Goal: Transaction & Acquisition: Book appointment/travel/reservation

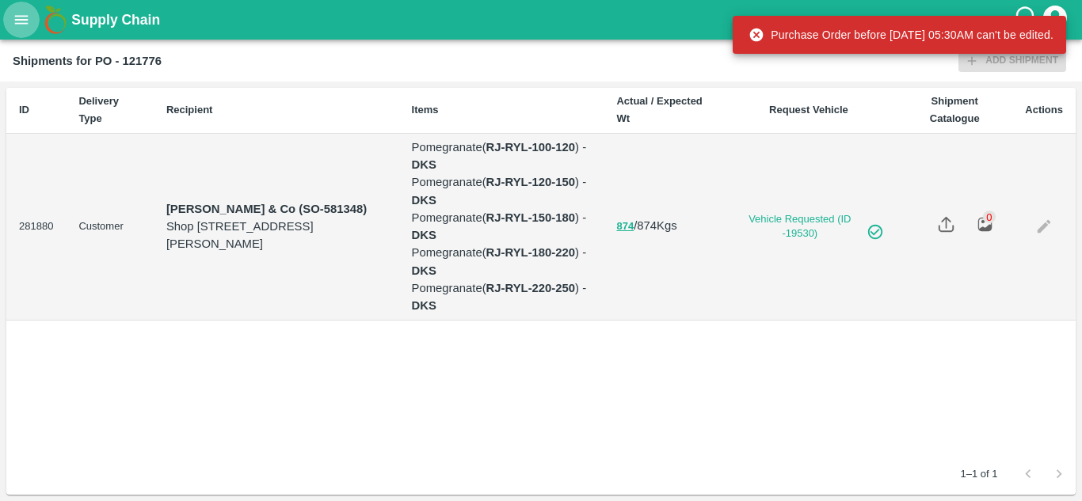
click at [31, 18] on button "open drawer" at bounding box center [21, 20] width 36 height 36
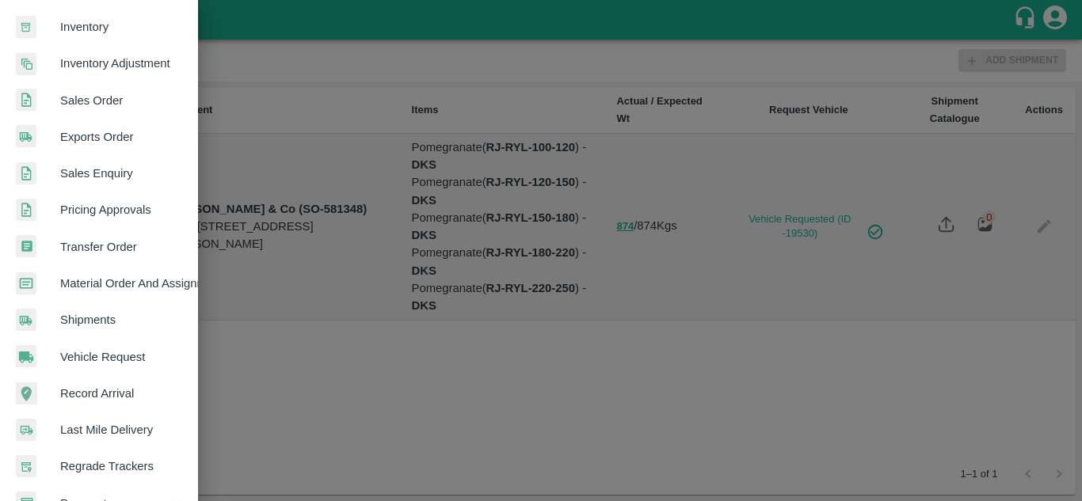
scroll to position [295, 0]
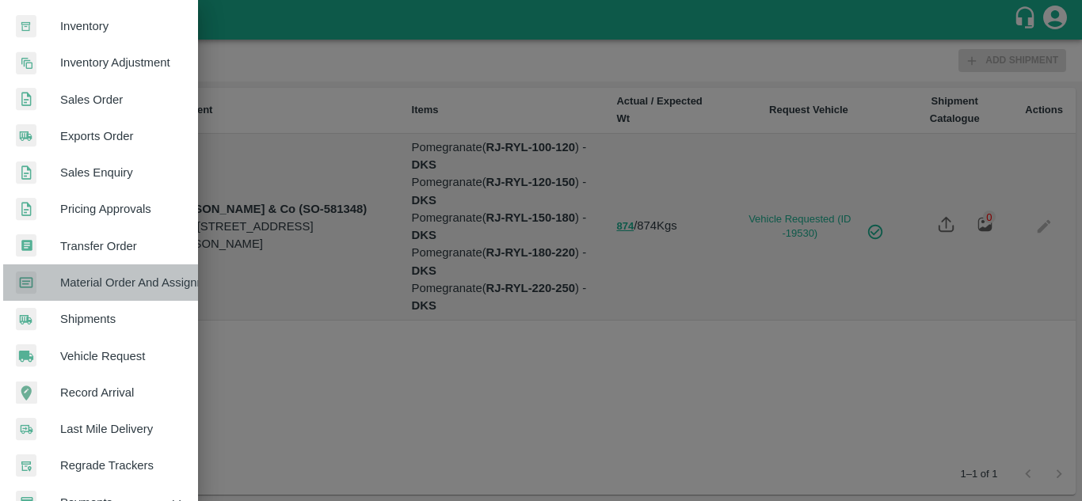
click at [113, 291] on span "Material Order And Assignment" at bounding box center [122, 282] width 125 height 17
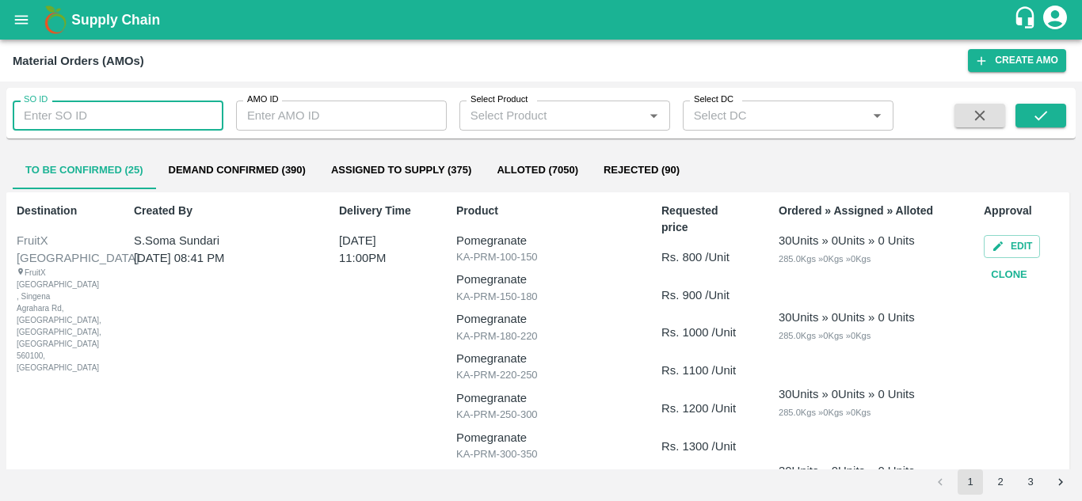
click at [98, 124] on input "SO ID" at bounding box center [118, 116] width 211 height 30
type input "605373"
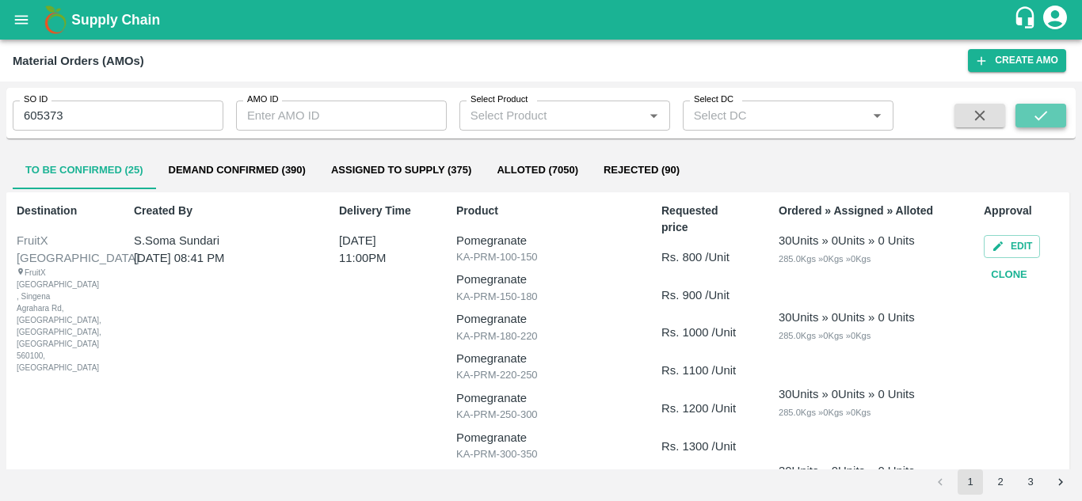
click at [1046, 124] on icon "submit" at bounding box center [1040, 115] width 17 height 17
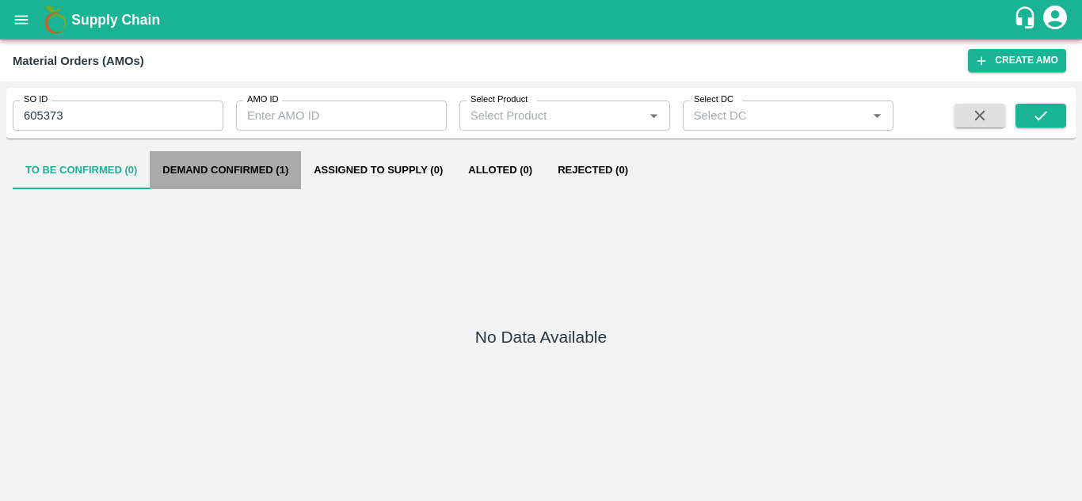
click at [221, 170] on button "Demand Confirmed (1)" at bounding box center [225, 170] width 151 height 38
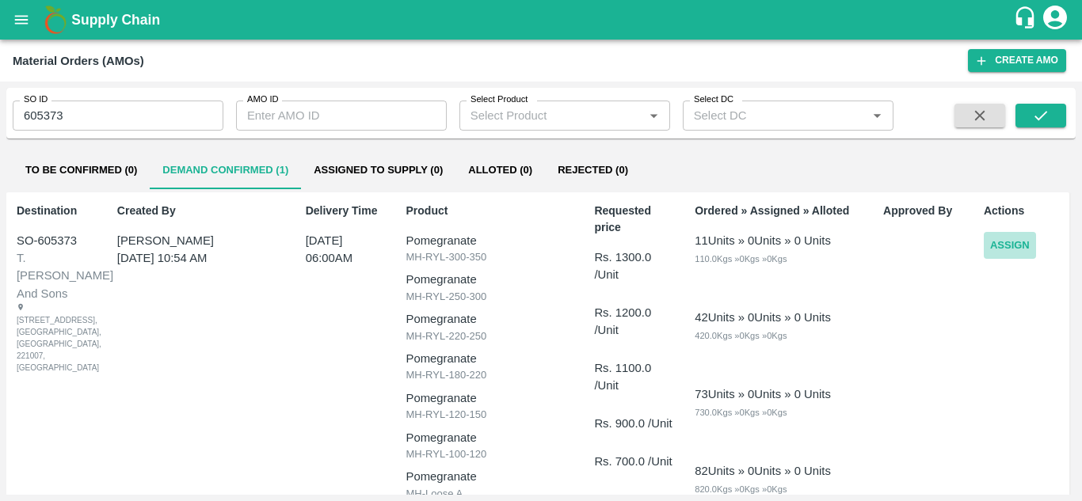
click at [999, 249] on button "Assign" at bounding box center [1010, 246] width 52 height 28
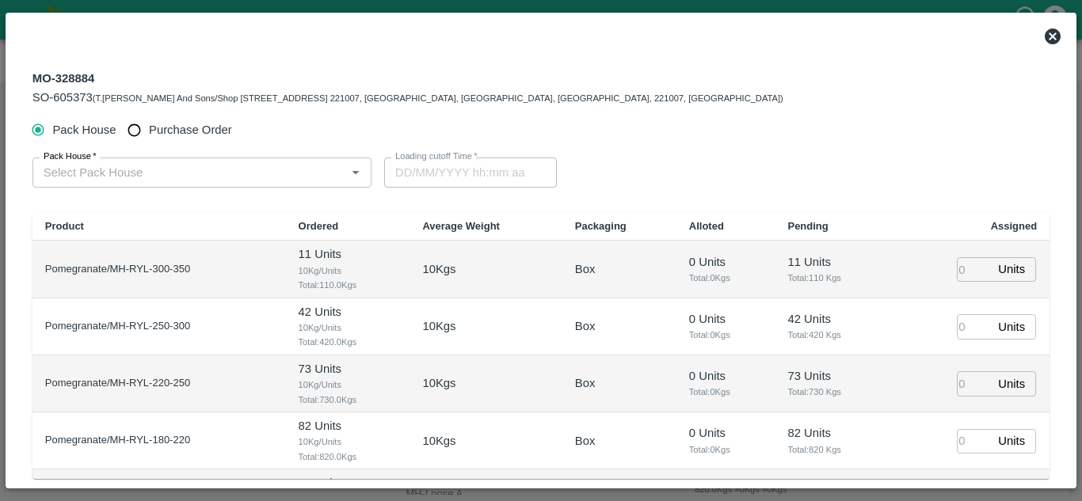
type input "[DATE] 06:00 AM"
click at [136, 128] on input "Purchase Order" at bounding box center [134, 130] width 29 height 29
radio input "true"
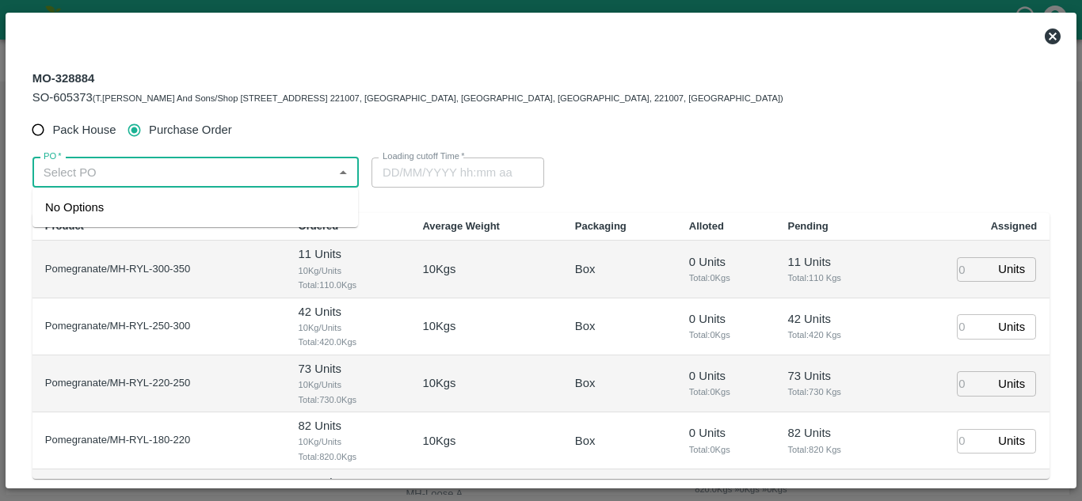
click at [115, 163] on input "PO   *" at bounding box center [182, 172] width 291 height 21
type input "177704"
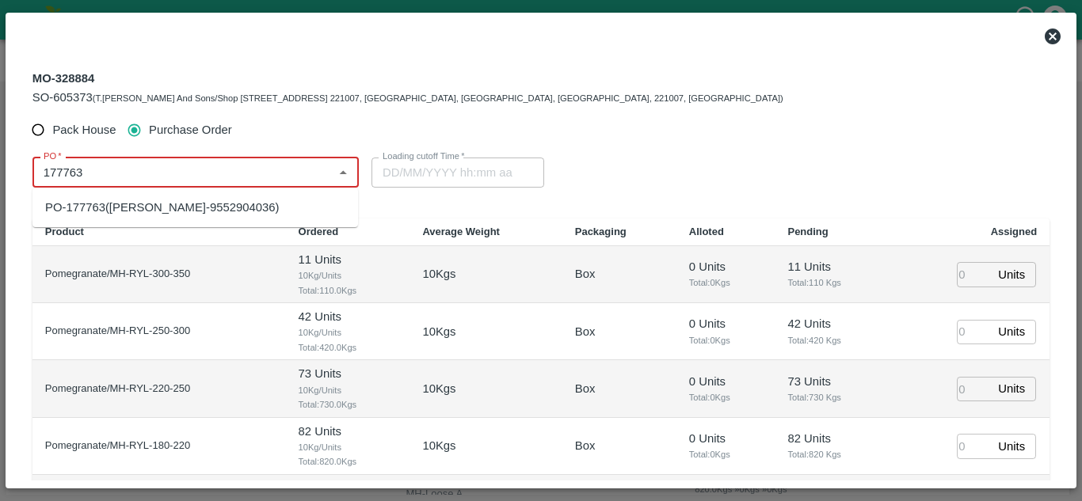
click at [176, 211] on div "PO-177763([PERSON_NAME]-9552904036)" at bounding box center [162, 207] width 234 height 17
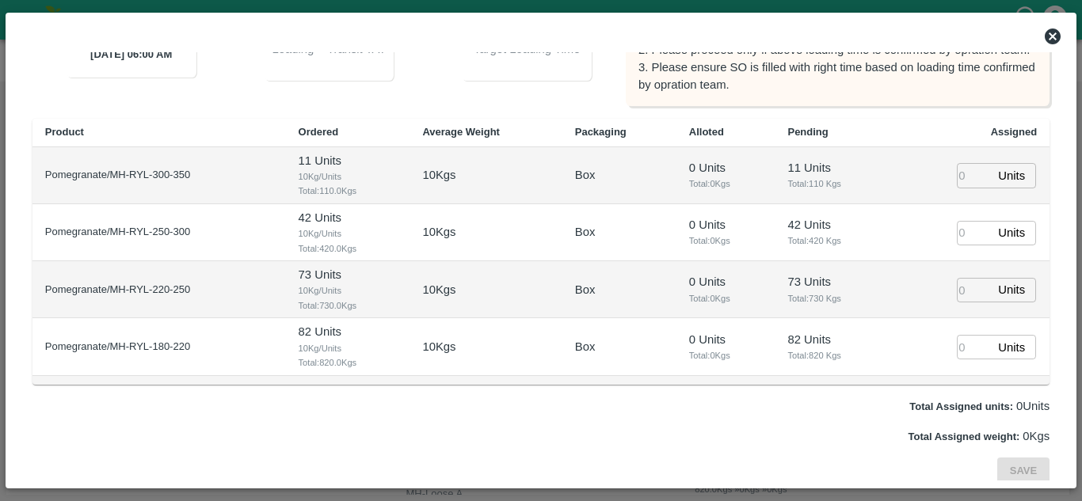
scroll to position [234, 0]
type input "PO-177763([PERSON_NAME]-9552904036)"
click at [958, 170] on input "number" at bounding box center [974, 174] width 35 height 25
type input "1"
click at [957, 228] on input "1" at bounding box center [974, 232] width 35 height 25
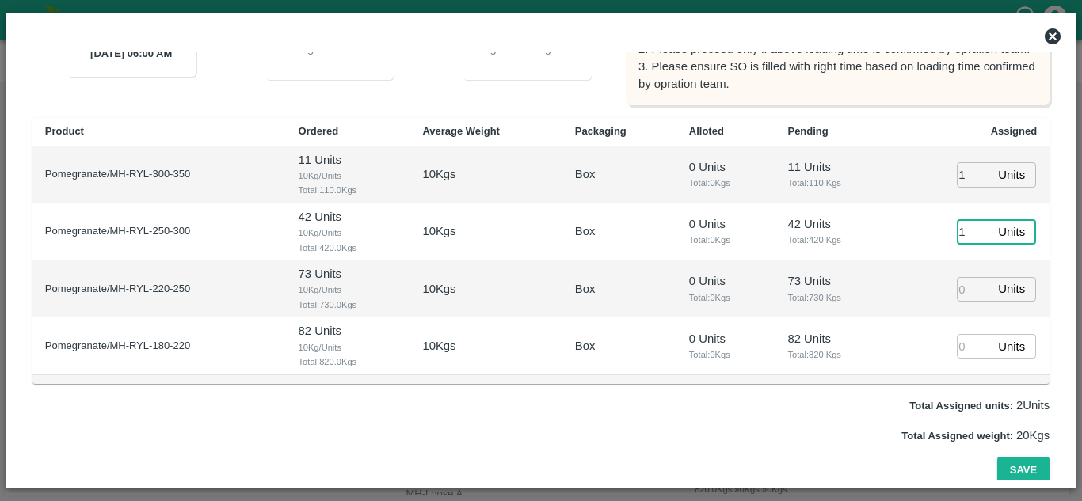
type input "1"
click at [965, 287] on input "number" at bounding box center [974, 289] width 35 height 25
type input "1"
click at [961, 340] on input "number" at bounding box center [974, 346] width 35 height 25
type input "1"
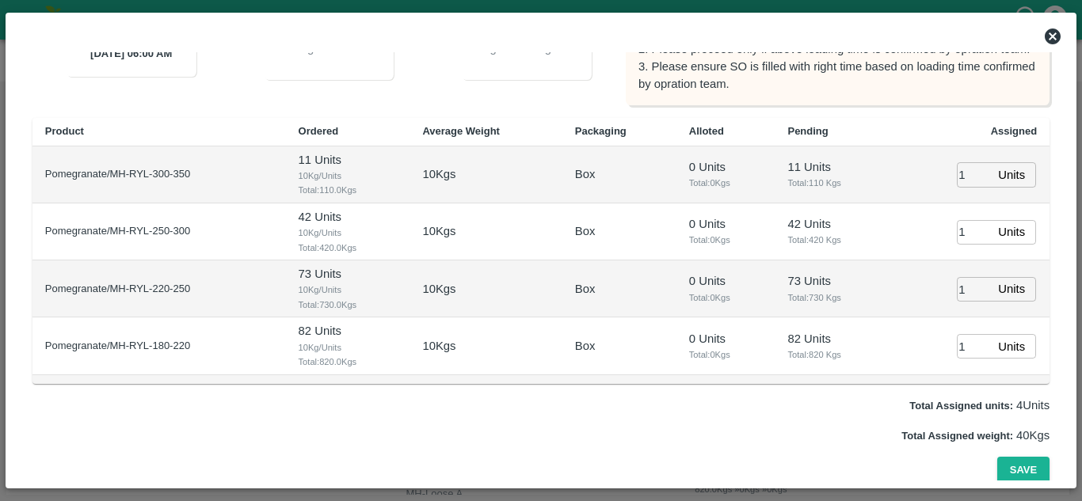
click at [848, 322] on td "82 Units Total: 820 Kgs" at bounding box center [832, 346] width 117 height 57
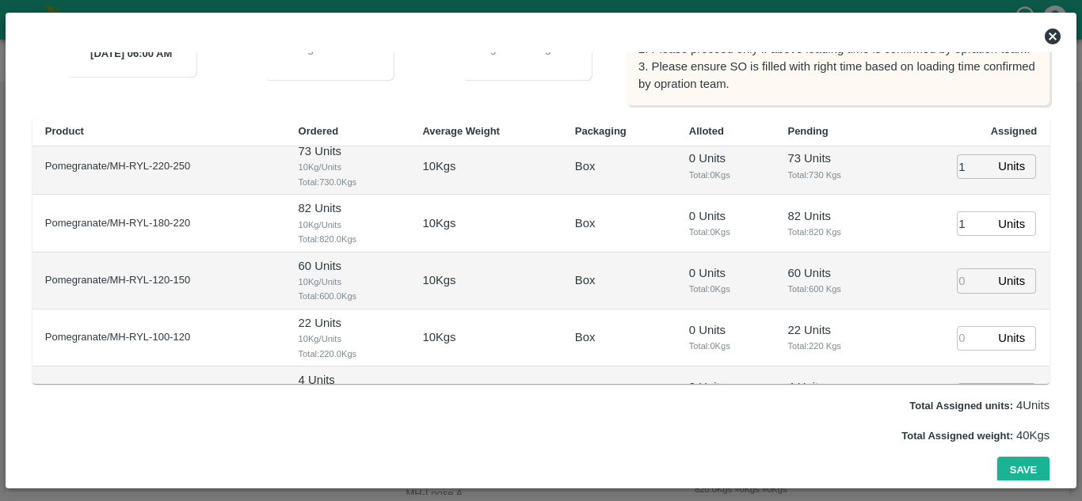
scroll to position [124, 0]
type input "23/09/2025 05:14 AM"
click at [957, 279] on input "number" at bounding box center [974, 279] width 35 height 25
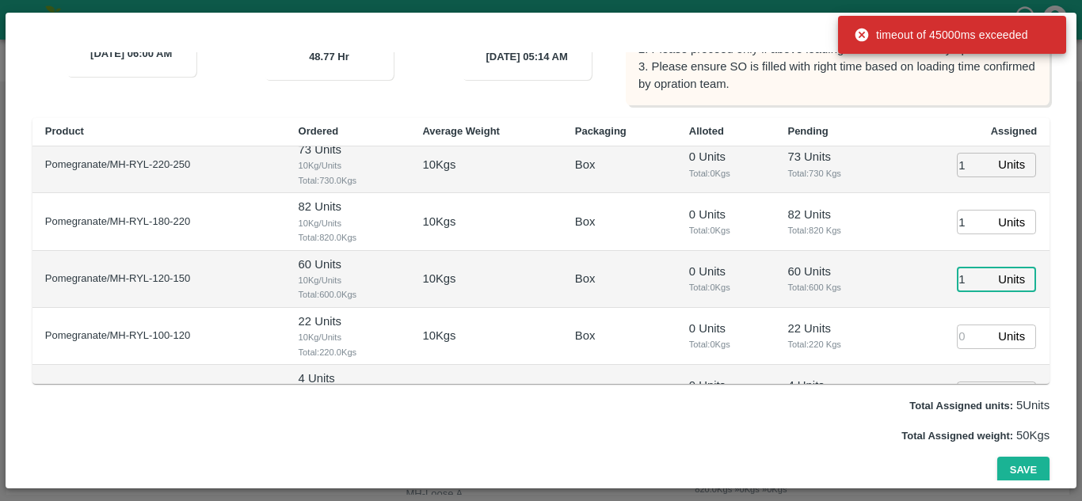
type input "1"
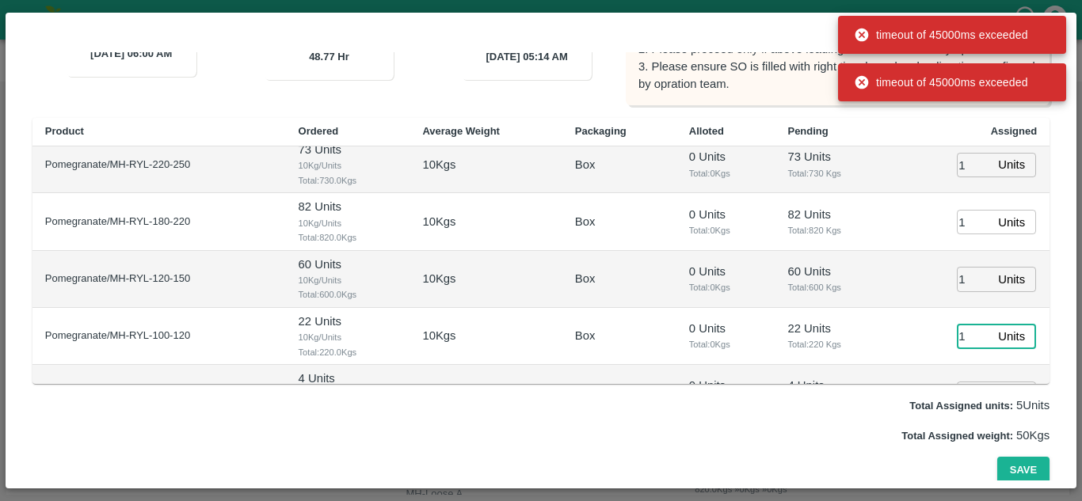
click at [957, 335] on input "1" at bounding box center [974, 337] width 35 height 25
type input "1"
click at [854, 289] on span "Total: 600 Kgs" at bounding box center [833, 287] width 92 height 14
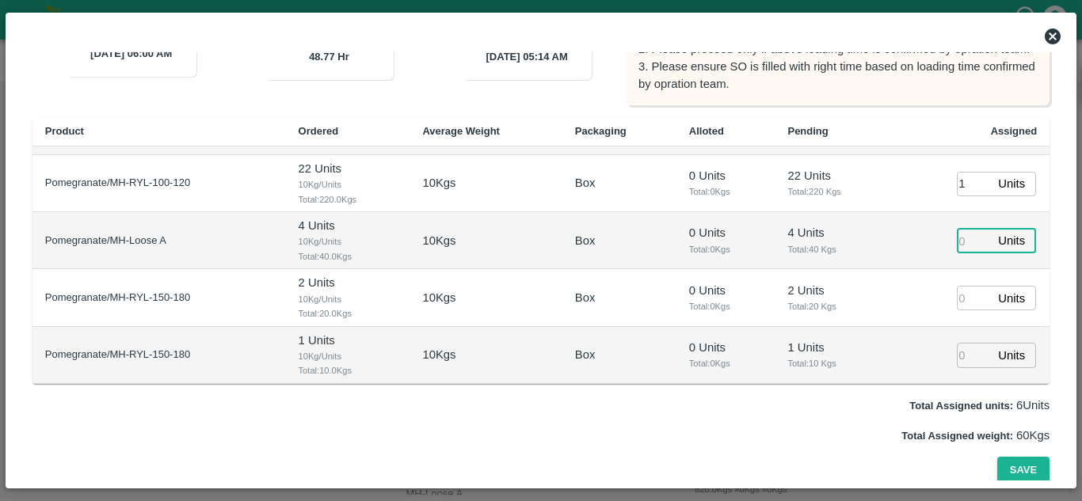
click at [957, 238] on input "number" at bounding box center [974, 241] width 35 height 25
type input "1"
click at [957, 291] on input "1" at bounding box center [974, 298] width 35 height 25
type input "1"
click at [960, 359] on input "1" at bounding box center [974, 355] width 35 height 25
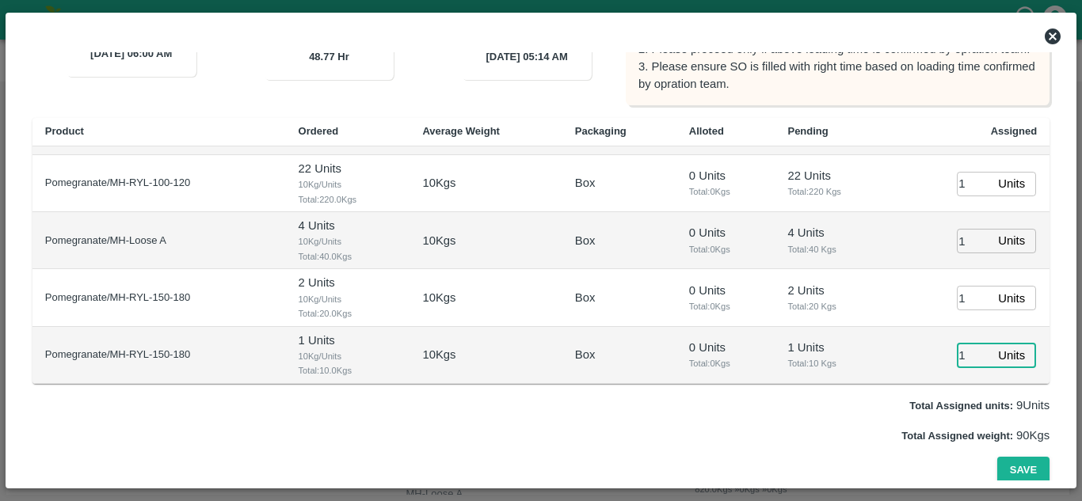
type input "1"
click at [791, 317] on td "2 Units Total: 20 Kgs" at bounding box center [832, 297] width 117 height 57
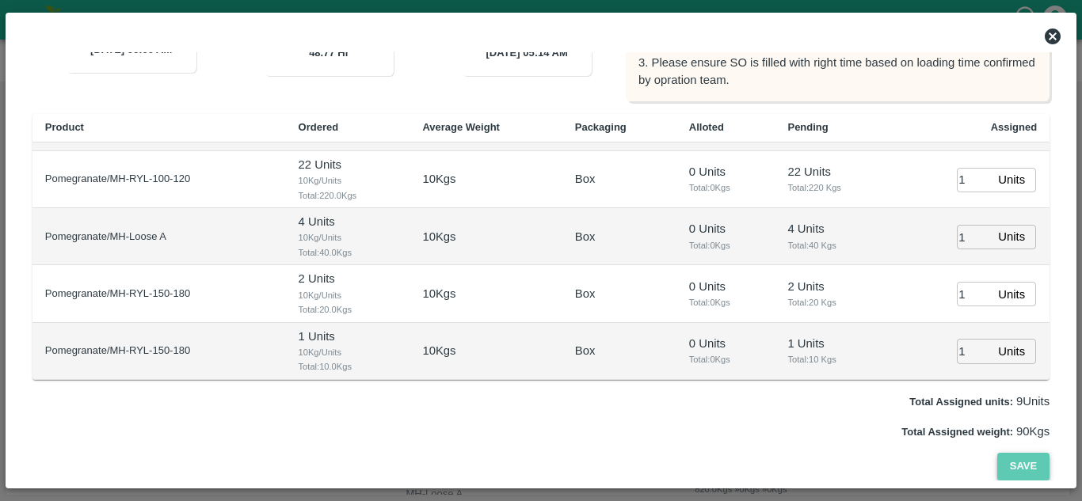
click at [1006, 474] on button "Save" at bounding box center [1023, 467] width 52 height 28
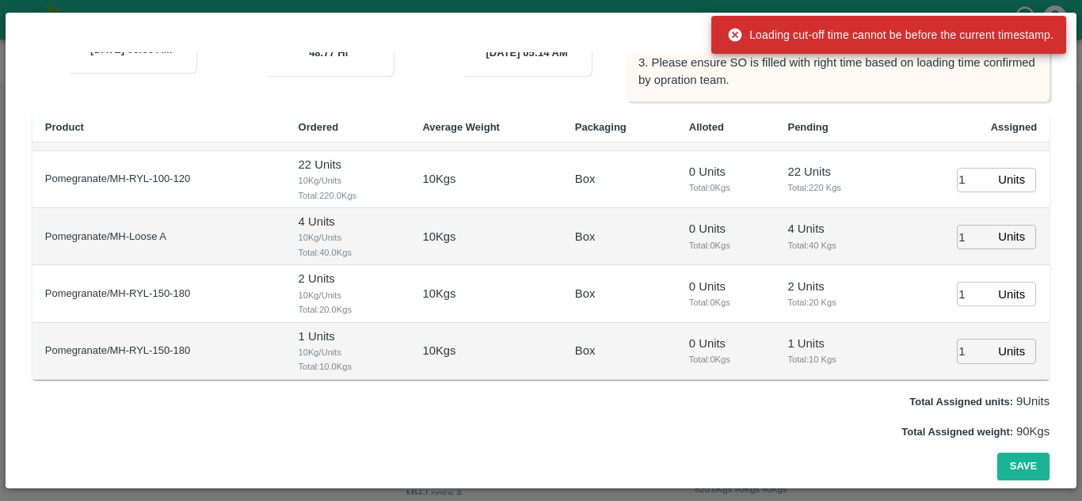
scroll to position [0, 0]
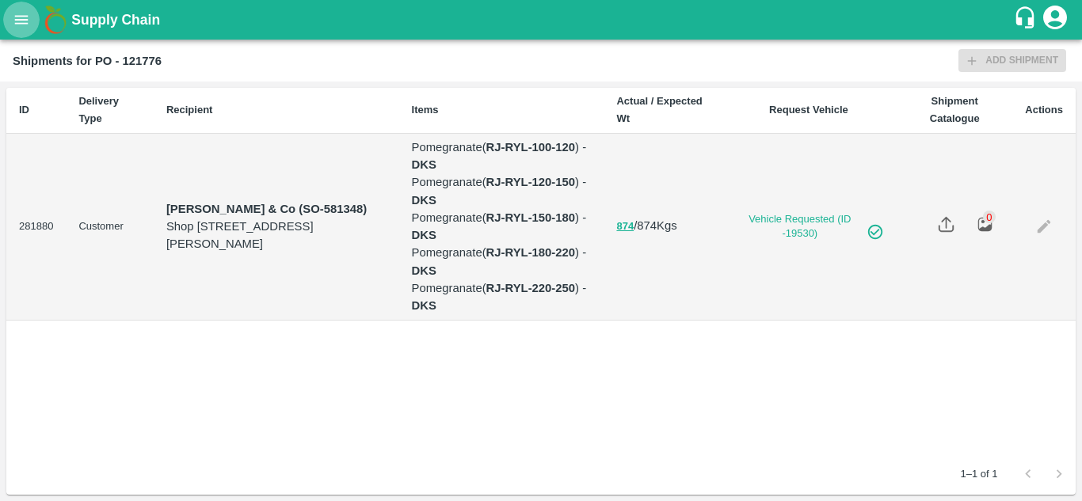
click at [22, 13] on icon "open drawer" at bounding box center [21, 19] width 17 height 17
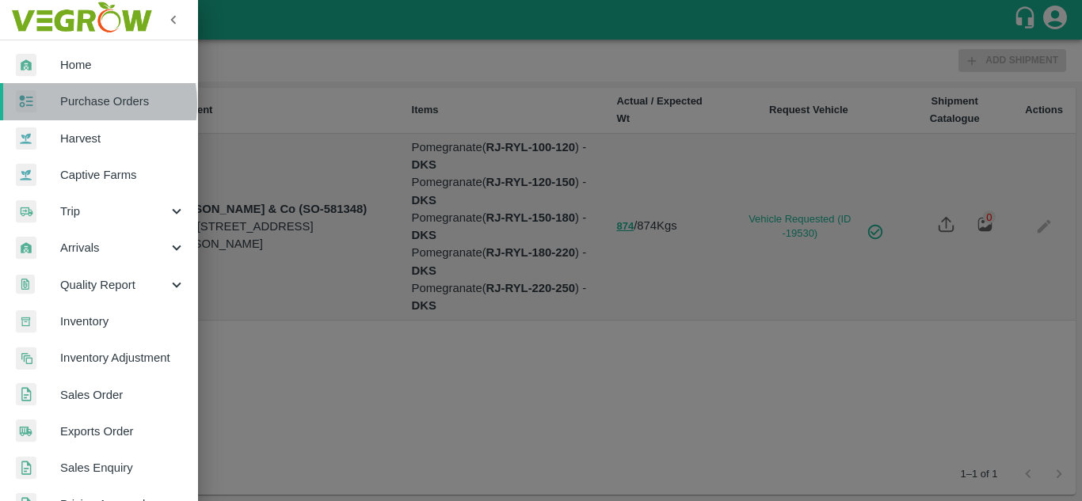
click at [70, 104] on span "Purchase Orders" at bounding box center [122, 101] width 125 height 17
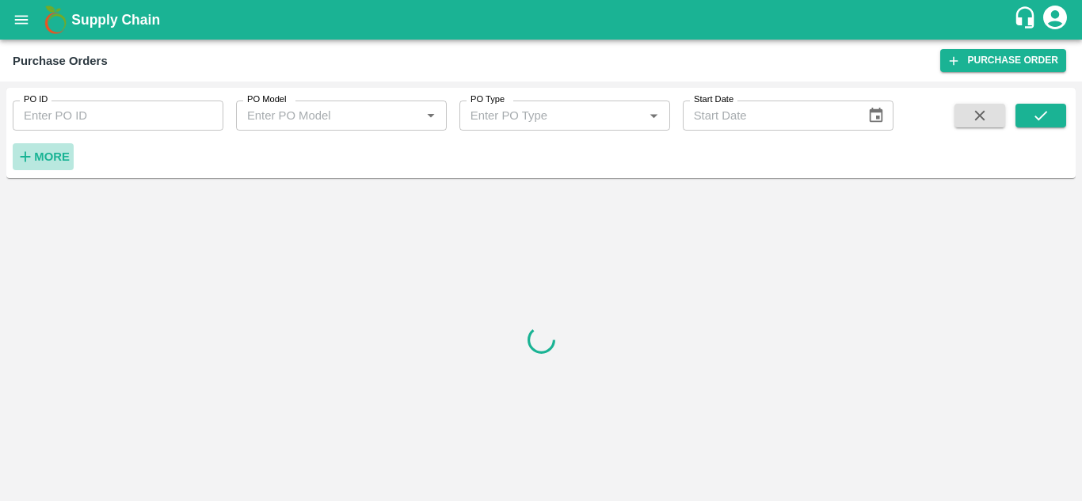
click at [43, 158] on strong "More" at bounding box center [52, 156] width 36 height 13
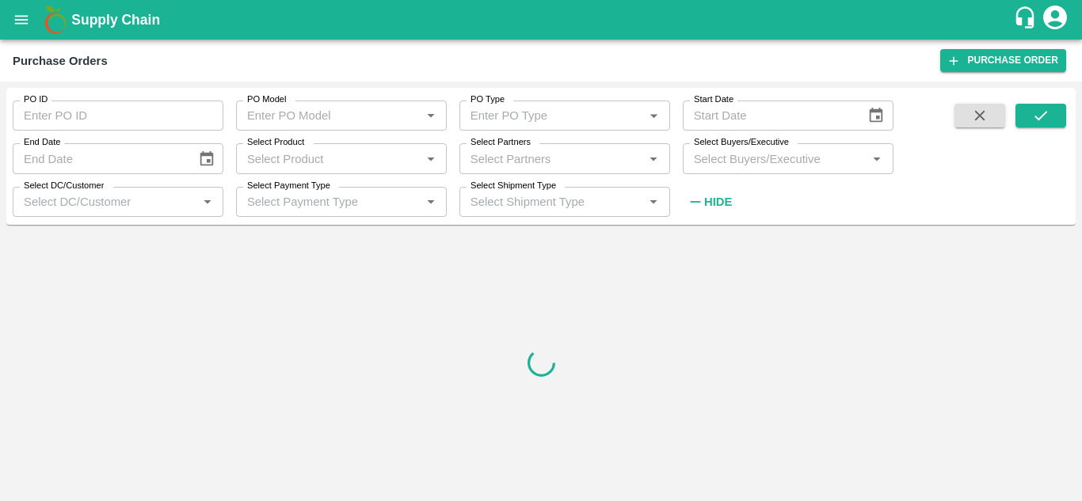
click at [785, 153] on input "Select Buyers/Executive" at bounding box center [774, 158] width 175 height 21
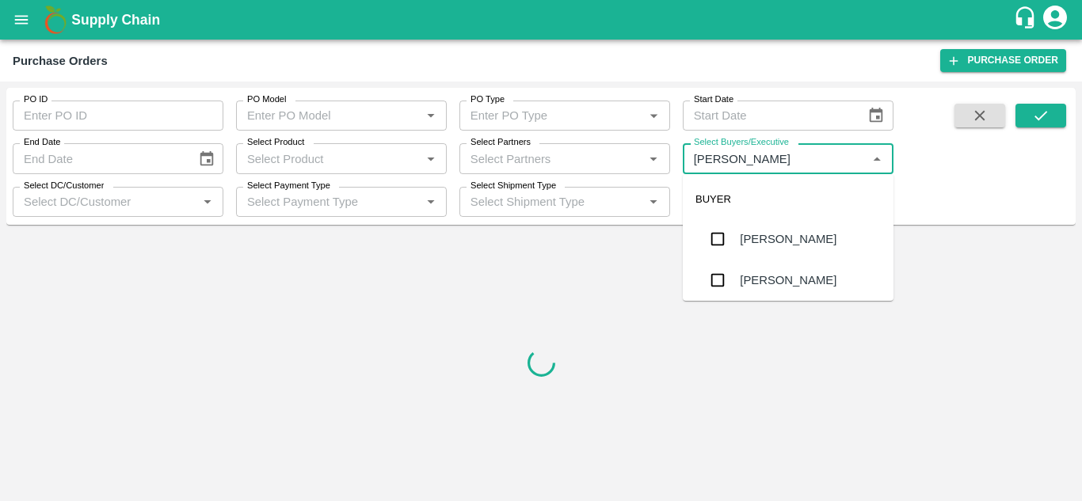
type input "Avinash"
click at [729, 272] on input "checkbox" at bounding box center [718, 280] width 32 height 32
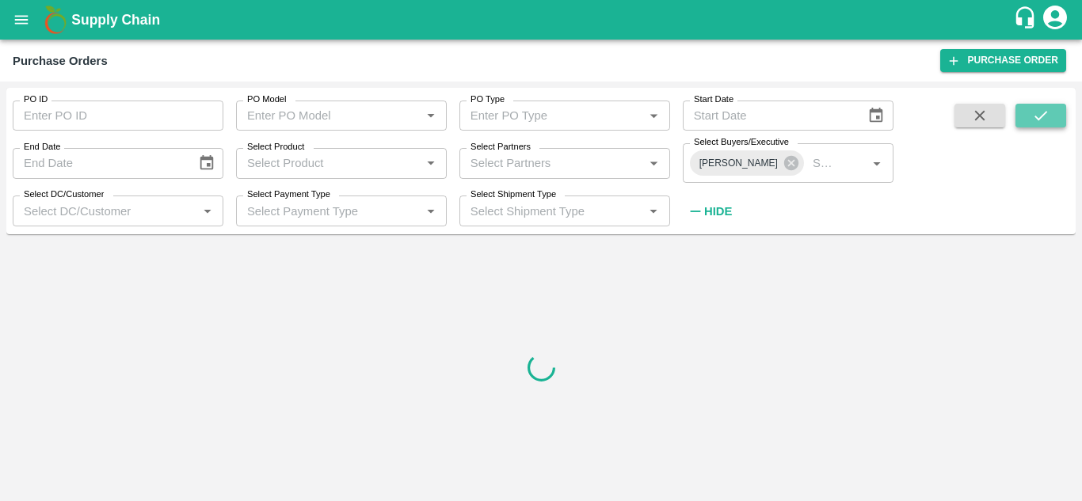
click at [1037, 120] on icon "submit" at bounding box center [1040, 115] width 17 height 17
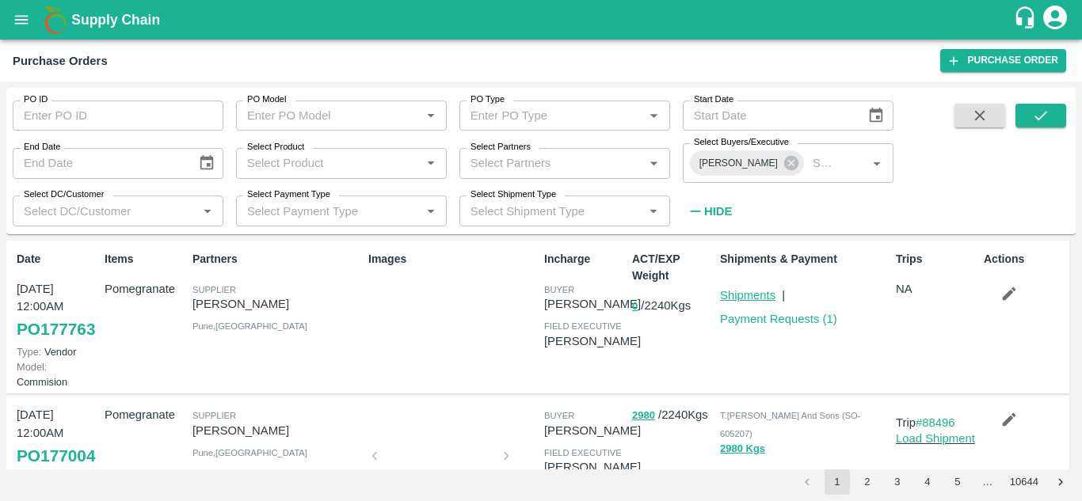
click at [752, 291] on link "Shipments" at bounding box center [747, 295] width 55 height 13
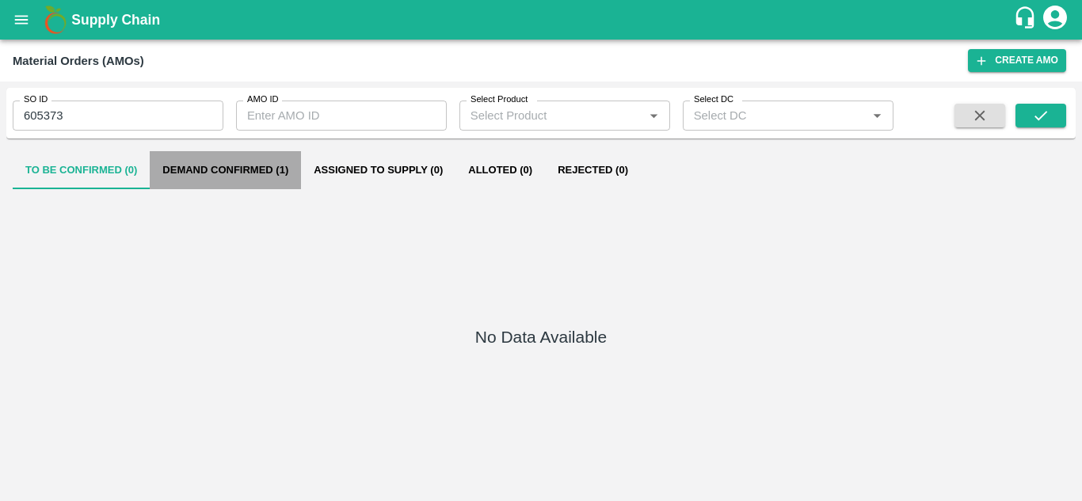
click at [276, 167] on button "Demand Confirmed (1)" at bounding box center [225, 170] width 151 height 38
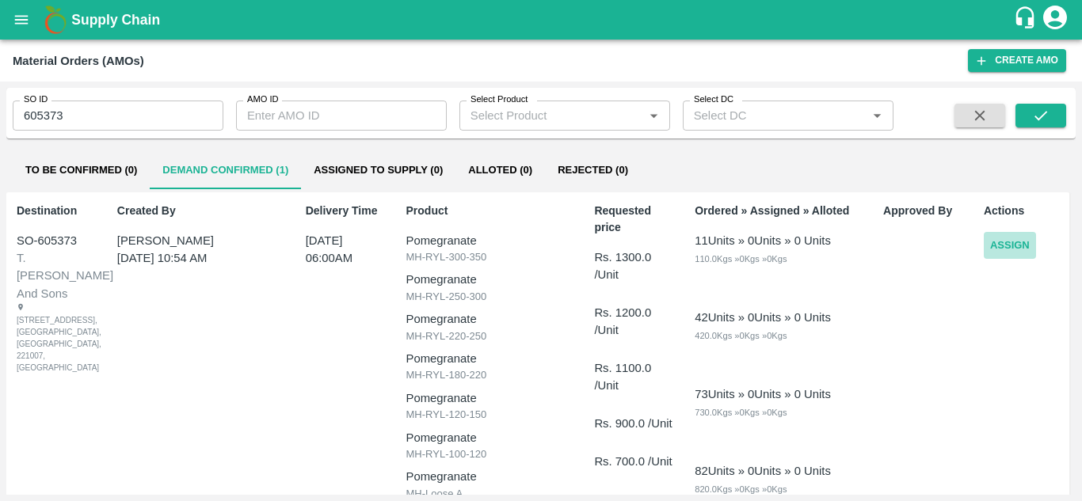
click at [1010, 252] on button "Assign" at bounding box center [1010, 246] width 52 height 28
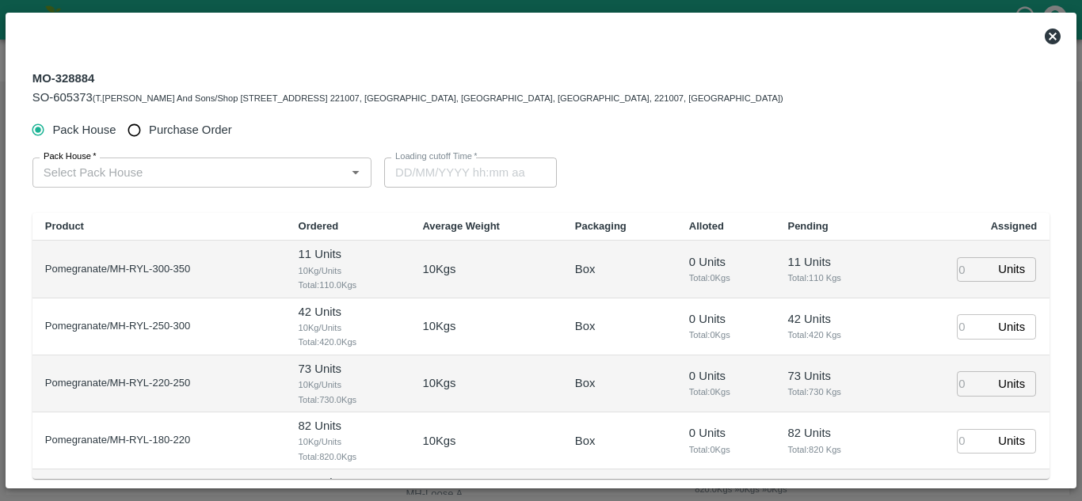
click at [135, 126] on input "Purchase Order" at bounding box center [134, 130] width 29 height 29
radio input "true"
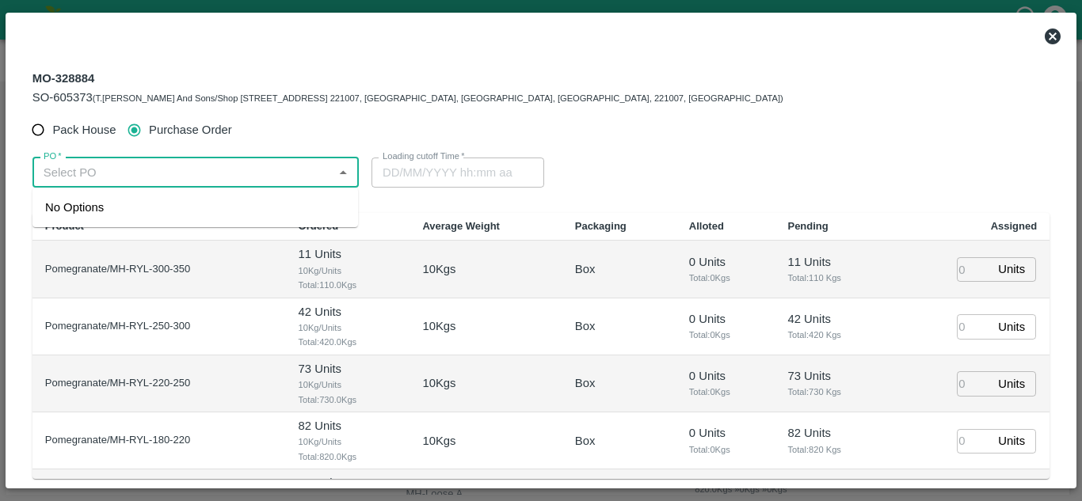
click at [113, 182] on input "PO   *" at bounding box center [182, 172] width 291 height 21
click at [193, 201] on div "PO-177763([PERSON_NAME]-9552904036)" at bounding box center [162, 207] width 234 height 17
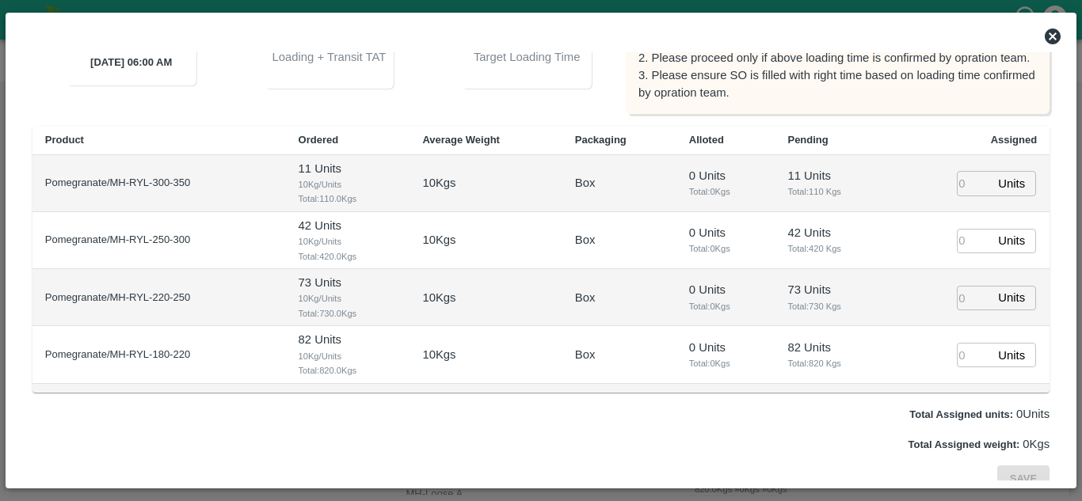
scroll to position [238, 0]
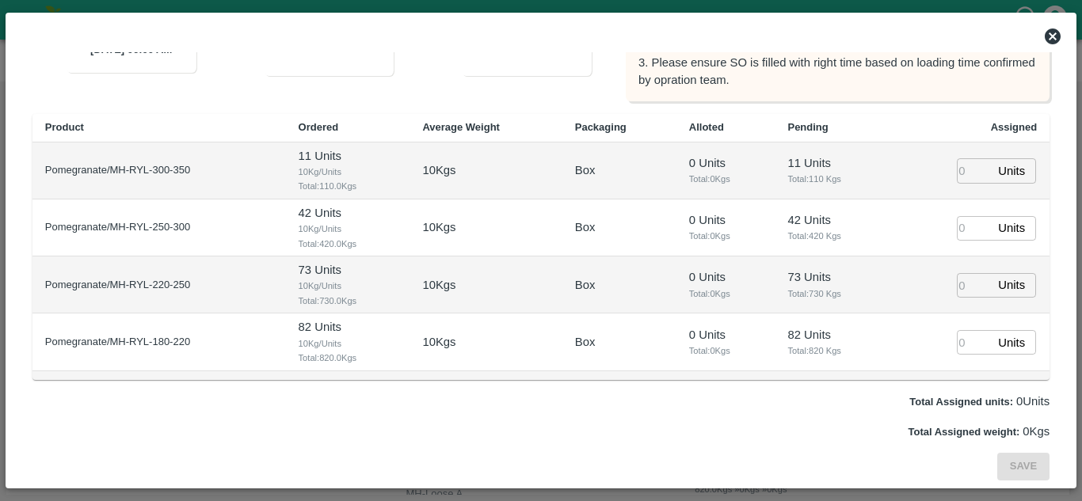
type input "PO-177763([PERSON_NAME]-9552904036)"
click at [961, 166] on input "1" at bounding box center [974, 170] width 35 height 25
type input "1"
click at [957, 221] on input "1" at bounding box center [974, 228] width 35 height 25
type input "1"
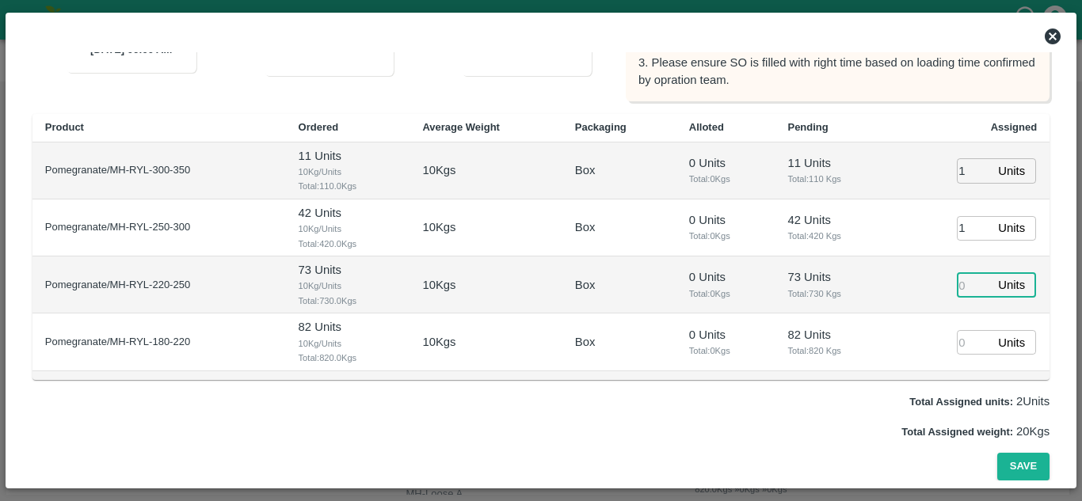
type input "1"
click at [957, 280] on input "1" at bounding box center [974, 285] width 35 height 25
type input "[DATE] 05:14 AM"
type input "1"
click at [957, 334] on input "1" at bounding box center [974, 342] width 35 height 25
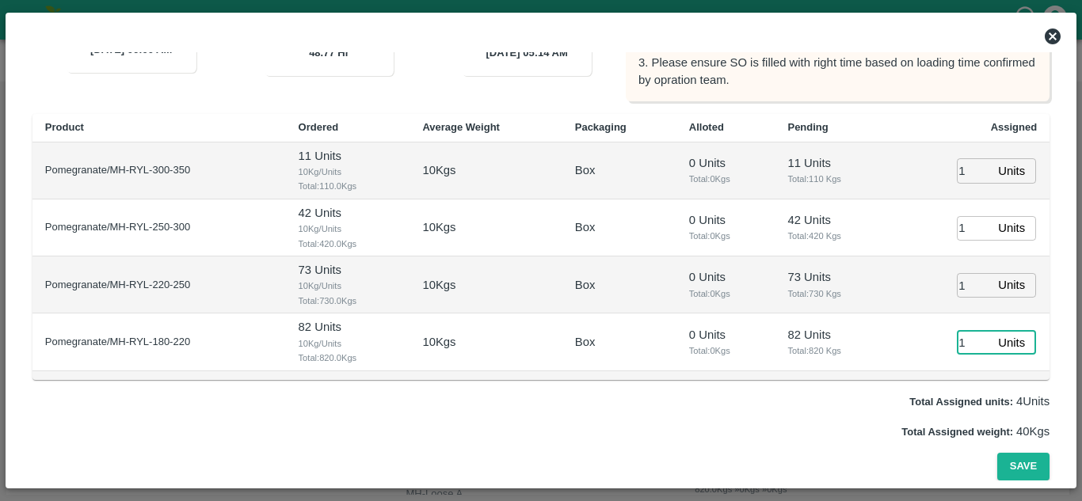
type input "1"
click at [826, 318] on td "82 Units Total: 820 Kgs" at bounding box center [832, 342] width 117 height 57
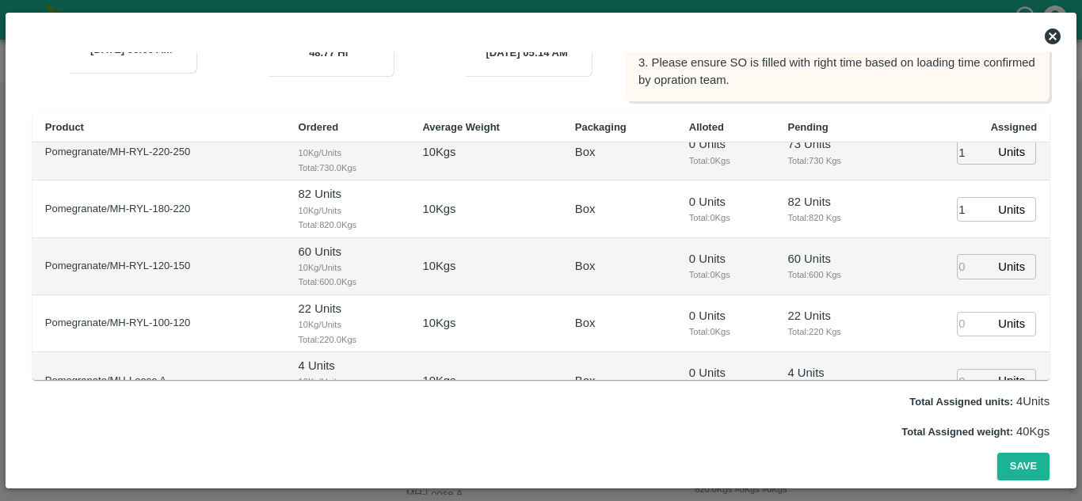
scroll to position [142, 0]
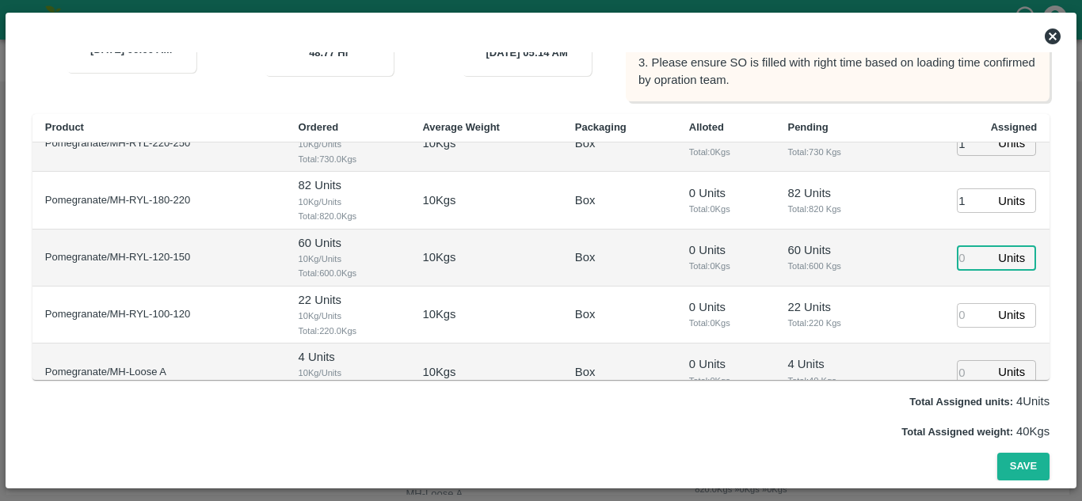
click at [957, 257] on input "number" at bounding box center [974, 257] width 35 height 25
type input "1"
click at [957, 325] on input "1" at bounding box center [974, 315] width 35 height 25
type input "1"
click at [958, 370] on input "1" at bounding box center [974, 372] width 35 height 25
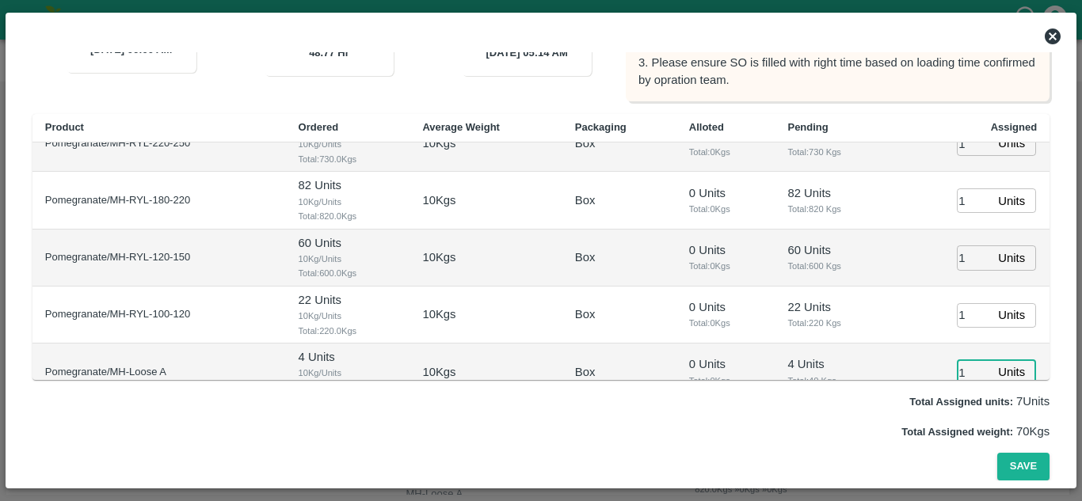
type input "1"
click at [830, 337] on td "22 Units Total: 220 Kgs" at bounding box center [832, 315] width 117 height 57
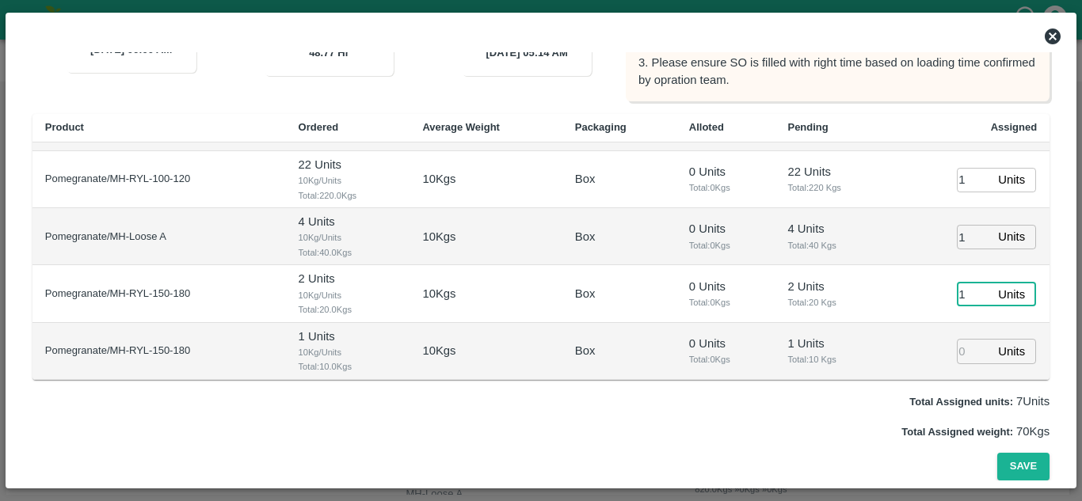
click at [957, 299] on input "1" at bounding box center [974, 294] width 35 height 25
type input "1"
click at [957, 344] on input "1" at bounding box center [974, 351] width 35 height 25
type input "1"
click at [1020, 460] on button "Save" at bounding box center [1023, 467] width 52 height 28
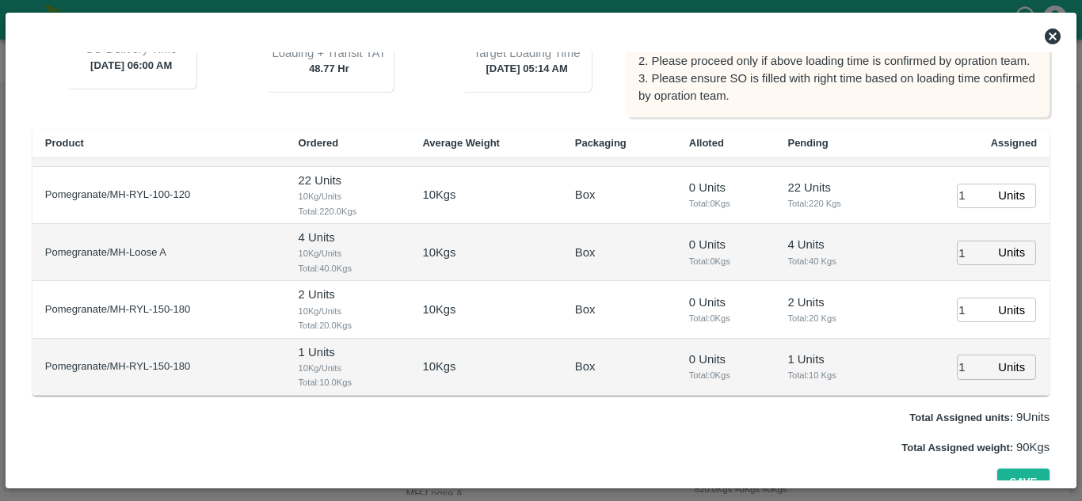
scroll to position [238, 0]
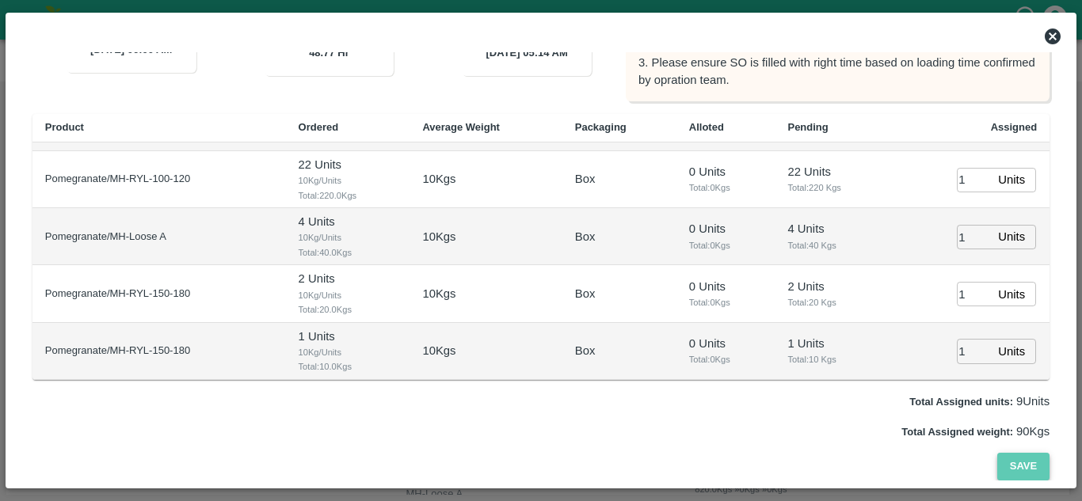
click at [1026, 464] on button "Save" at bounding box center [1023, 467] width 52 height 28
click at [1022, 458] on button "Save" at bounding box center [1023, 467] width 52 height 28
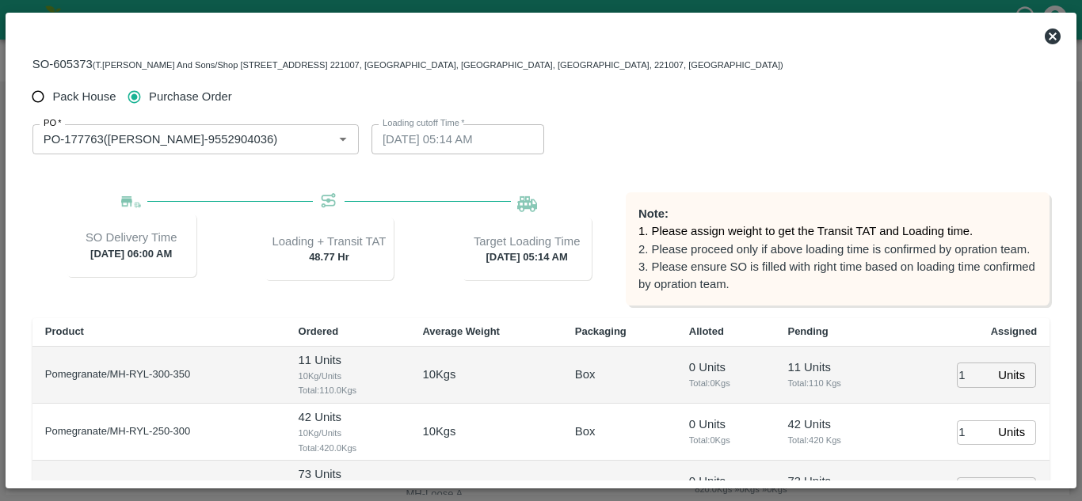
scroll to position [32, 0]
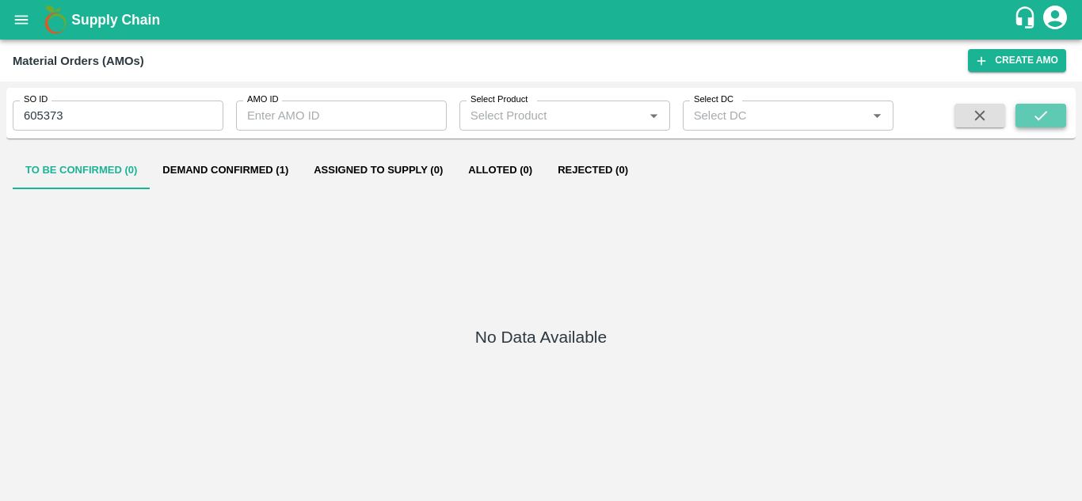
click at [1054, 115] on button "submit" at bounding box center [1040, 116] width 51 height 24
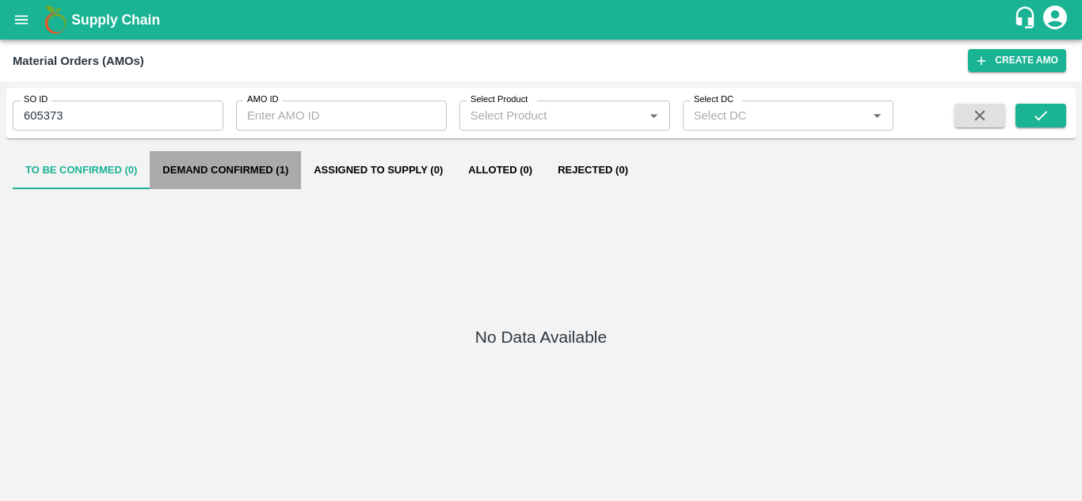
click at [245, 166] on button "Demand Confirmed (1)" at bounding box center [225, 170] width 151 height 38
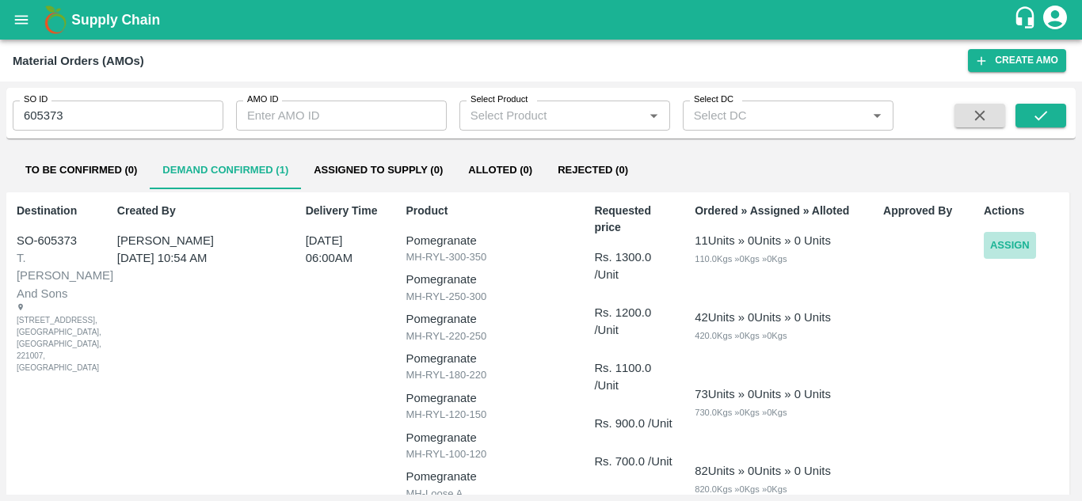
click at [998, 249] on button "Assign" at bounding box center [1010, 246] width 52 height 28
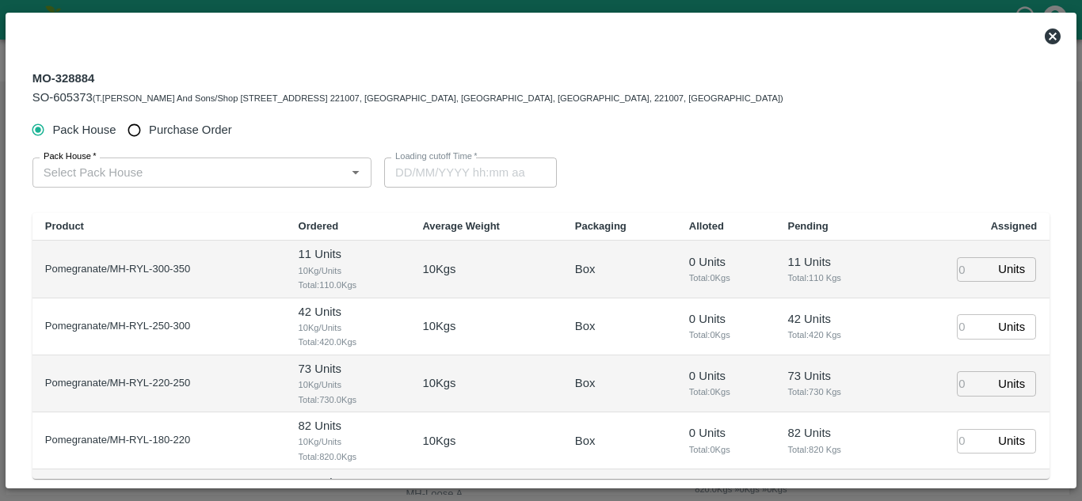
type input "[DATE] 06:00 AM"
click at [135, 134] on input "Purchase Order" at bounding box center [134, 130] width 29 height 29
radio input "true"
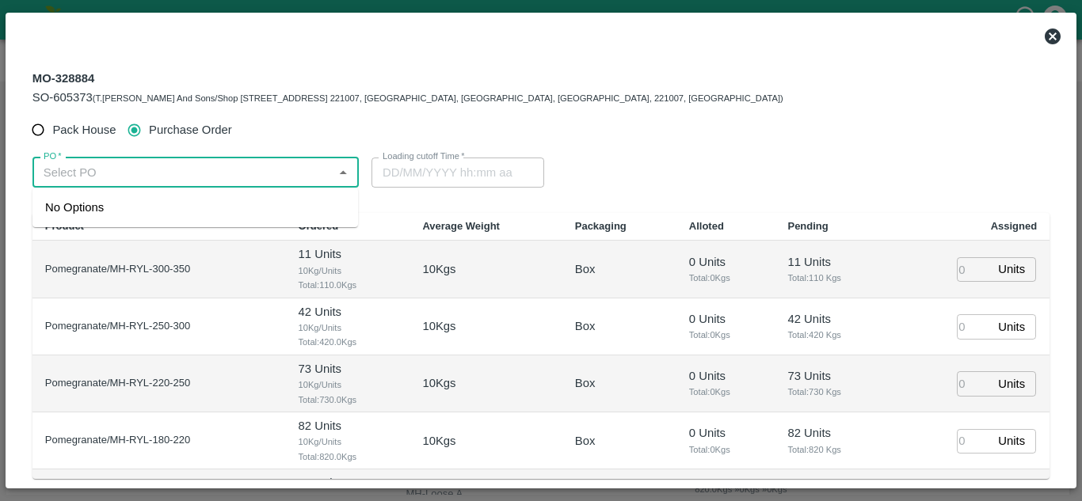
click at [109, 178] on input "PO   *" at bounding box center [182, 172] width 291 height 21
click at [143, 203] on div "PO-177763([PERSON_NAME]-9552904036)" at bounding box center [162, 207] width 234 height 17
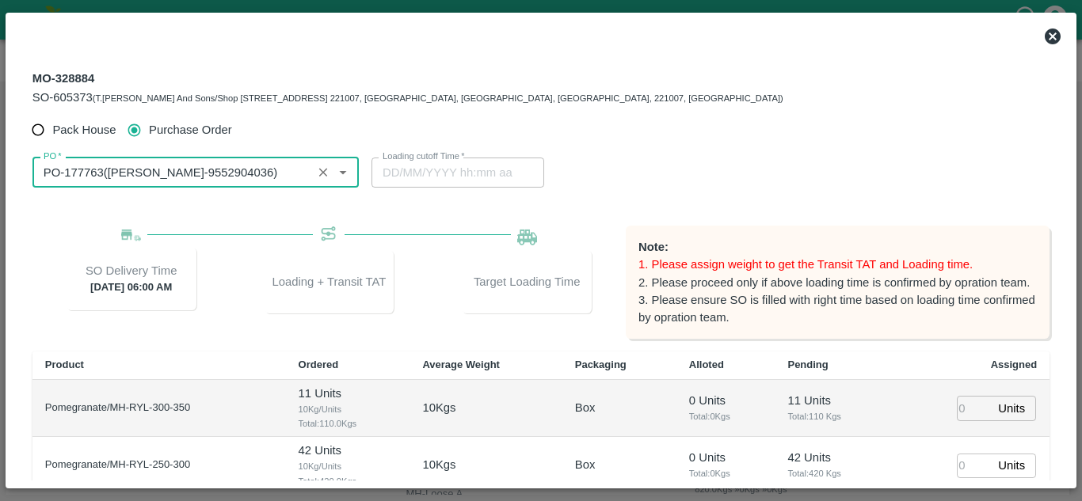
type input "PO-177763([PERSON_NAME]-9552904036)"
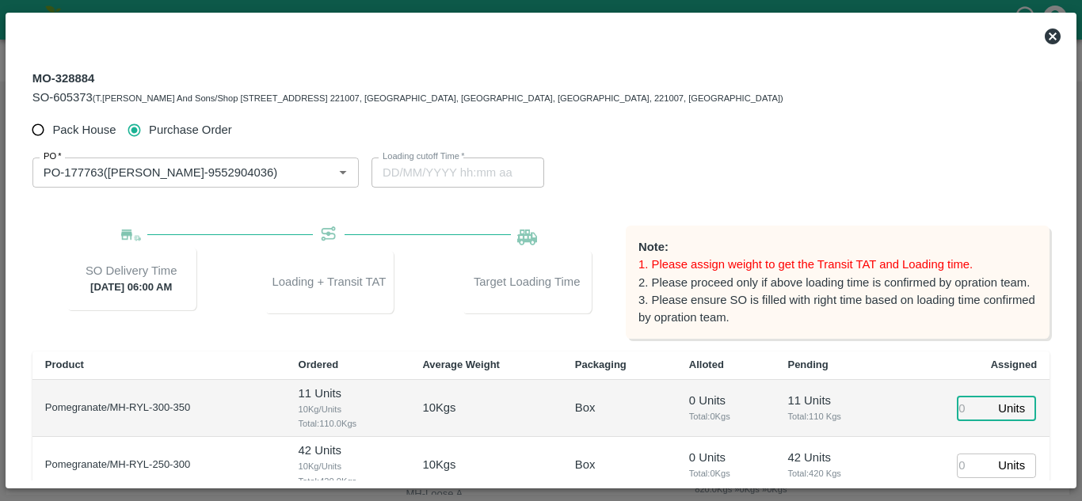
click at [961, 412] on input "number" at bounding box center [974, 408] width 35 height 25
type input "1"
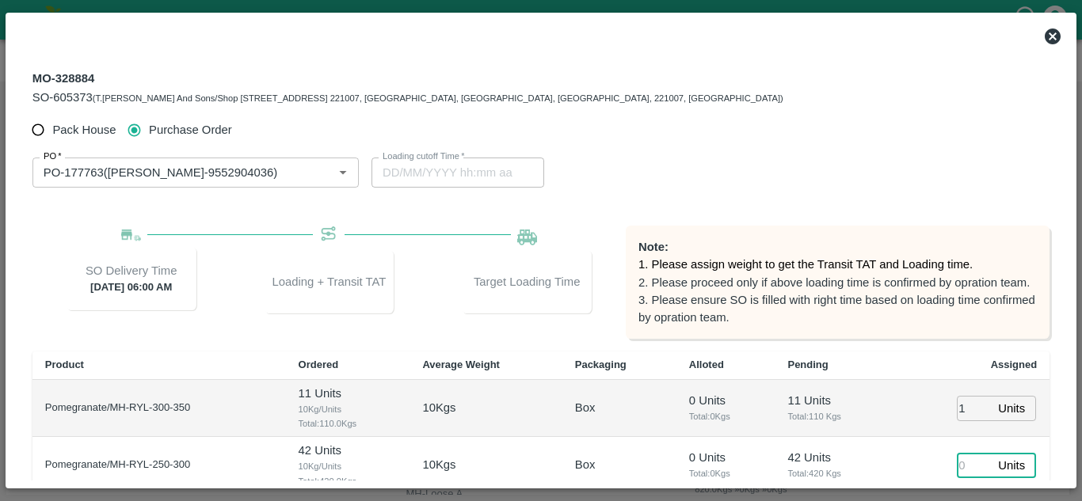
type input "1"
click at [957, 467] on input "1" at bounding box center [974, 466] width 35 height 25
type input "[DATE] 05:14 AM"
type input "1"
click at [841, 409] on p "11 Units" at bounding box center [833, 400] width 92 height 17
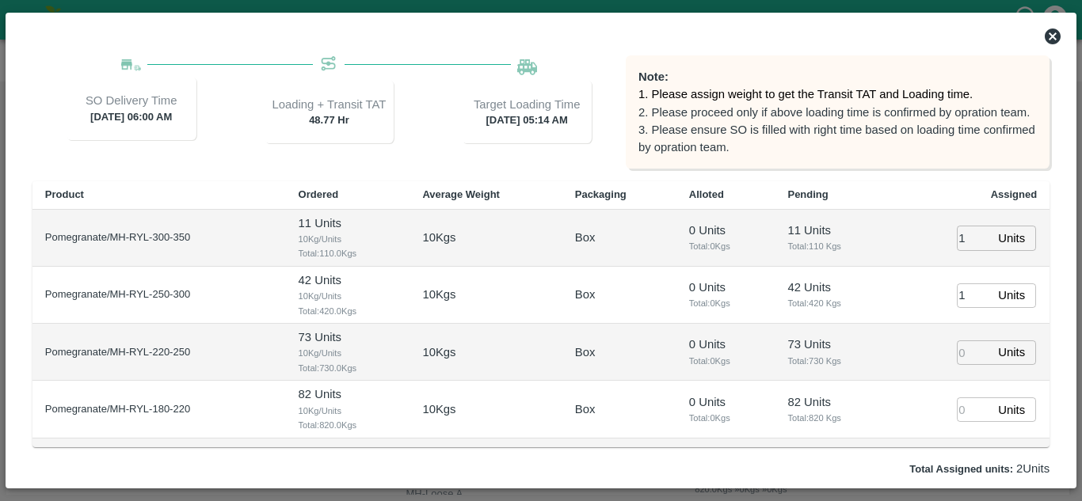
scroll to position [177, 0]
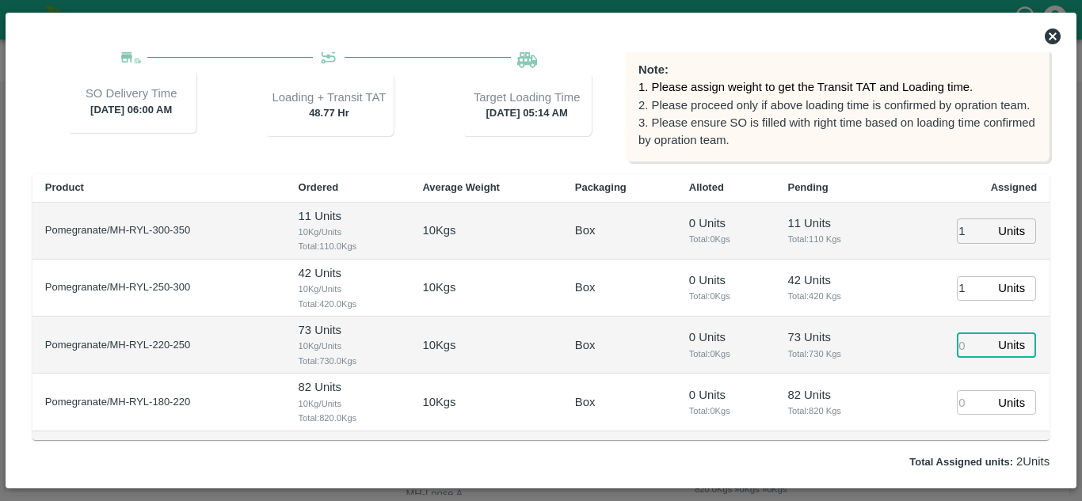
click at [960, 341] on input "number" at bounding box center [974, 345] width 35 height 25
type input "1"
click at [960, 403] on input "1" at bounding box center [974, 402] width 35 height 25
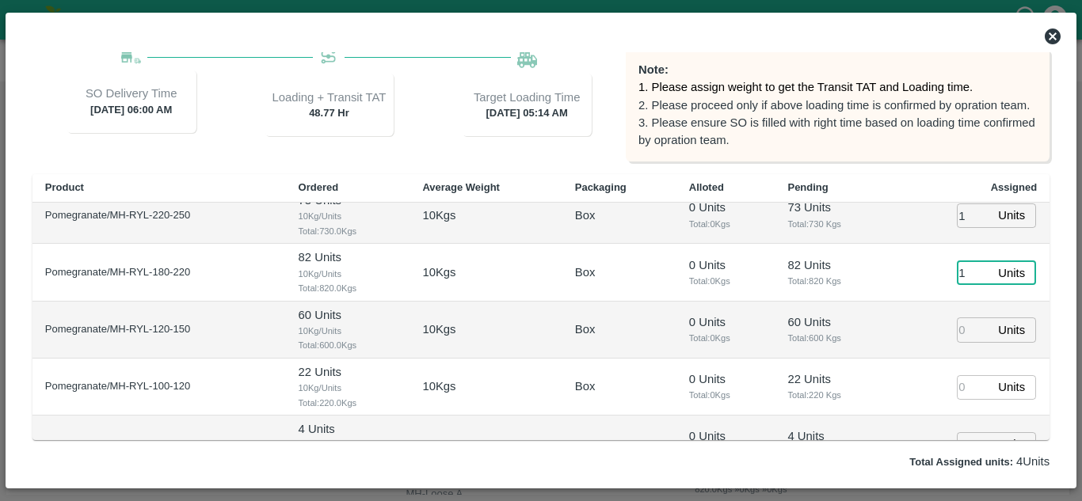
scroll to position [131, 0]
type input "1"
click at [957, 327] on input "1" at bounding box center [974, 329] width 35 height 25
type input "1"
click at [957, 386] on input "1" at bounding box center [974, 387] width 35 height 25
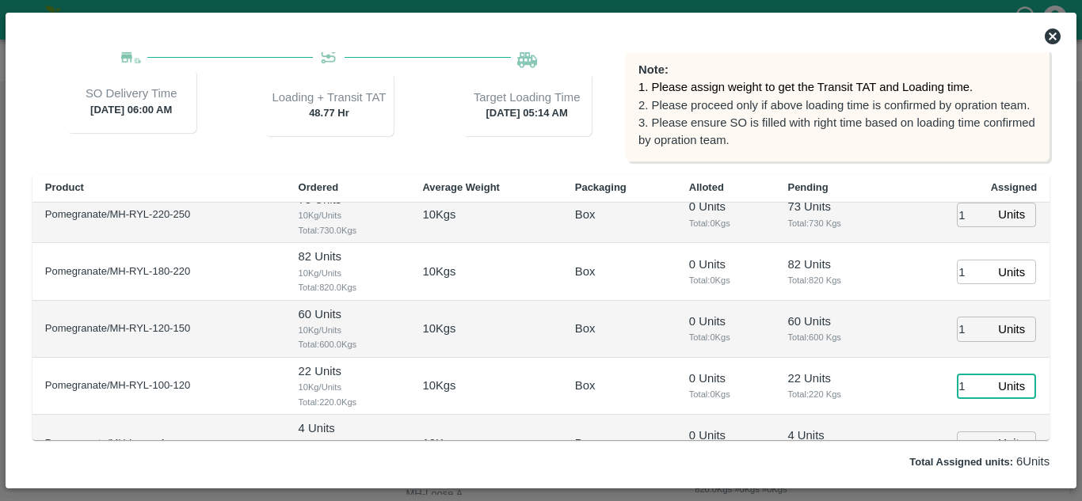
type input "1"
click at [915, 422] on td "Units ​" at bounding box center [971, 443] width 158 height 57
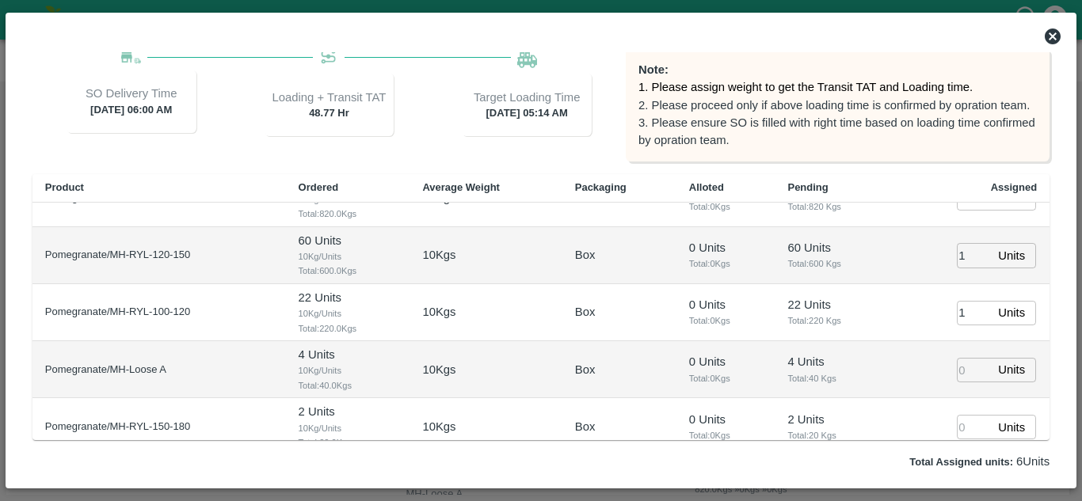
scroll to position [228, 0]
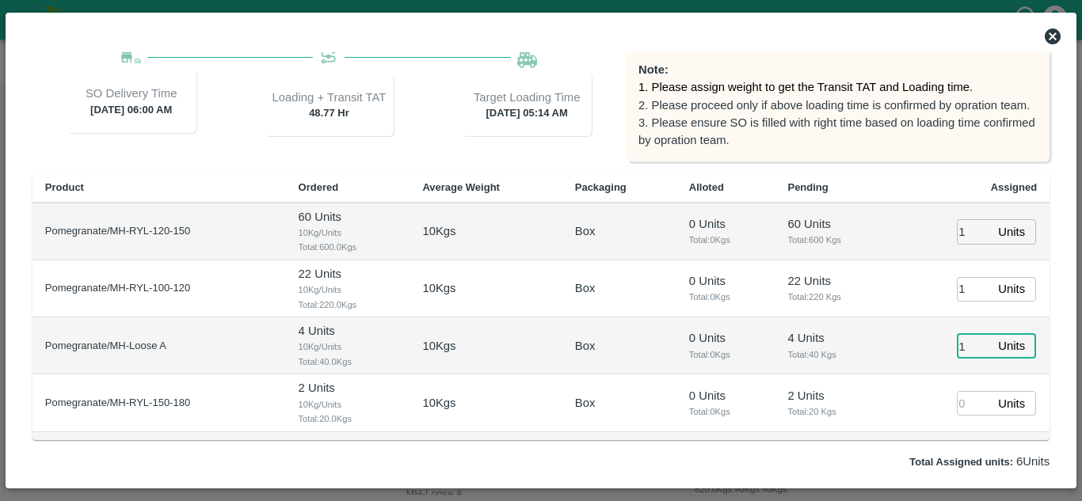
click at [957, 344] on input "1" at bounding box center [974, 346] width 35 height 25
type input "1"
click at [957, 405] on input "1" at bounding box center [974, 403] width 35 height 25
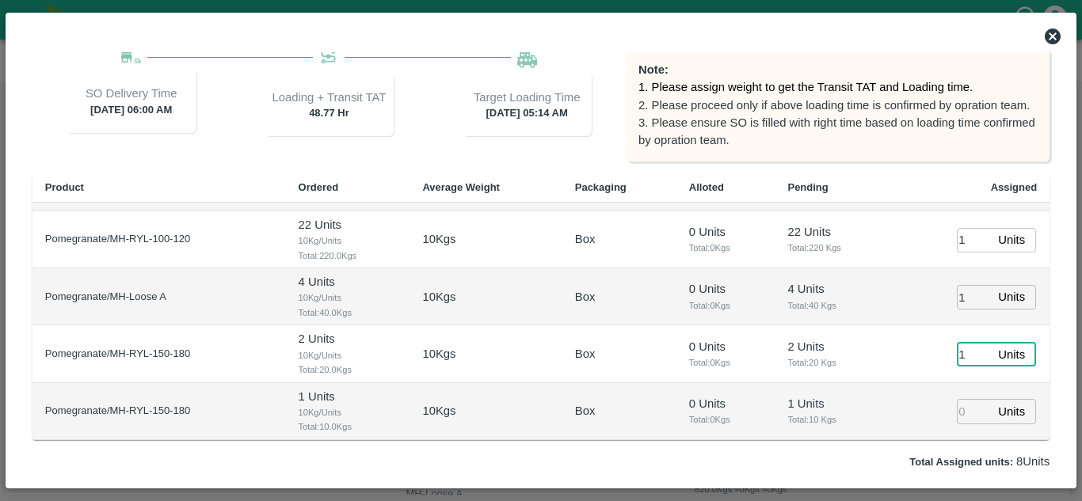
type input "1"
click at [957, 410] on input "1" at bounding box center [974, 411] width 35 height 25
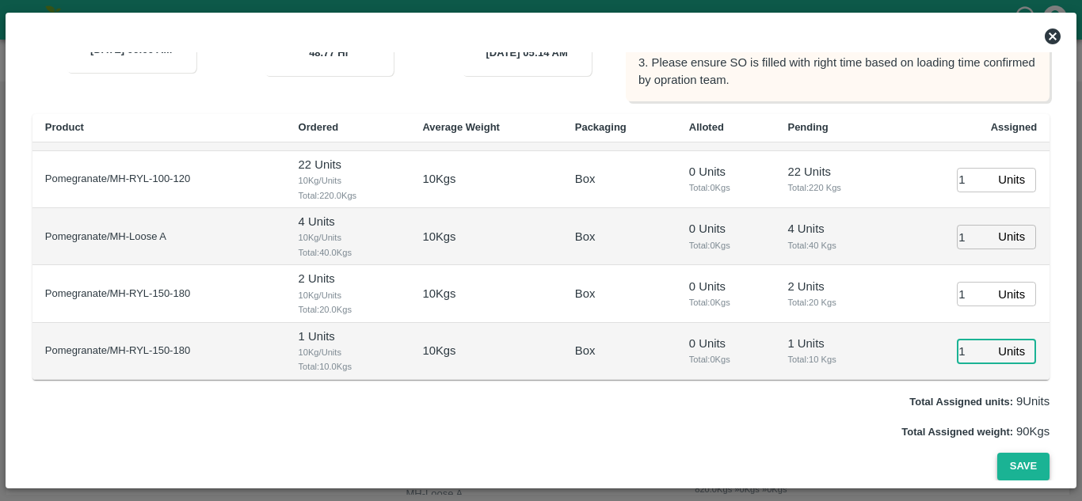
type input "1"
click at [1034, 469] on button "Save" at bounding box center [1023, 467] width 52 height 28
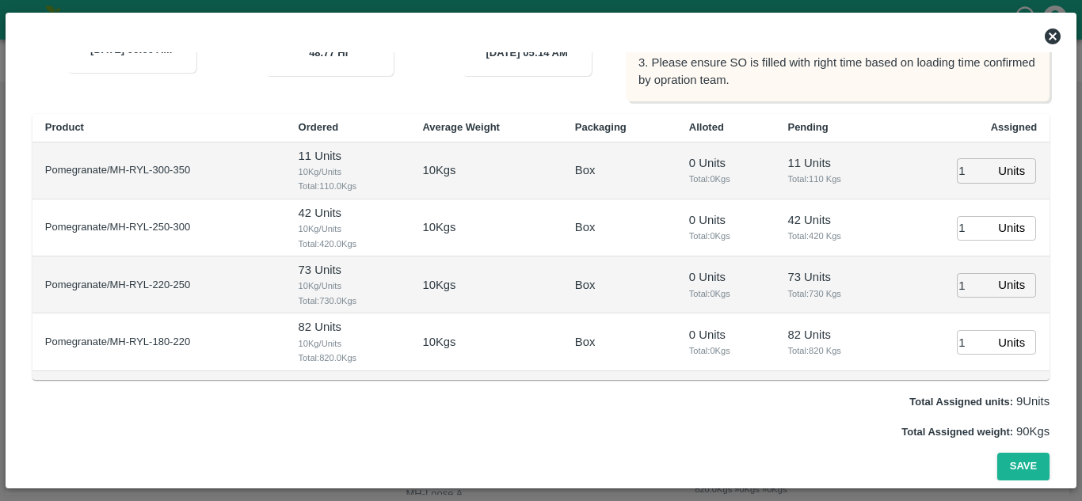
scroll to position [277, 0]
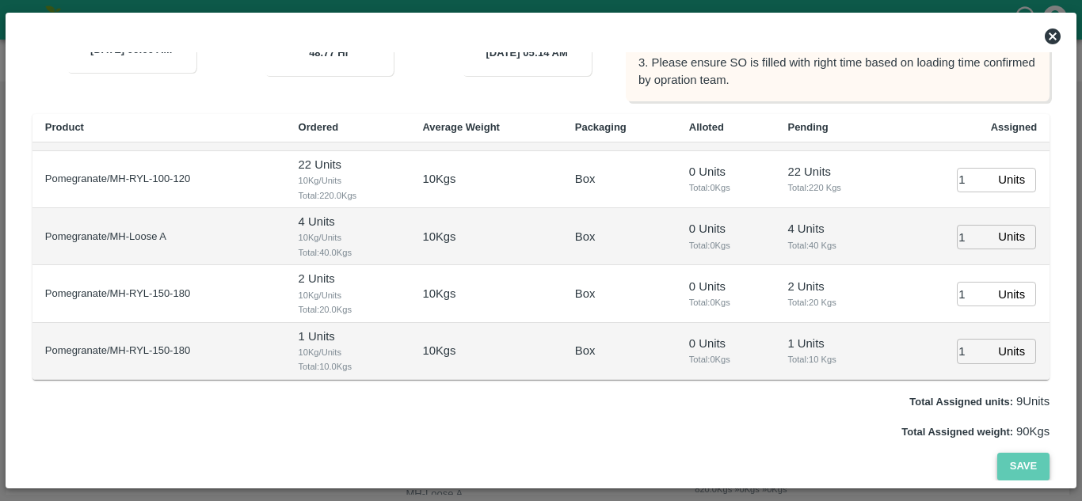
click at [1024, 458] on button "Save" at bounding box center [1023, 467] width 52 height 28
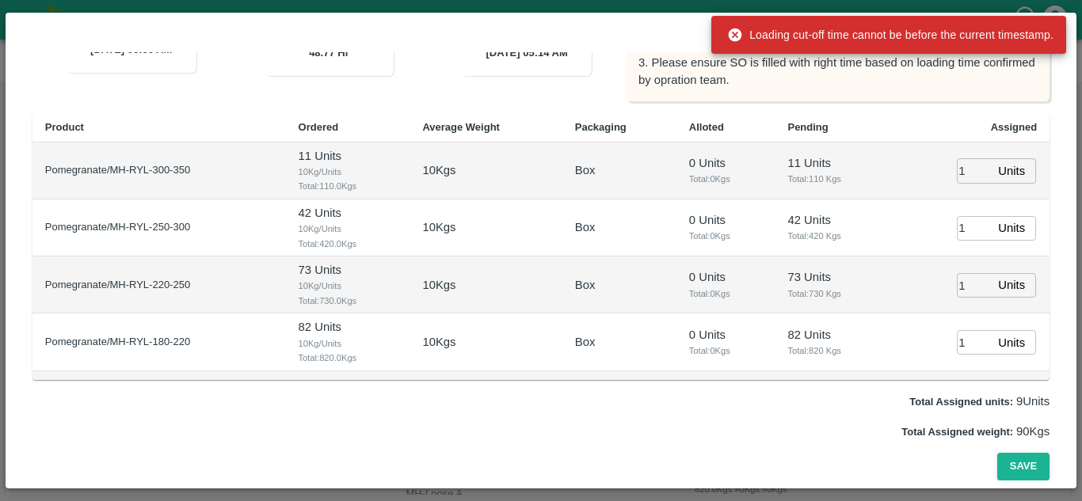
scroll to position [0, 0]
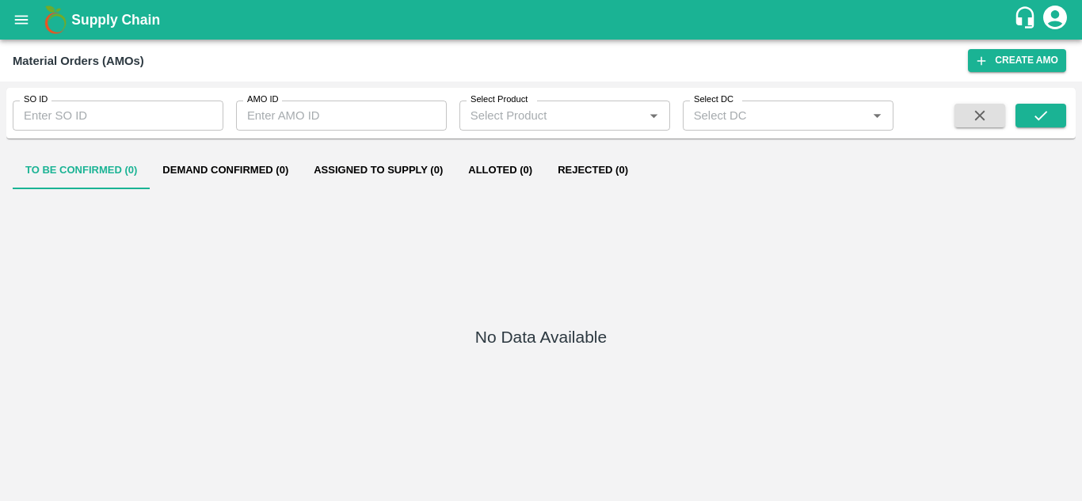
type input "605373"
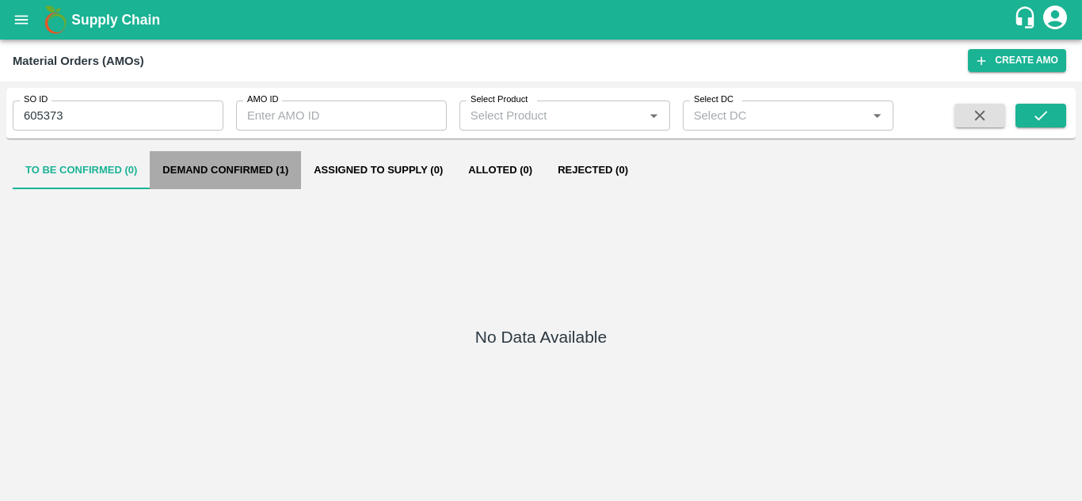
click at [259, 161] on button "Demand Confirmed (1)" at bounding box center [225, 170] width 151 height 38
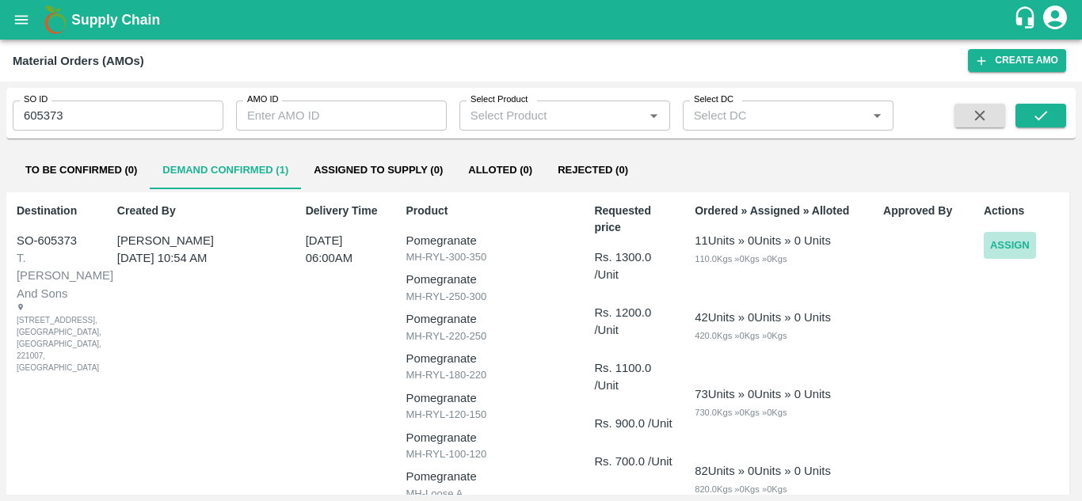
click at [1013, 244] on button "Assign" at bounding box center [1010, 246] width 52 height 28
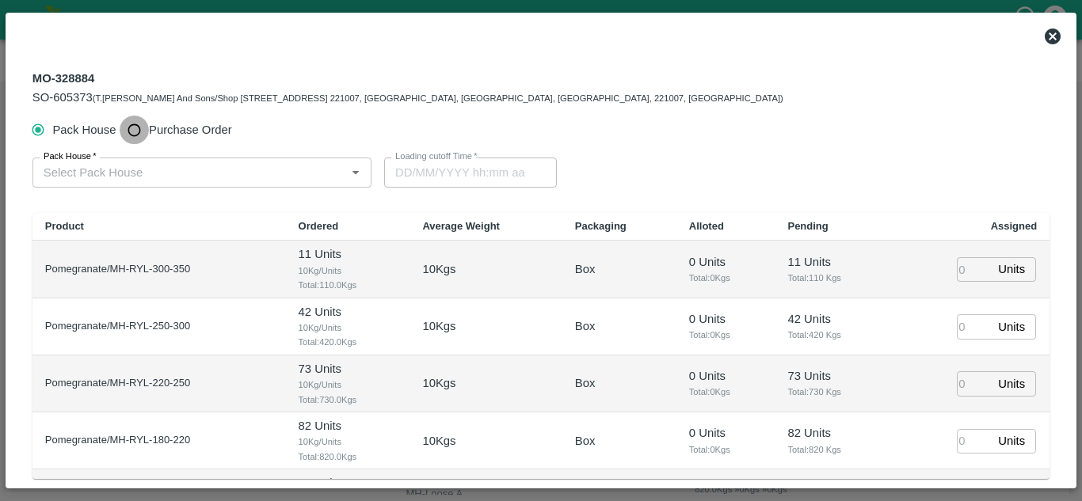
click at [131, 131] on input "Purchase Order" at bounding box center [134, 130] width 29 height 29
radio input "true"
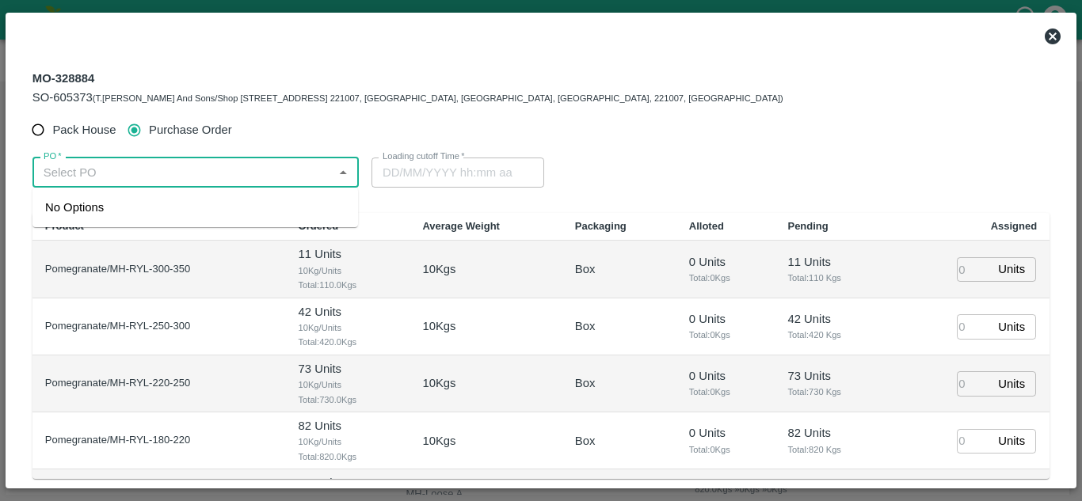
click at [107, 180] on input "PO   *" at bounding box center [182, 172] width 291 height 21
click at [132, 204] on div "PO-177763([PERSON_NAME]-9552904036)" at bounding box center [162, 207] width 234 height 17
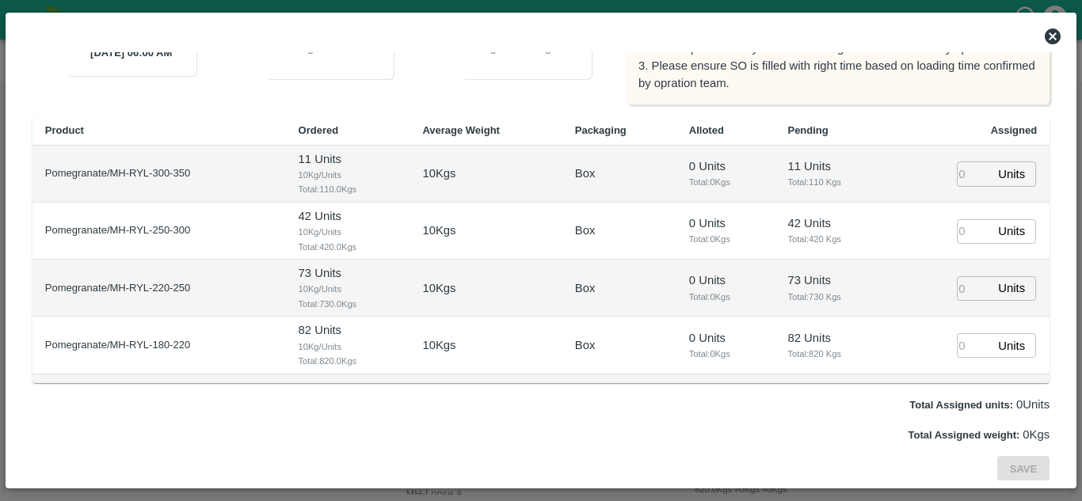
scroll to position [238, 0]
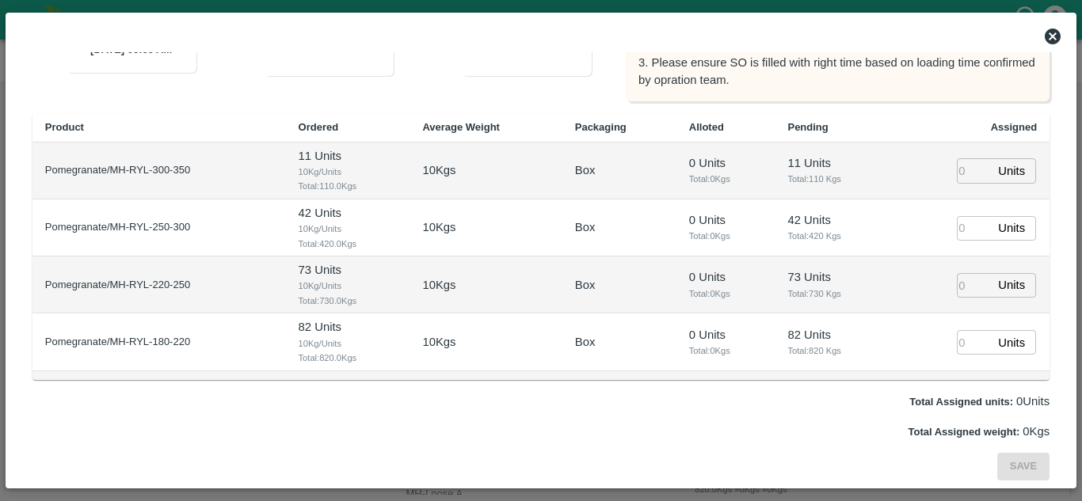
type input "PO-177763([PERSON_NAME]-9552904036)"
click at [957, 168] on input "number" at bounding box center [974, 170] width 35 height 25
type input "1"
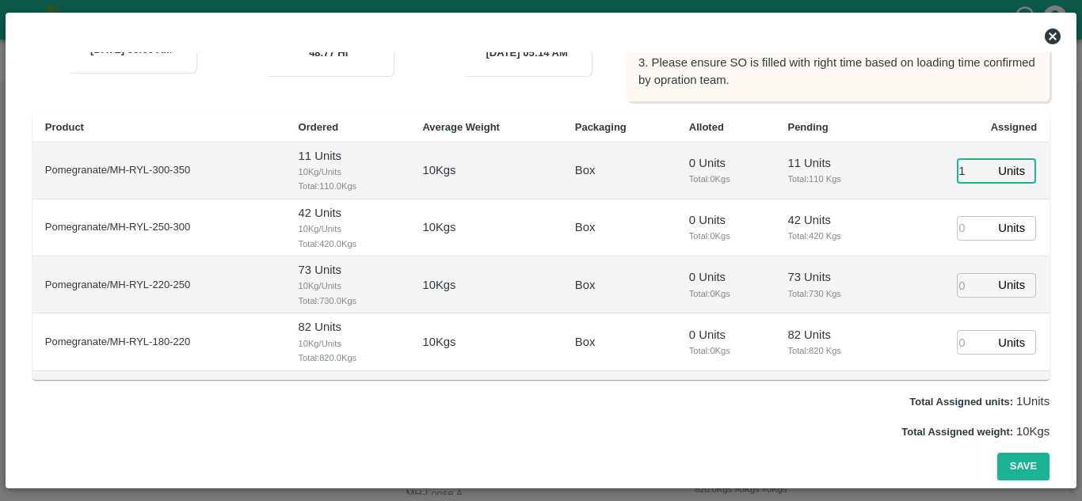
type input "[DATE] 05:14 AM"
type input "1"
click at [958, 227] on input "number" at bounding box center [974, 228] width 35 height 25
type input "1"
click at [963, 289] on input "number" at bounding box center [974, 285] width 35 height 25
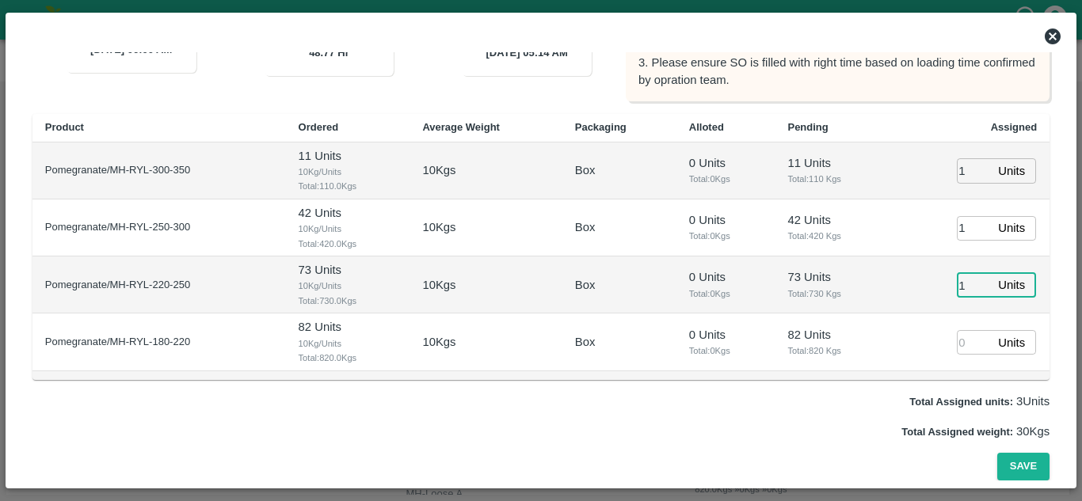
type input "1"
click at [957, 339] on input "number" at bounding box center [974, 342] width 35 height 25
type input "1"
click at [788, 254] on td "42 Units Total: 420 Kgs" at bounding box center [832, 228] width 117 height 57
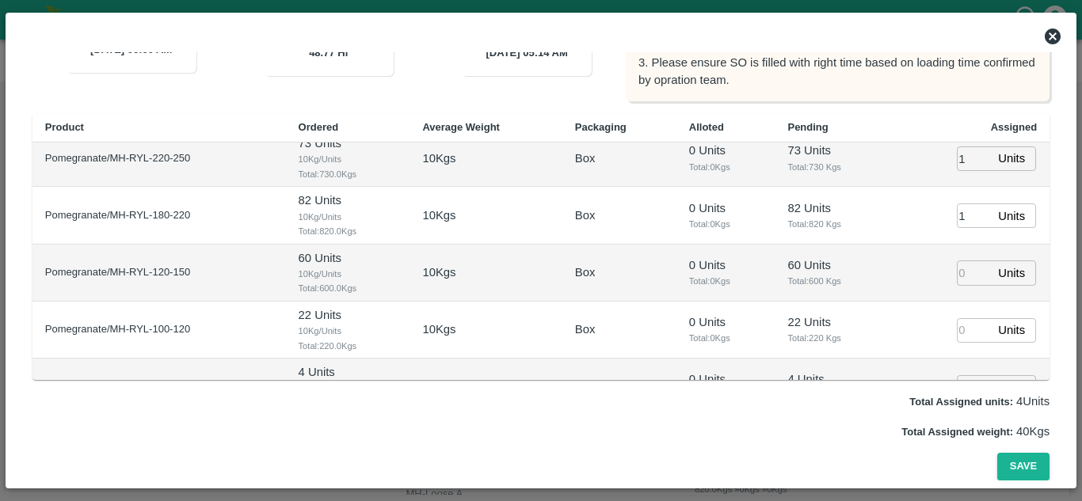
scroll to position [136, 0]
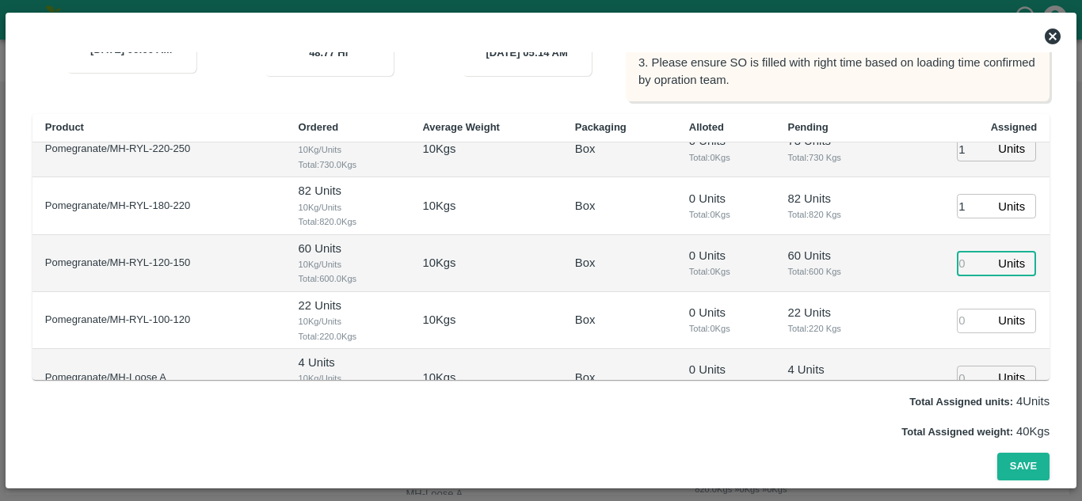
click at [957, 262] on input "number" at bounding box center [974, 263] width 35 height 25
type input "1"
click at [957, 318] on input "number" at bounding box center [974, 321] width 35 height 25
type input "1"
click at [719, 242] on td "0 Units Total: 0 Kgs" at bounding box center [725, 263] width 99 height 57
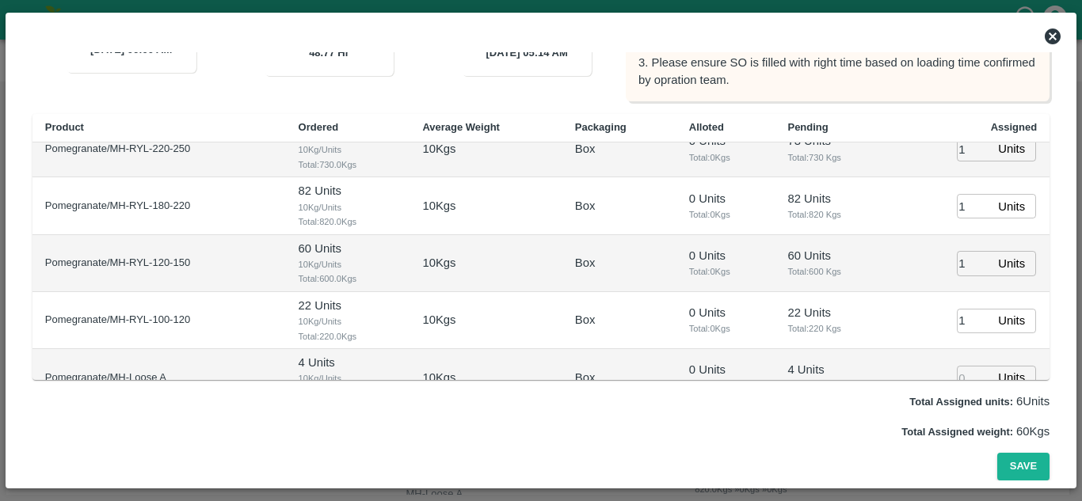
scroll to position [277, 0]
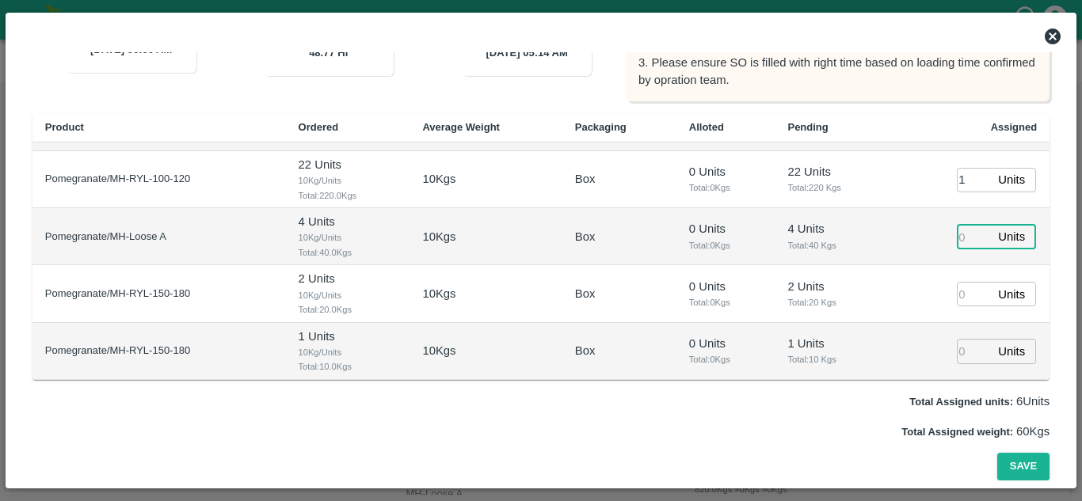
click at [957, 238] on input "number" at bounding box center [974, 237] width 35 height 25
type input "1"
click at [957, 296] on input "number" at bounding box center [974, 294] width 35 height 25
type input "1"
click at [957, 362] on input "number" at bounding box center [974, 351] width 35 height 25
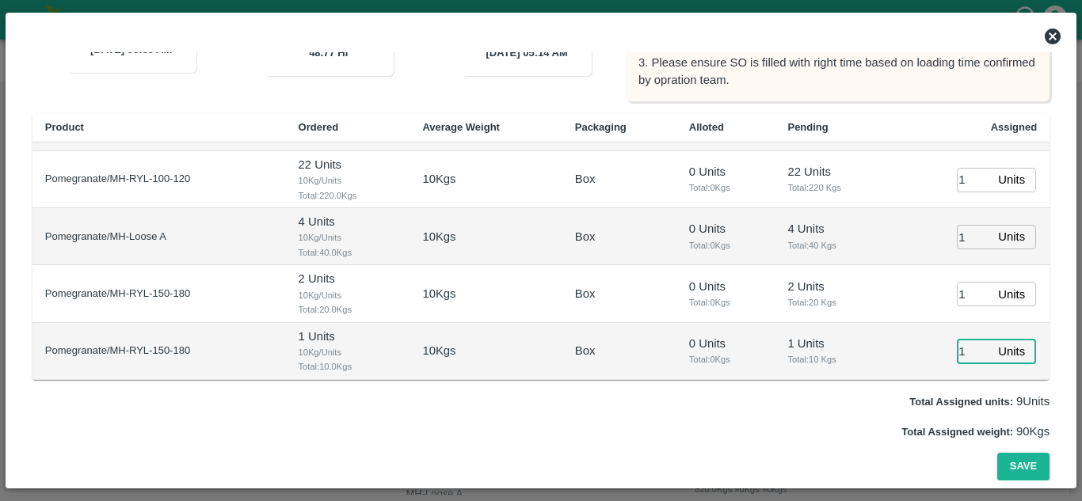
type input "1"
click at [787, 256] on td "4 Units Total: 40 Kgs" at bounding box center [832, 236] width 117 height 57
click at [1010, 463] on button "Save" at bounding box center [1023, 467] width 52 height 28
click at [1024, 463] on button "Save" at bounding box center [1023, 467] width 52 height 28
click at [1017, 467] on button "Save" at bounding box center [1023, 467] width 52 height 28
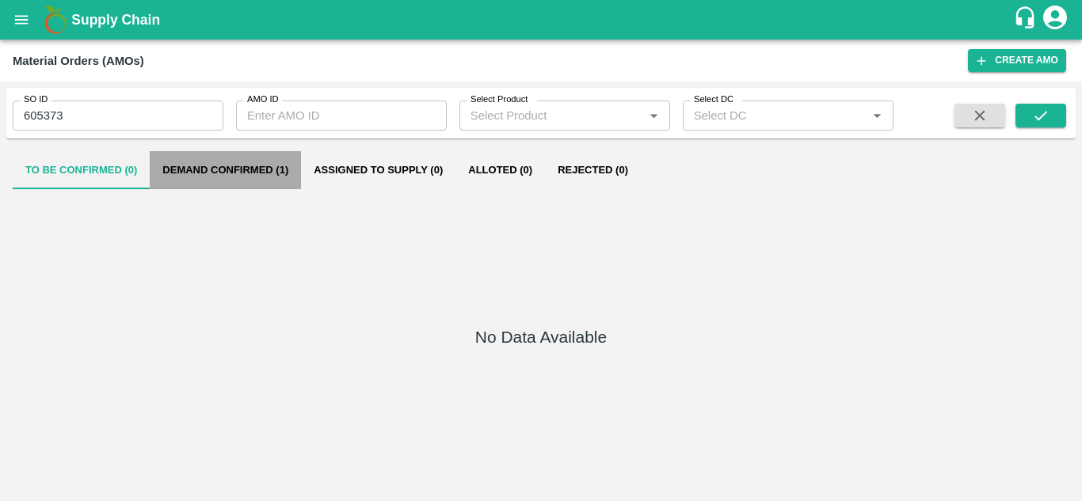
click at [204, 177] on button "Demand Confirmed (1)" at bounding box center [225, 170] width 151 height 38
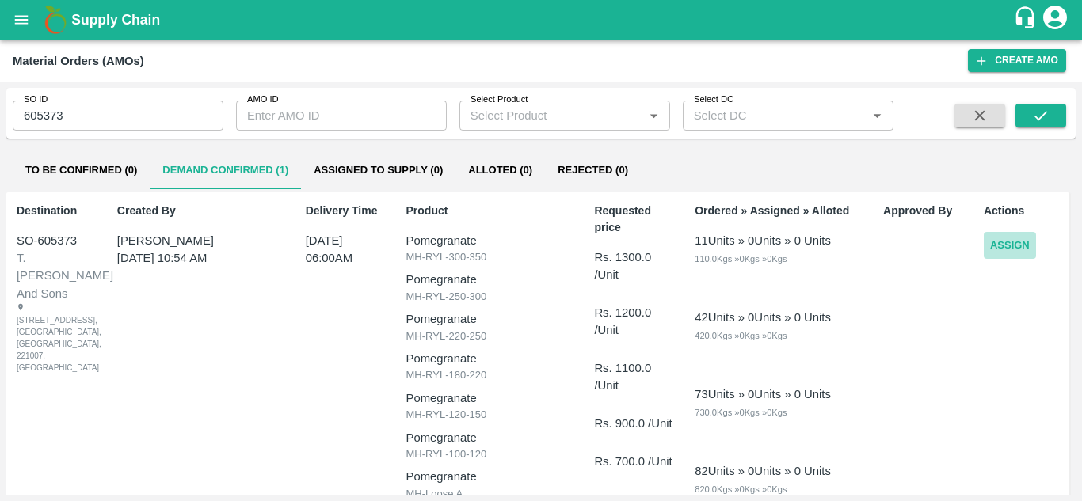
click at [1014, 242] on button "Assign" at bounding box center [1010, 246] width 52 height 28
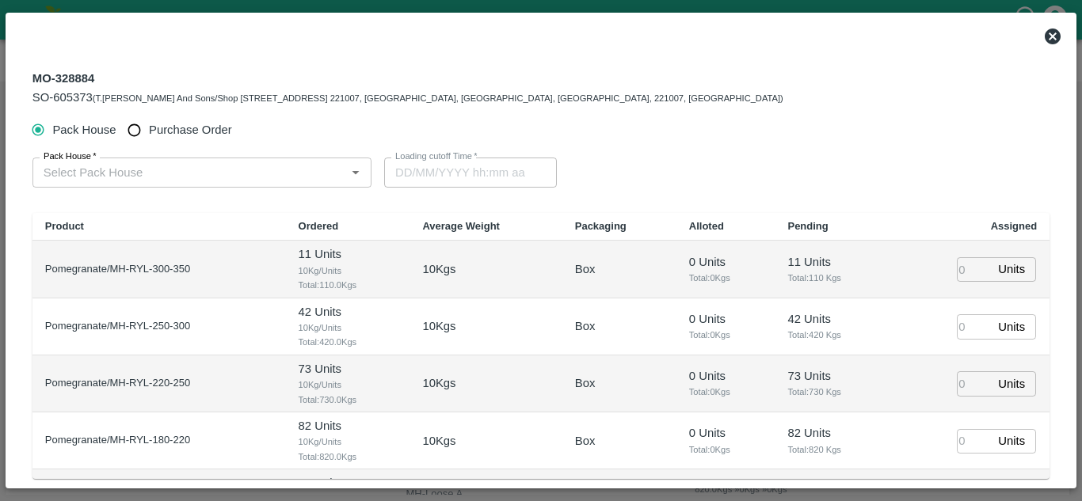
click at [140, 129] on input "Purchase Order" at bounding box center [134, 130] width 29 height 29
radio input "true"
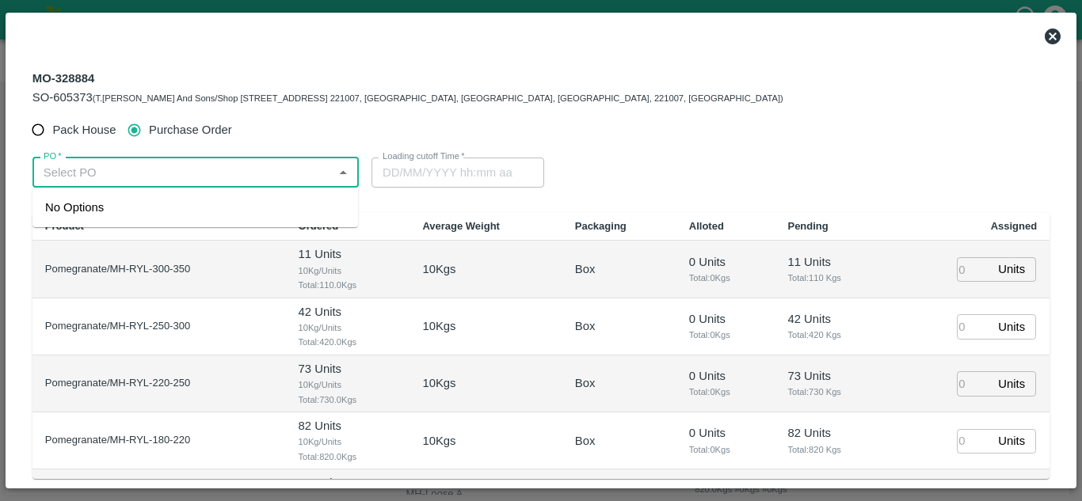
click at [101, 175] on input "PO   *" at bounding box center [182, 172] width 291 height 21
click at [146, 200] on div "PO-177763(SHIVAJI RAJARAM AVACHAR-9552904036)" at bounding box center [162, 207] width 234 height 17
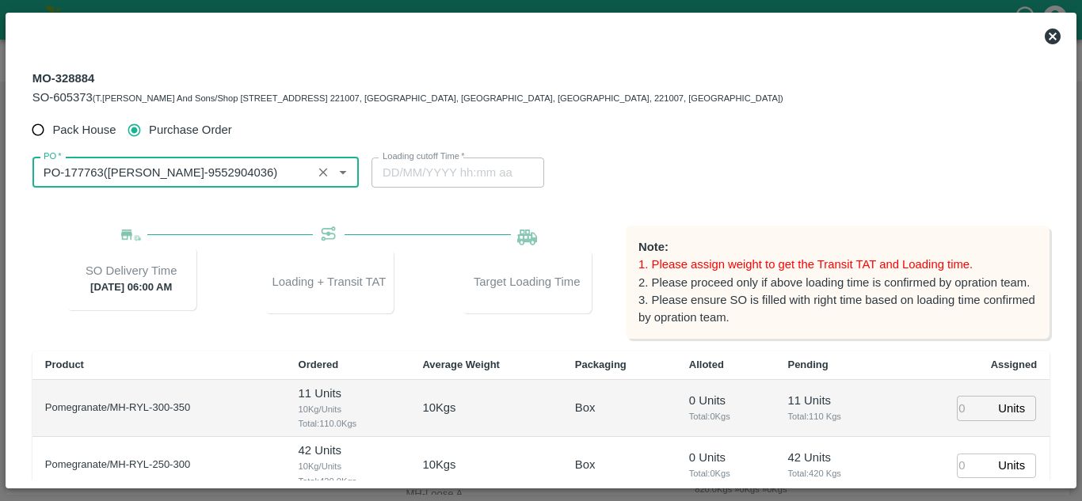
scroll to position [238, 0]
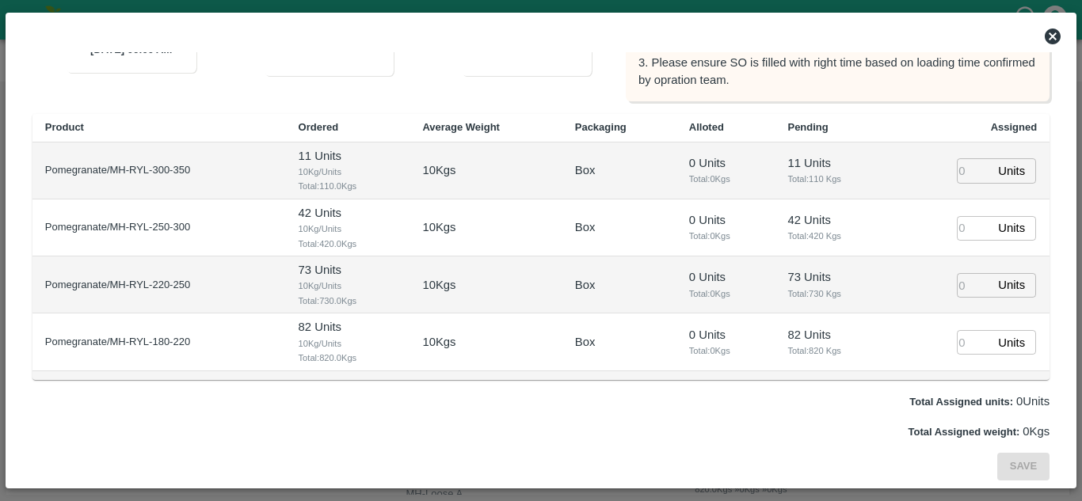
type input "PO-177763(SHIVAJI RAJARAM AVACHAR-9552904036)"
click at [957, 173] on input "number" at bounding box center [974, 170] width 35 height 25
type input "1"
click at [957, 219] on input "number" at bounding box center [974, 228] width 35 height 25
type input "1"
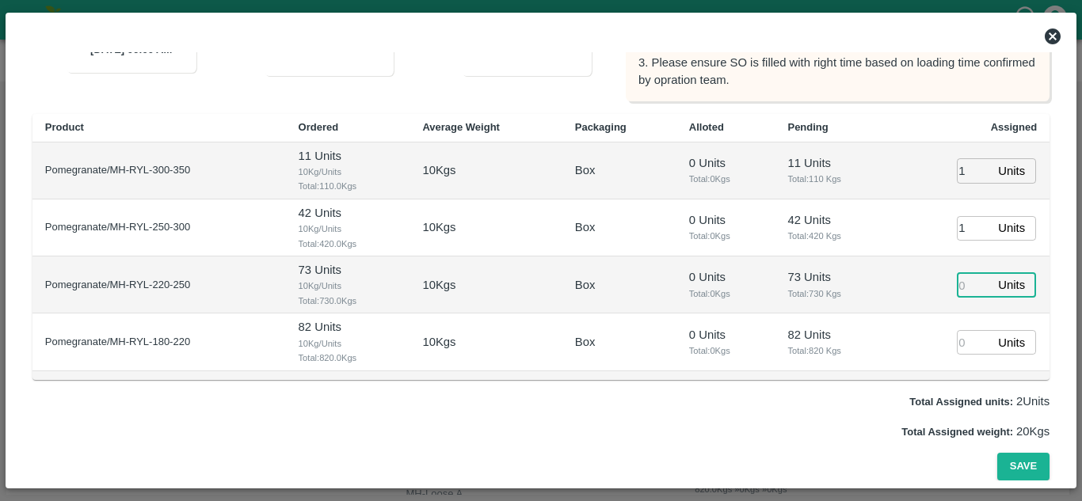
click at [957, 281] on input "number" at bounding box center [974, 285] width 35 height 25
type input "1"
type input "[DATE] 05:14 AM"
type input "1"
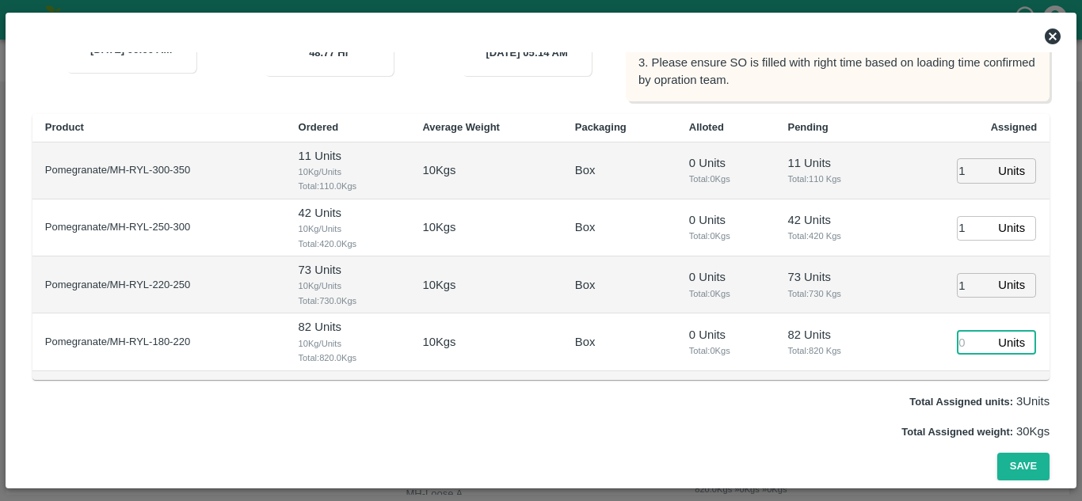
click at [957, 341] on input "number" at bounding box center [974, 342] width 35 height 25
type input "1"
click at [836, 294] on span "Total: 730 Kgs" at bounding box center [833, 294] width 92 height 14
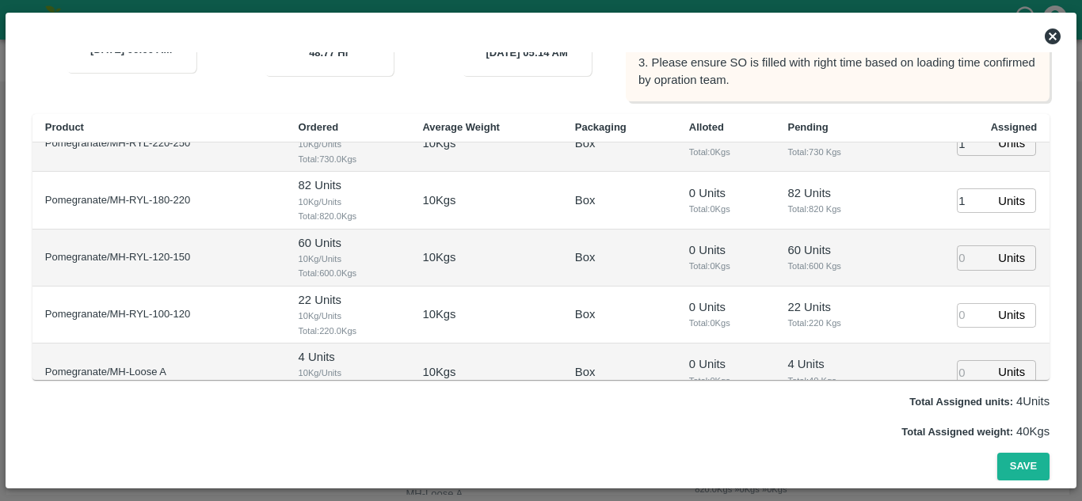
scroll to position [143, 0]
click at [959, 254] on input "number" at bounding box center [974, 257] width 35 height 25
type input "1"
click at [957, 310] on input "number" at bounding box center [974, 315] width 35 height 25
type input "1"
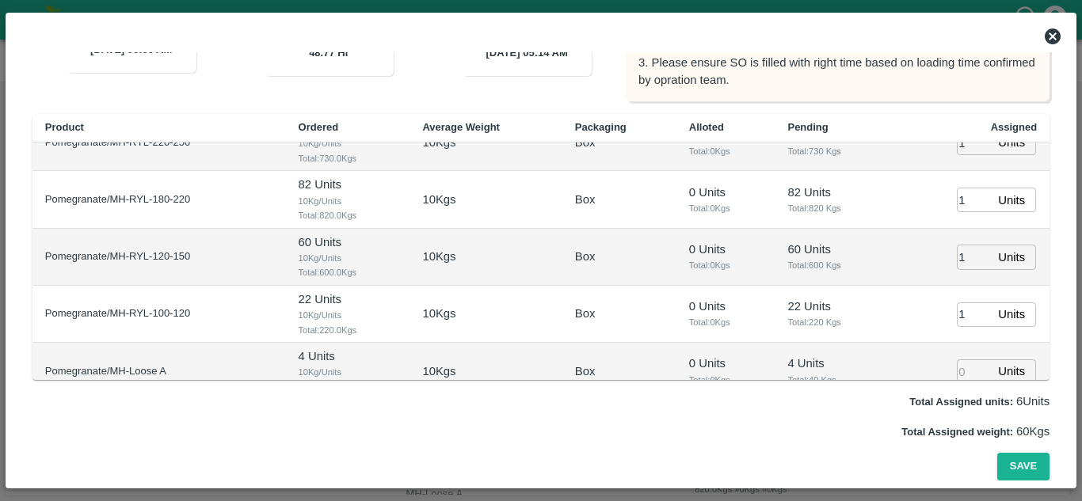
click at [809, 324] on span "Total: 220 Kgs" at bounding box center [833, 322] width 92 height 14
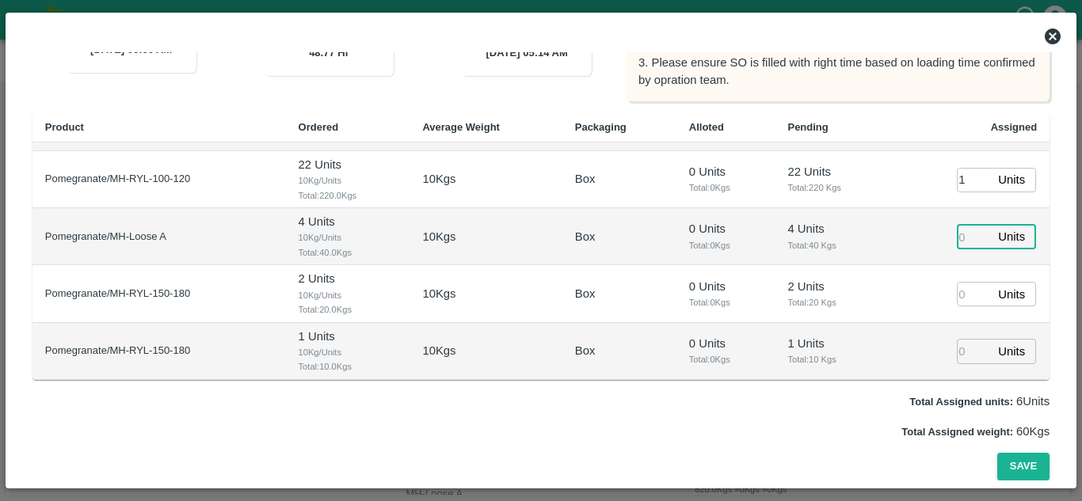
click at [960, 236] on input "number" at bounding box center [974, 237] width 35 height 25
type input "1"
click at [957, 292] on input "number" at bounding box center [974, 294] width 35 height 25
type input "1"
click at [957, 350] on input "number" at bounding box center [974, 351] width 35 height 25
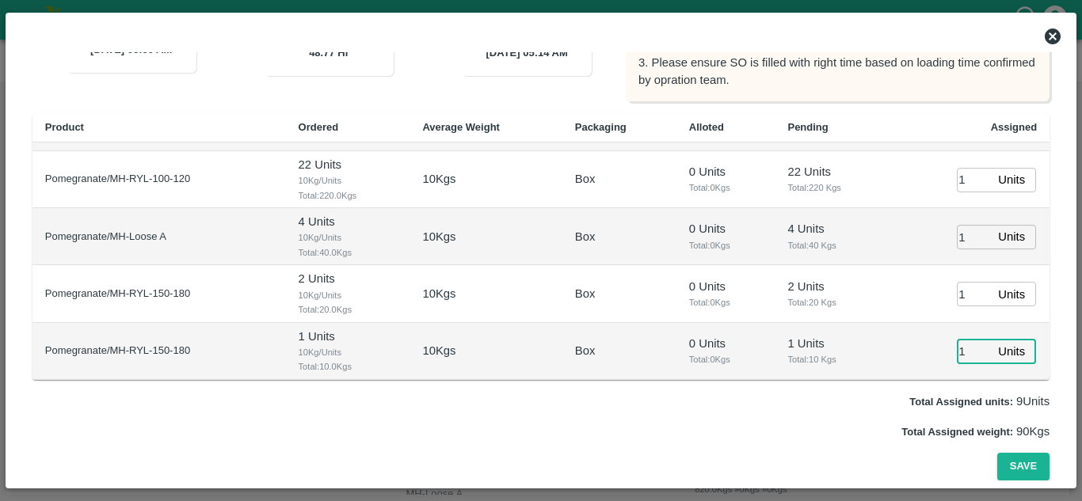
type input "1"
click at [790, 245] on span "Total: 40 Kgs" at bounding box center [833, 245] width 92 height 14
click at [1003, 469] on button "Save" at bounding box center [1023, 467] width 52 height 28
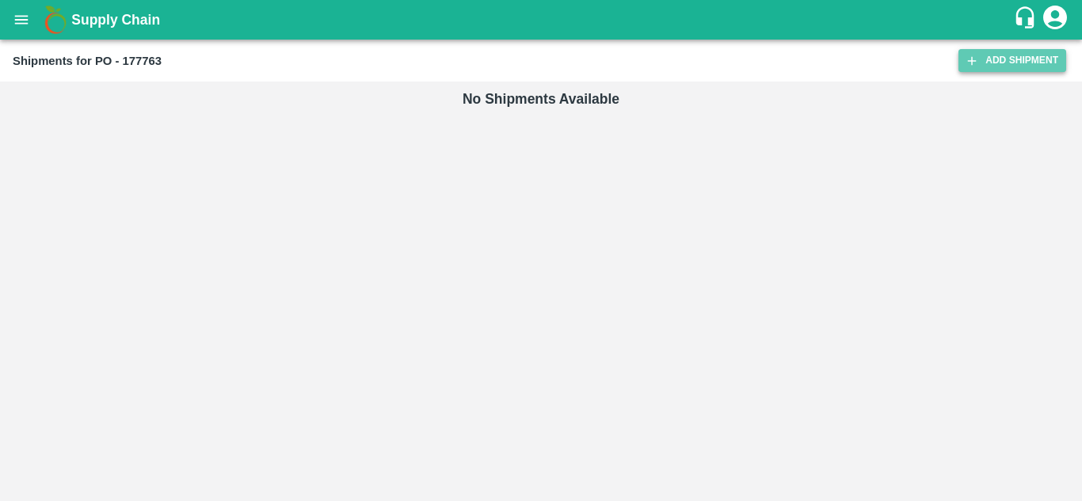
click at [982, 61] on link "Add Shipment" at bounding box center [1012, 60] width 108 height 23
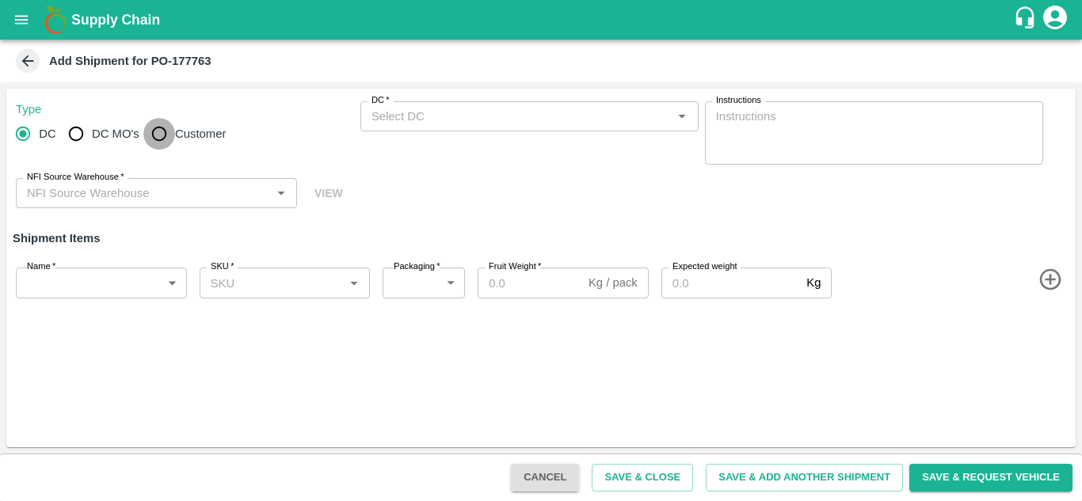
click at [156, 131] on input "Customer" at bounding box center [159, 134] width 32 height 32
radio input "true"
click at [162, 132] on input "Customer" at bounding box center [159, 134] width 32 height 32
radio input "true"
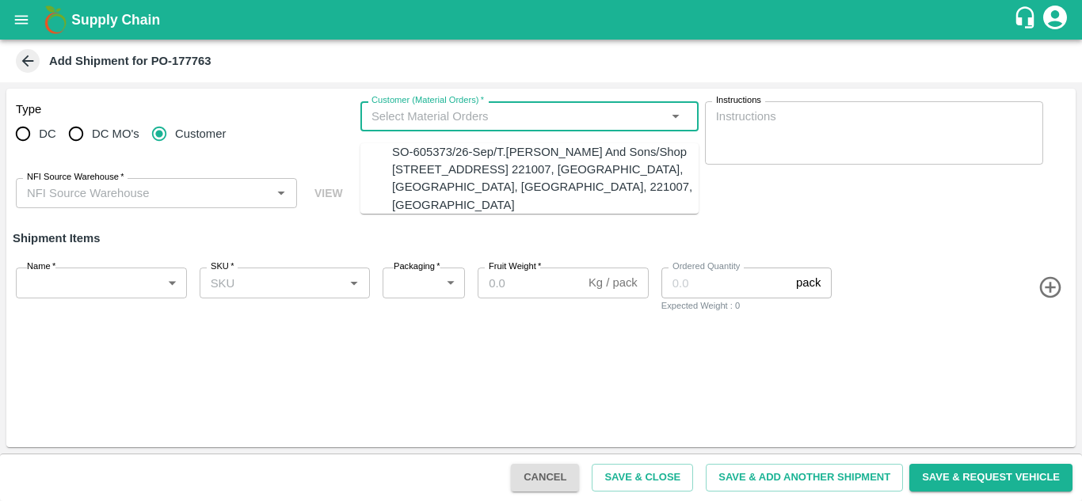
click at [404, 118] on input "Customer (Material Orders)   *" at bounding box center [516, 116] width 303 height 21
click at [439, 172] on div "SO-605373/26-Sep/T.[PERSON_NAME] And Sons/Shop [STREET_ADDRESS] 221007, [GEOGRA…" at bounding box center [545, 178] width 306 height 70
type input "MH-RYL-300-350"
type input "10"
type input "1"
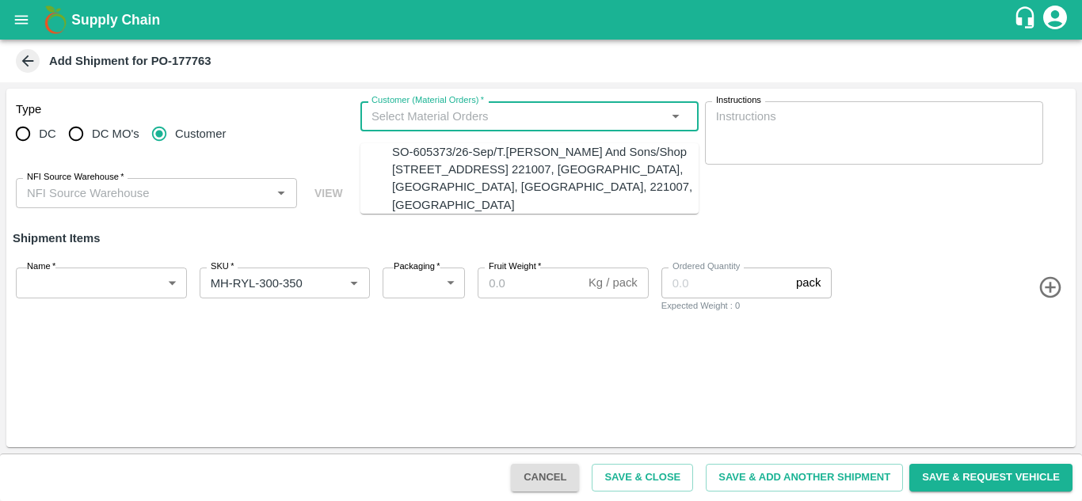
type input "SO-605373/26-Sep/T.[PERSON_NAME] And Sons/Shop [STREET_ADDRESS] 221007, [GEOGRA…"
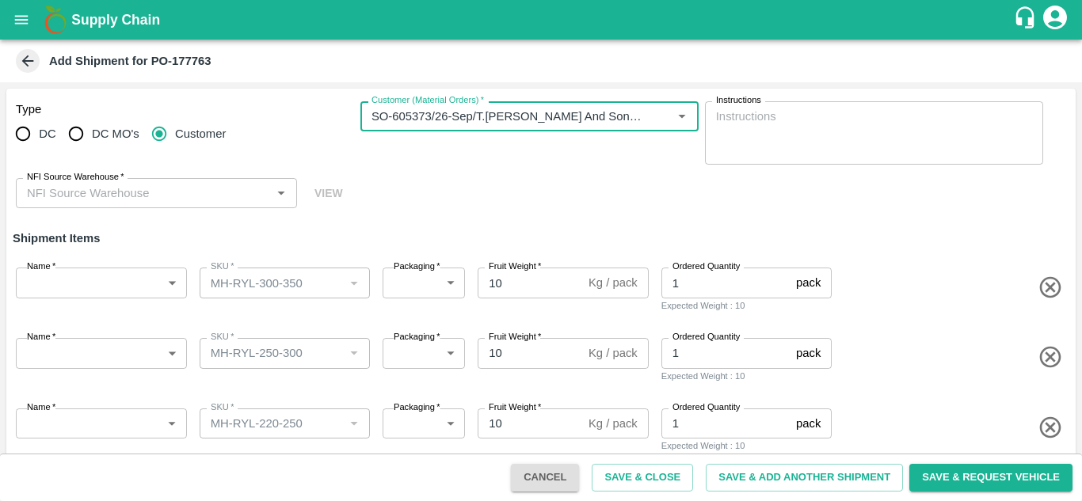
click at [126, 192] on input "NFI Source Warehouse   *" at bounding box center [143, 193] width 245 height 21
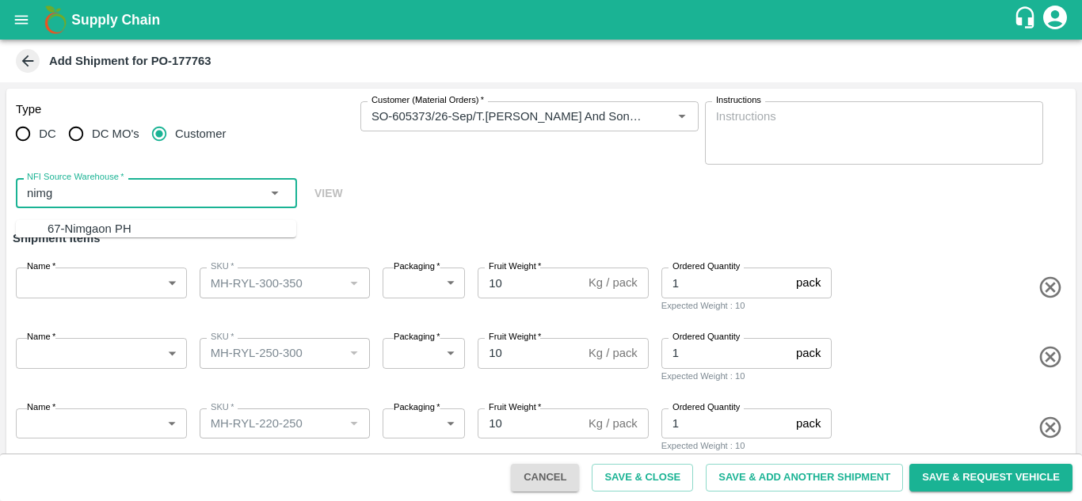
click at [77, 233] on div "67-Nimgaon PH" at bounding box center [90, 228] width 84 height 17
type input "67-Nimgaon PH"
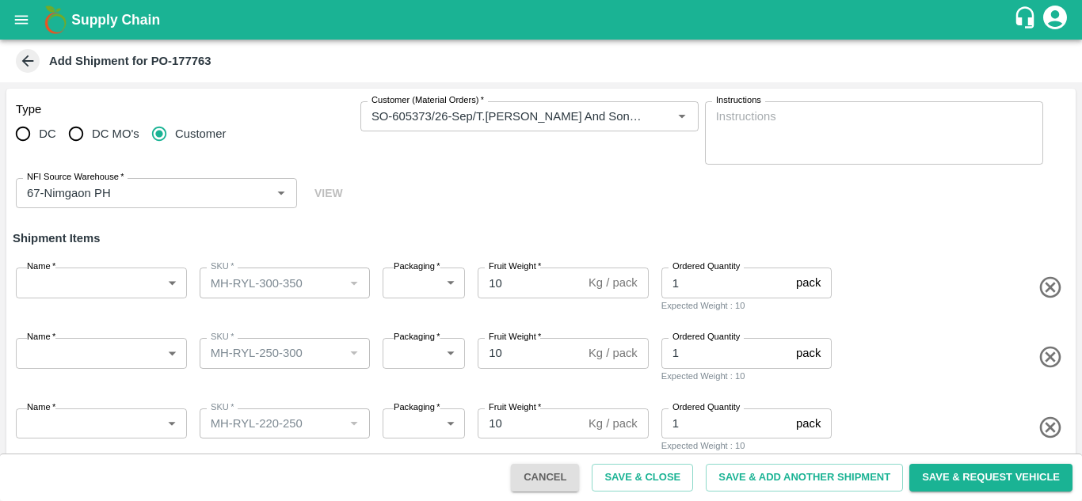
click at [385, 203] on div "Type DC DC MO's Customer Customer (Material Orders)   * Customer (Material Orde…" at bounding box center [540, 155] width 1069 height 133
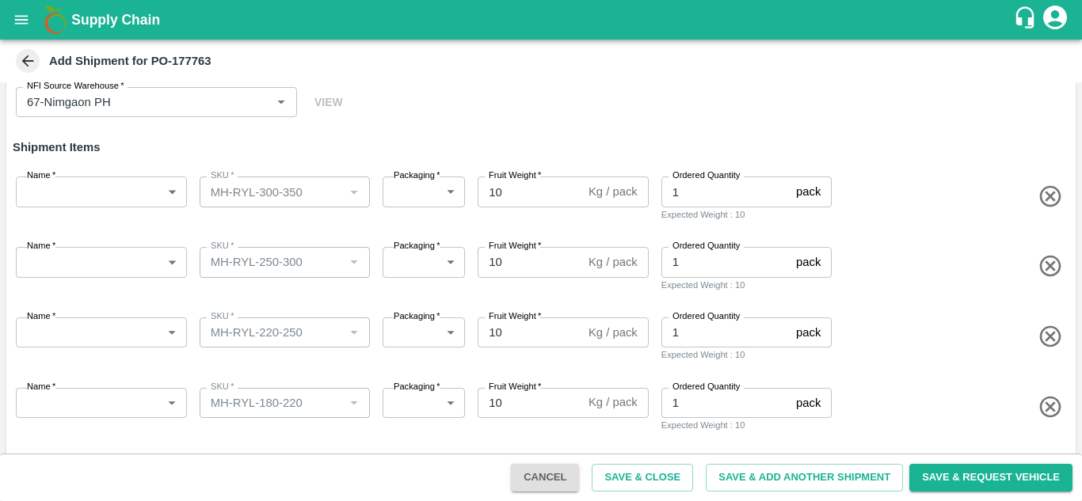
scroll to position [441, 0]
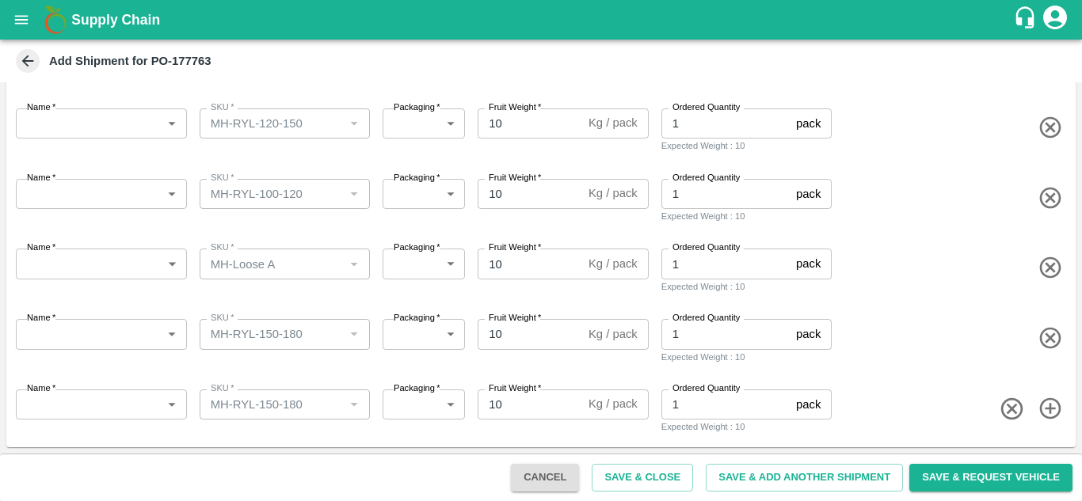
click at [81, 262] on body "Supply Chain Add Shipment for PO-177763 Type DC DC MO's Customer Customer (Mate…" at bounding box center [541, 250] width 1082 height 501
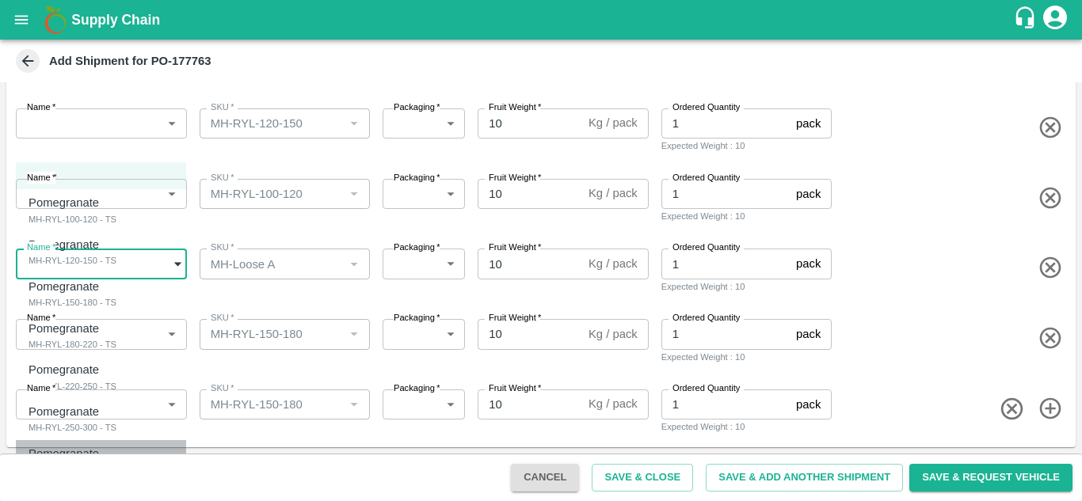
click at [67, 459] on p "Pomegranate" at bounding box center [64, 453] width 70 height 17
type input "2067695"
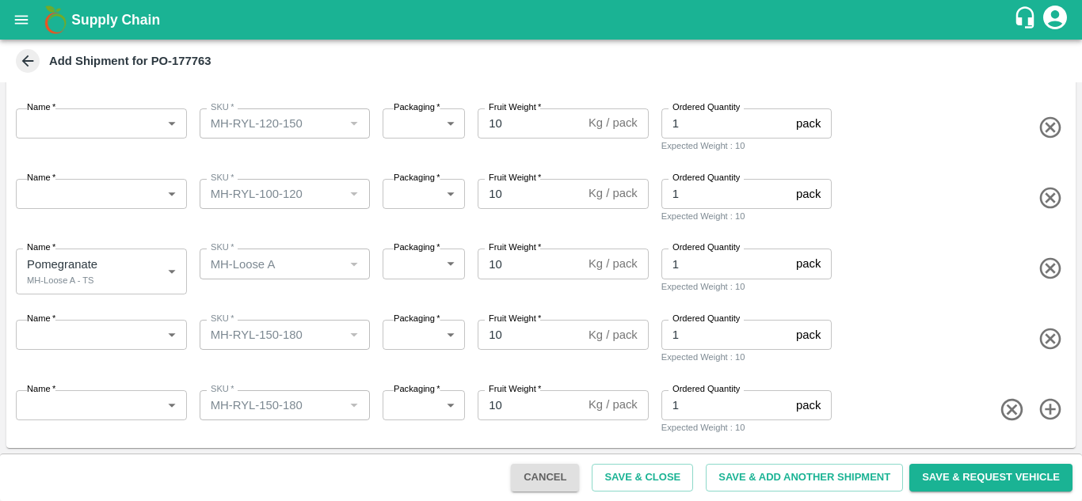
click at [86, 230] on div "Name   * Pomegranate MH-Loose A - TS 2067695 Name SKU   * SKU   * Packaging   *…" at bounding box center [537, 269] width 1075 height 78
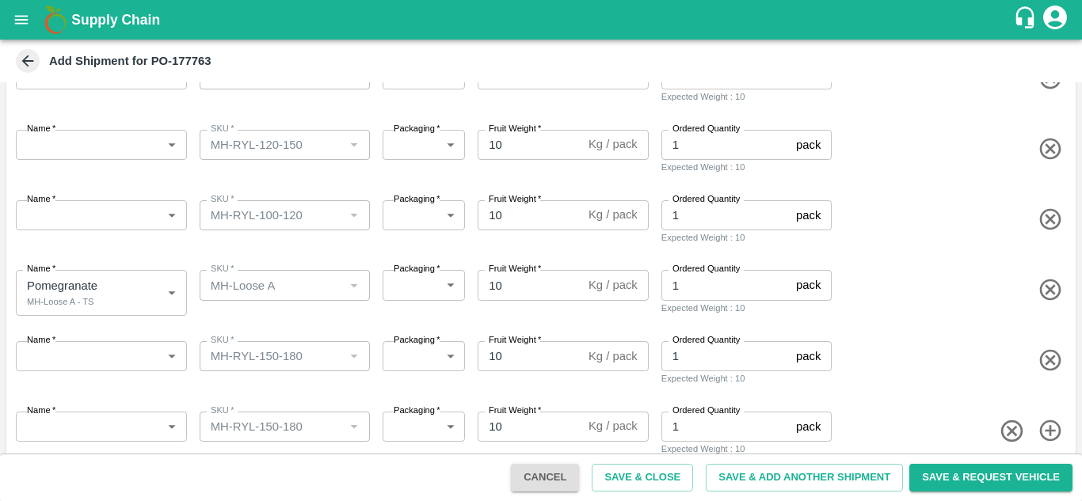
scroll to position [420, 0]
click at [86, 214] on body "Supply Chain Add Shipment for PO-177763 Type DC DC MO's Customer Customer (Mate…" at bounding box center [541, 250] width 1082 height 501
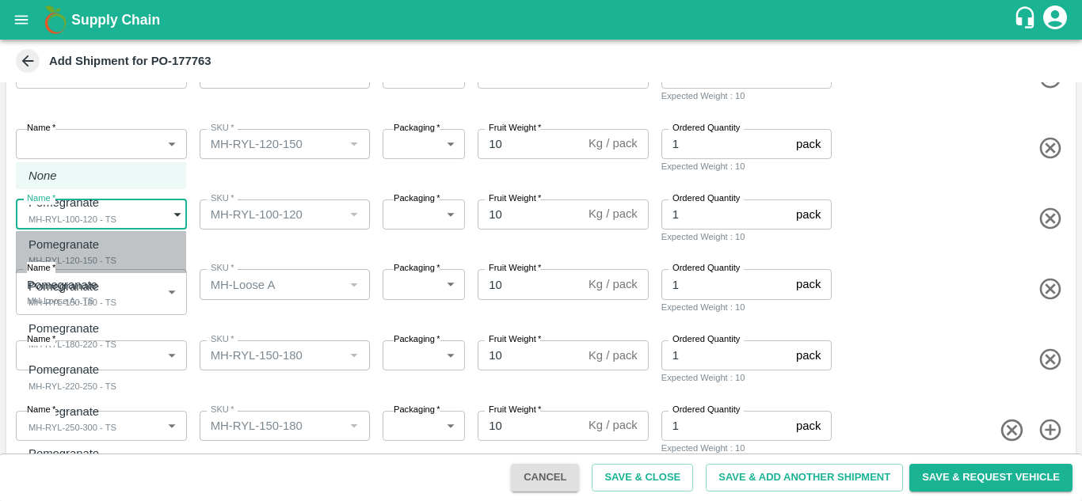
click at [76, 251] on p "Pomegranate" at bounding box center [69, 244] width 80 height 17
type input "2067690"
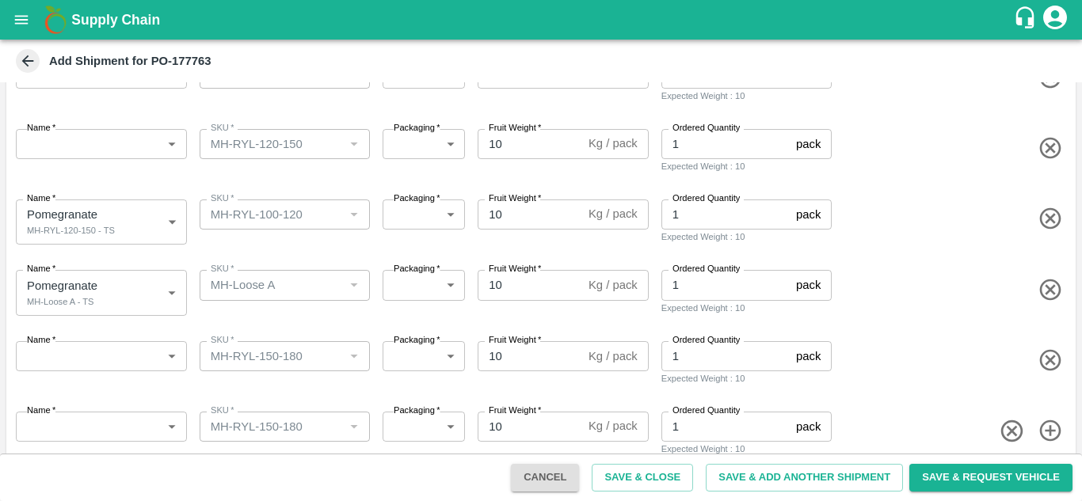
click at [127, 179] on div "Name   * ​ Name SKU   * SKU   * Packaging   * ​ Packaging Fruit Weight   * 10 K…" at bounding box center [537, 148] width 1075 height 77
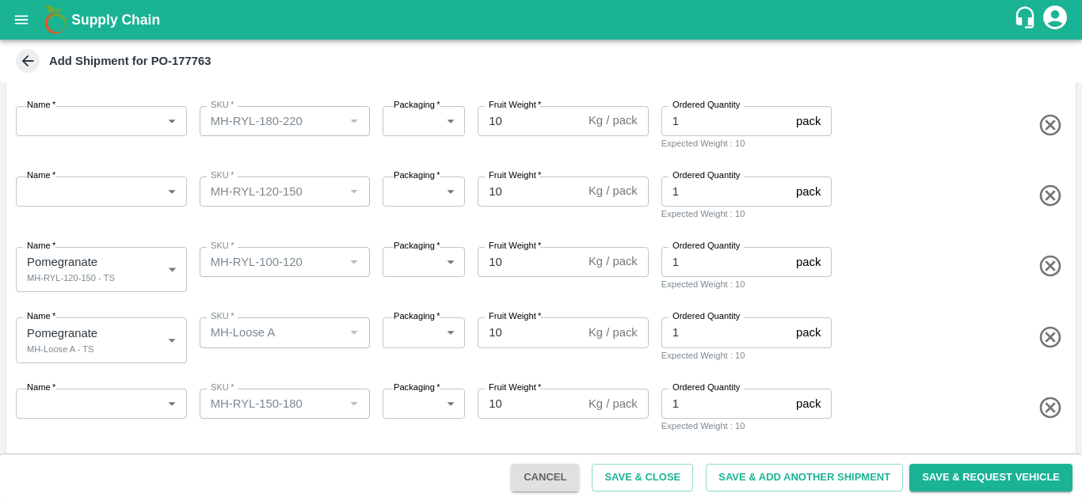
scroll to position [367, 0]
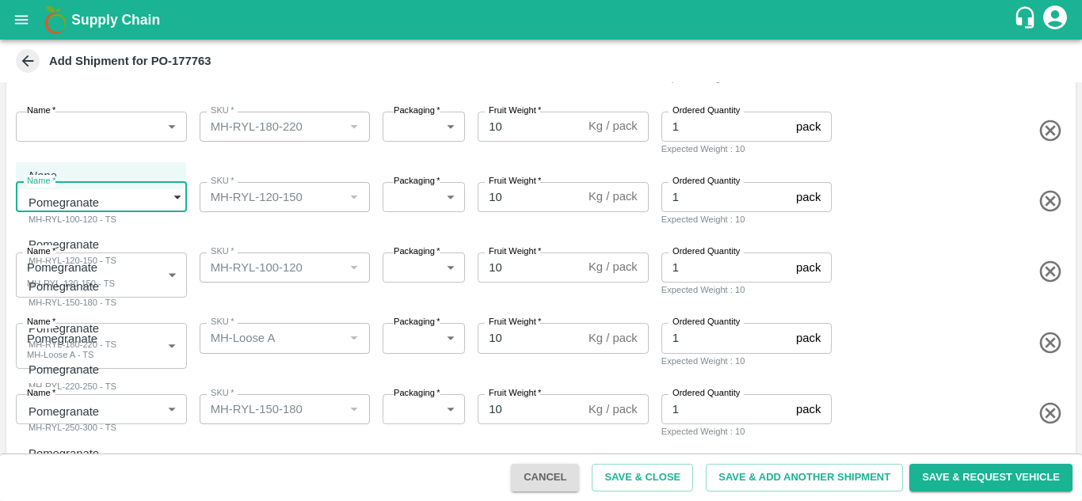
click at [58, 199] on body "Supply Chain Add Shipment for PO-177763 Type DC DC MO's Customer Customer (Mate…" at bounding box center [541, 250] width 1082 height 501
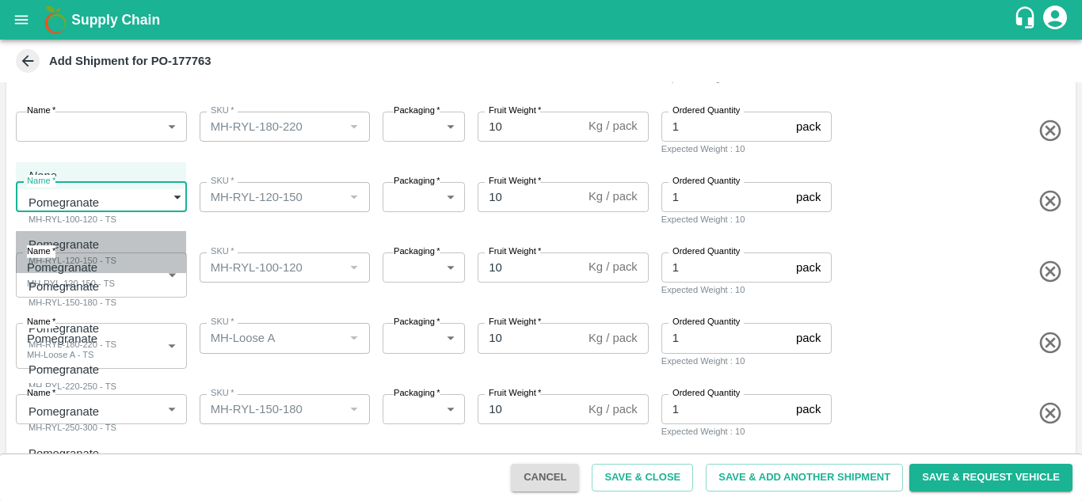
click at [79, 264] on div "MH-RYL-120-150 - TS" at bounding box center [73, 260] width 88 height 14
type input "2067690"
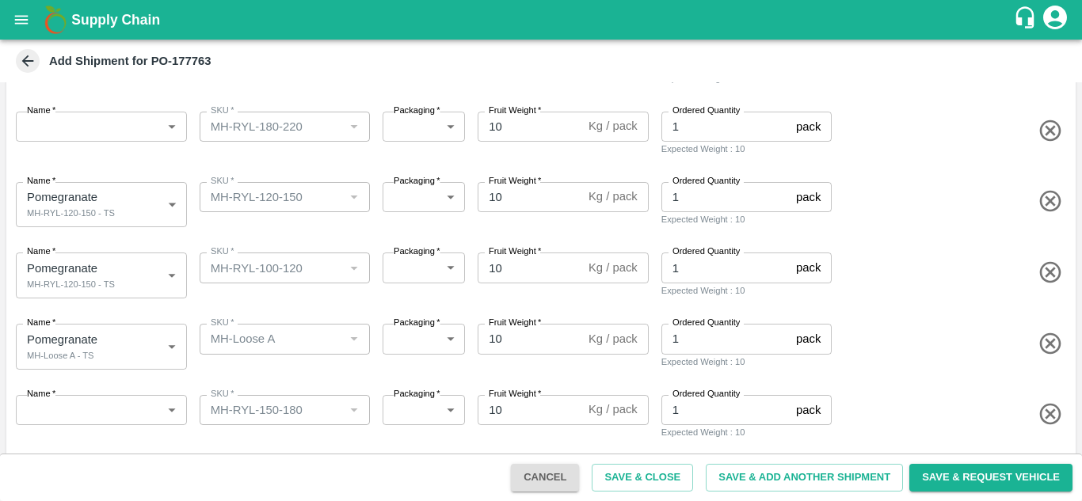
click at [279, 220] on div "SKU   * SKU   *" at bounding box center [281, 202] width 177 height 52
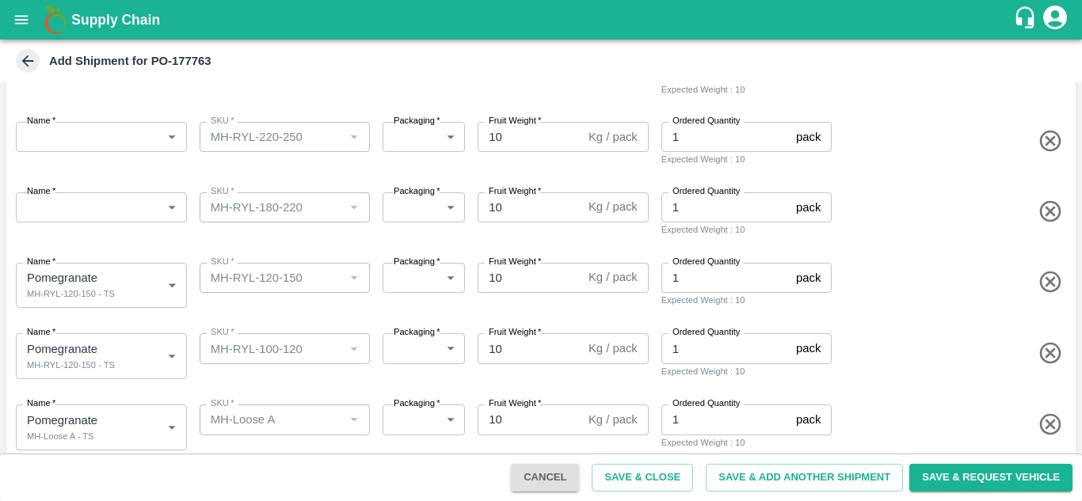
scroll to position [285, 0]
click at [137, 215] on body "Supply Chain Add Shipment for PO-177763 Type DC DC MO's Customer Customer (Mate…" at bounding box center [541, 250] width 1082 height 501
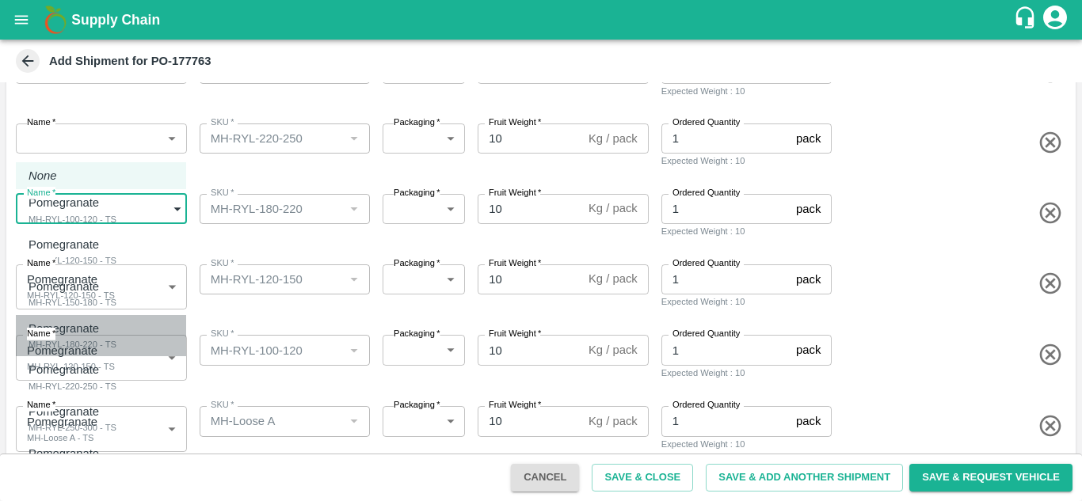
click at [91, 336] on p "Pomegranate" at bounding box center [69, 328] width 80 height 17
type input "2067692"
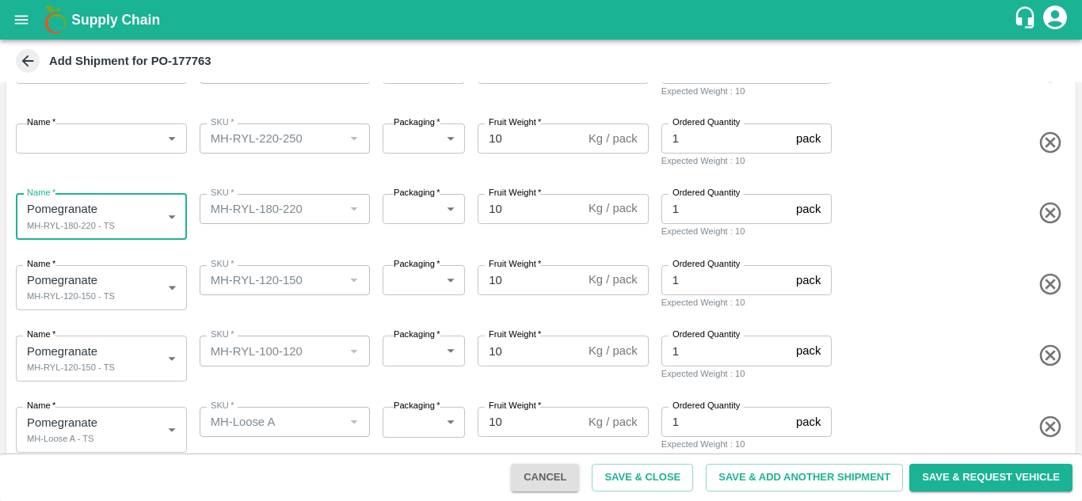
click at [261, 234] on div "SKU   * SKU   *" at bounding box center [281, 214] width 177 height 52
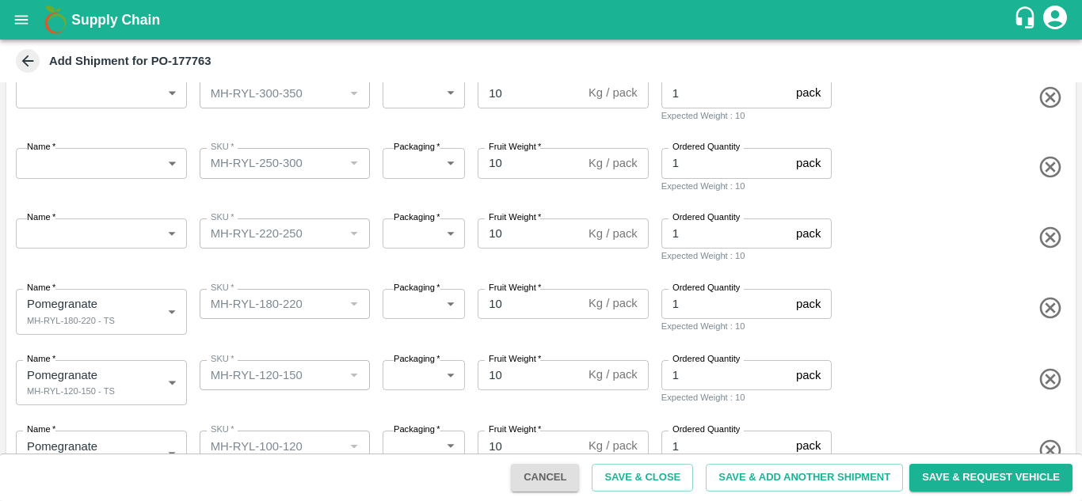
scroll to position [189, 0]
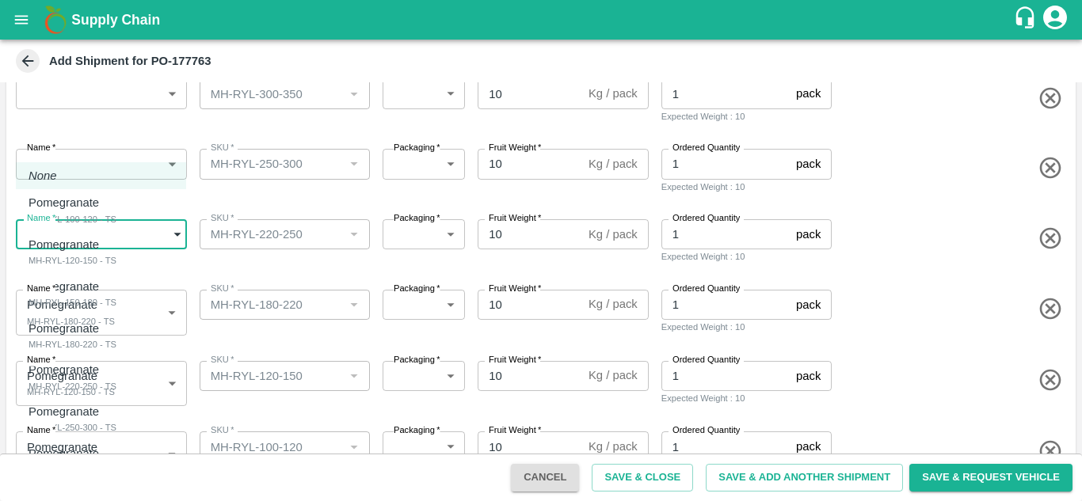
click at [127, 244] on body "Supply Chain Add Shipment for PO-177763 Type DC DC MO's Customer Customer (Mate…" at bounding box center [541, 250] width 1082 height 501
click at [70, 385] on div "MH-RYL-220-250 - TS" at bounding box center [73, 386] width 88 height 14
type input "2067693"
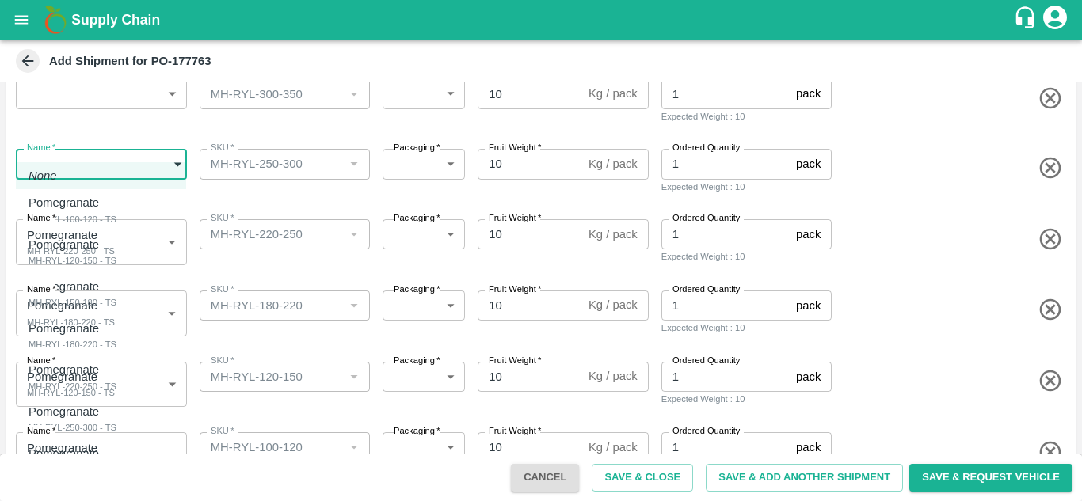
click at [65, 166] on body "Supply Chain Add Shipment for PO-177763 Type DC DC MO's Customer Customer (Mate…" at bounding box center [541, 250] width 1082 height 501
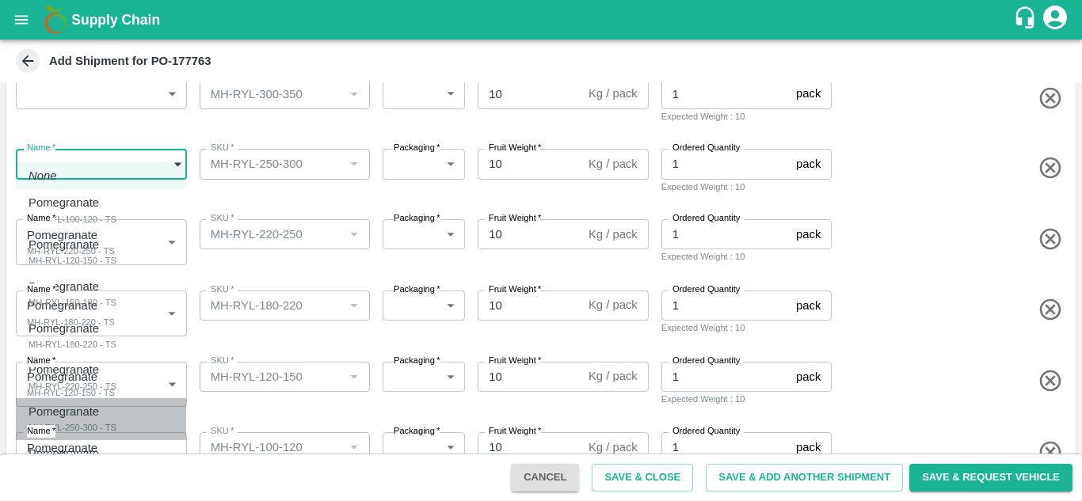
click at [88, 421] on div "MH-RYL-250-300 - TS" at bounding box center [73, 427] width 88 height 14
type input "2067694"
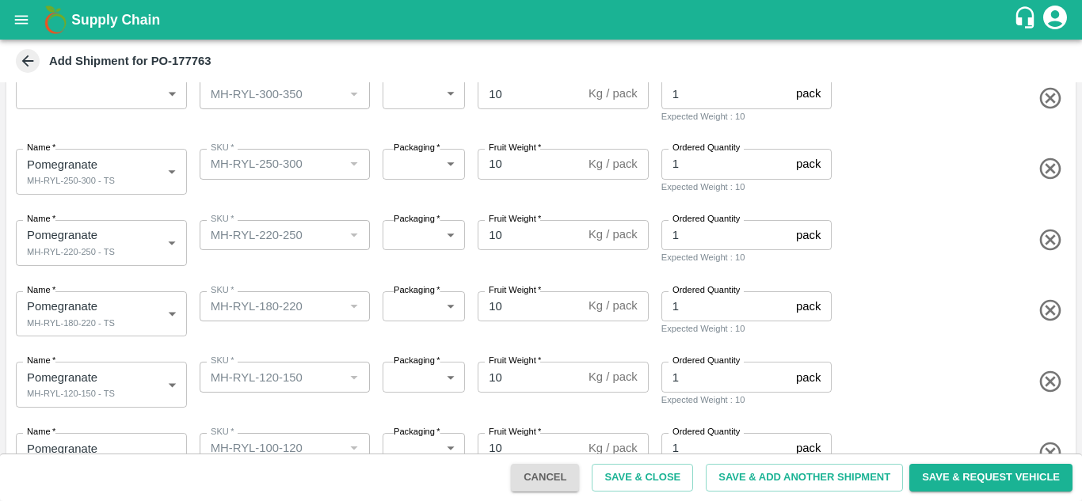
click at [284, 199] on div "Name   * Pomegranate MH-RYL-250-300 - TS 2067694 Name SKU   * SKU   * Packaging…" at bounding box center [537, 169] width 1075 height 78
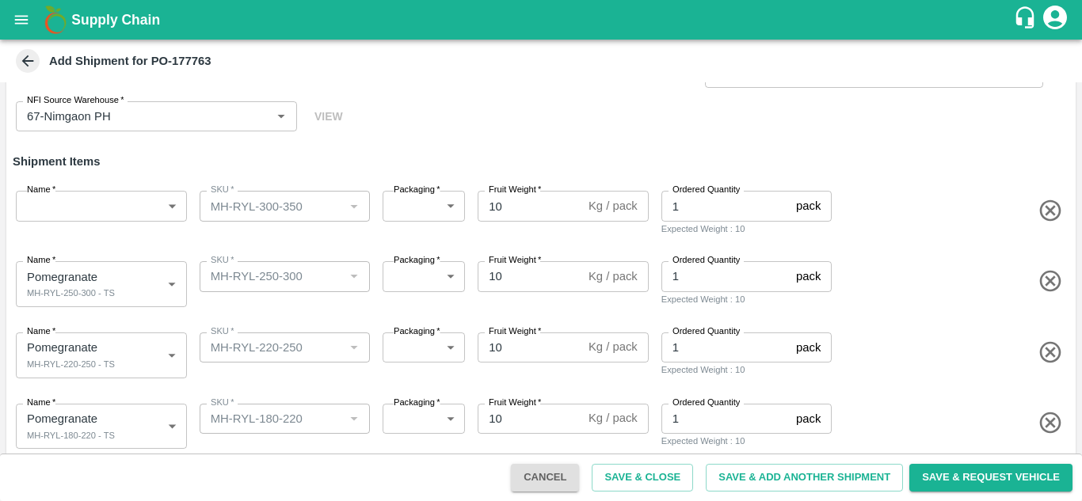
scroll to position [71, 0]
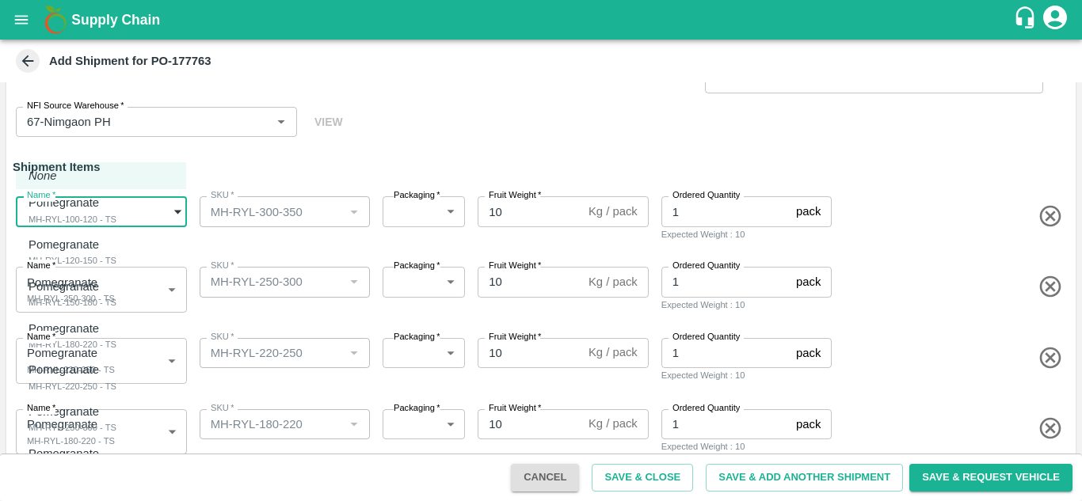
click at [112, 219] on body "Supply Chain Add Shipment for PO-177763 Type DC DC MO's Customer Customer (Mate…" at bounding box center [541, 250] width 1082 height 501
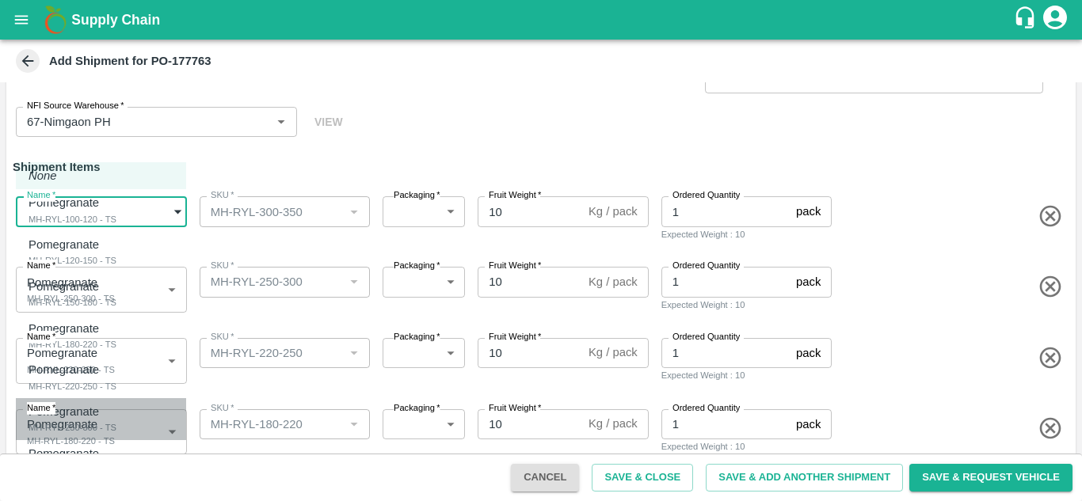
click at [68, 422] on div "MH-RYL-250-300 - TS" at bounding box center [73, 427] width 88 height 14
type input "2067694"
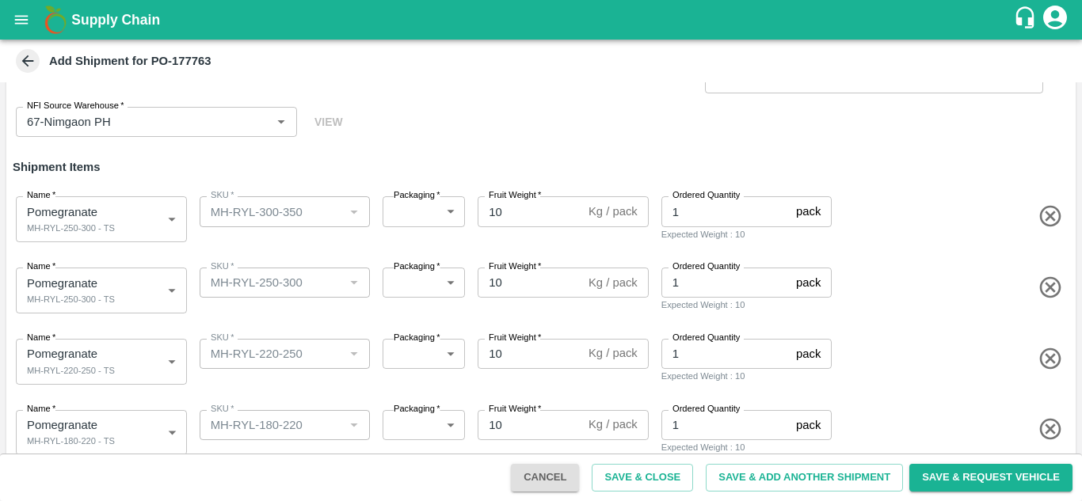
click at [280, 246] on div "Name   * Pomegranate MH-RYL-250-300 - TS 2067694 Name SKU   * SKU   * Packaging…" at bounding box center [537, 216] width 1075 height 78
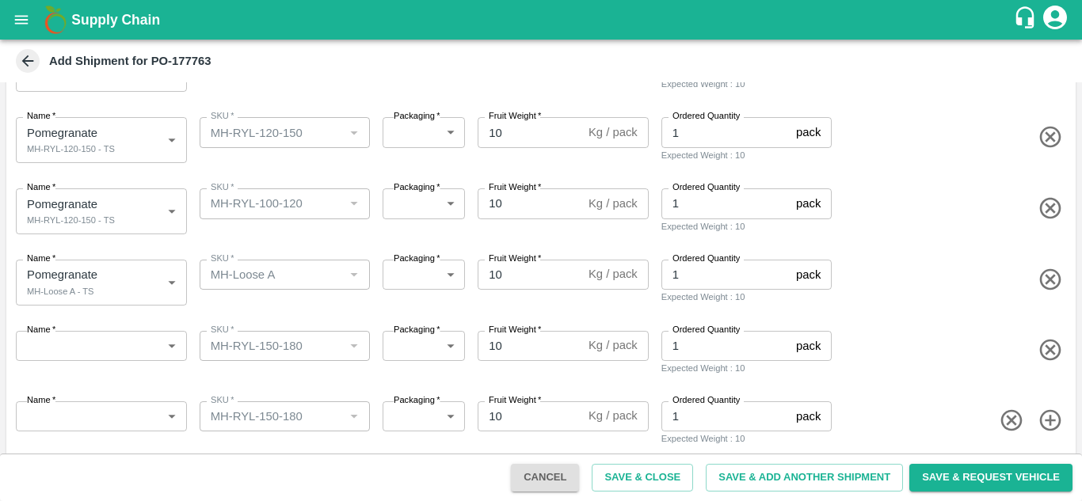
scroll to position [446, 0]
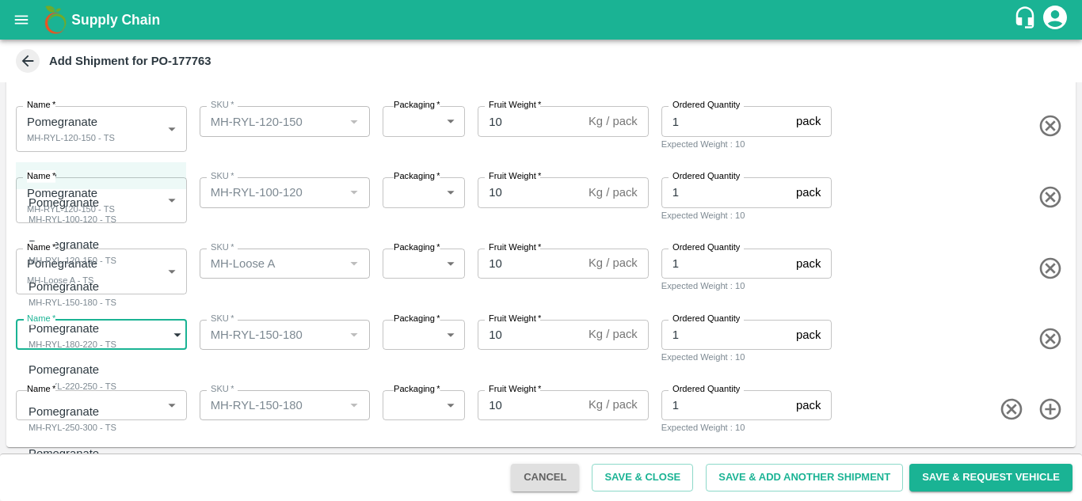
click at [94, 338] on body "Supply Chain Add Shipment for PO-177763 Type DC DC MO's Customer Customer (Mate…" at bounding box center [541, 250] width 1082 height 501
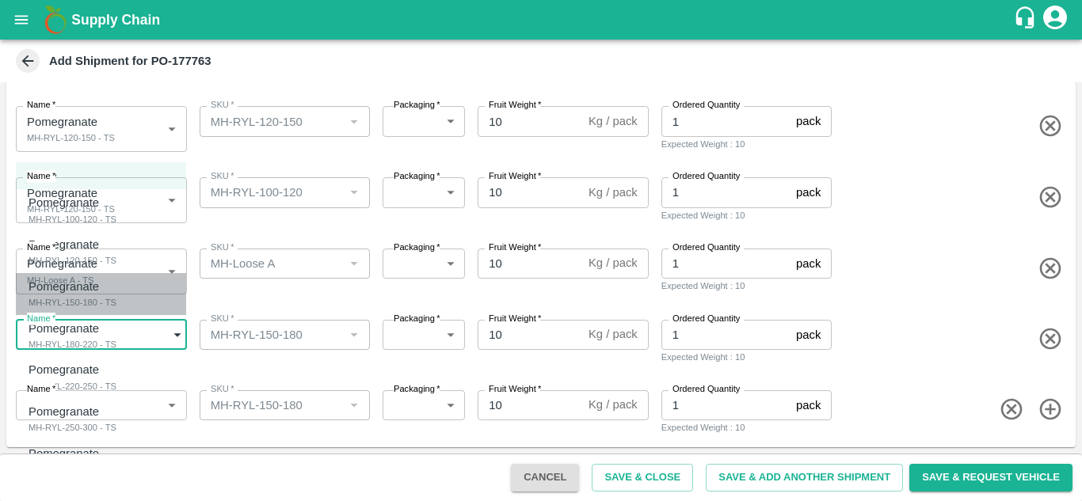
click at [59, 299] on div "MH-RYL-150-180 - TS" at bounding box center [73, 302] width 88 height 14
type input "2067691"
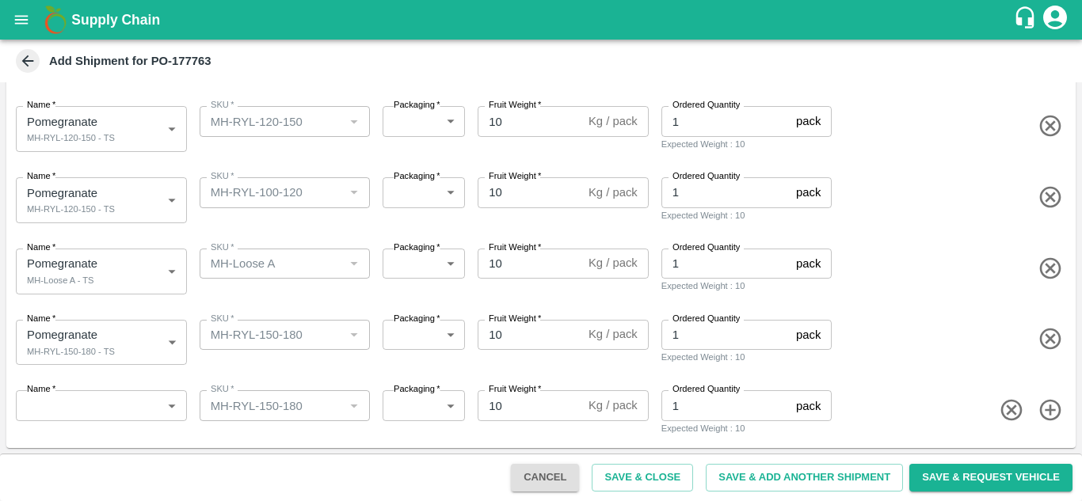
click at [241, 304] on div "Name   * Pomegranate MH-RYL-150-180 - TS 2067691 Name SKU   * SKU   * Packaging…" at bounding box center [537, 340] width 1075 height 78
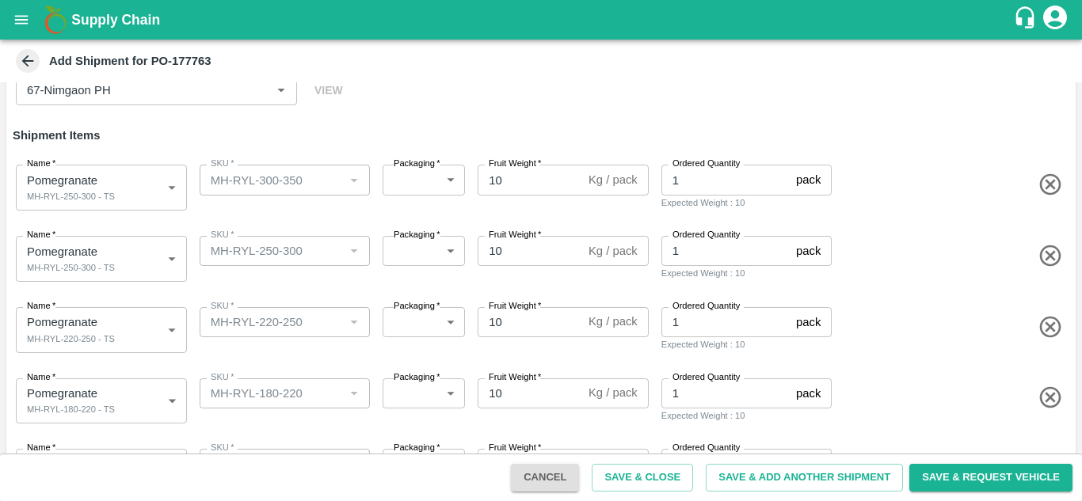
scroll to position [447, 0]
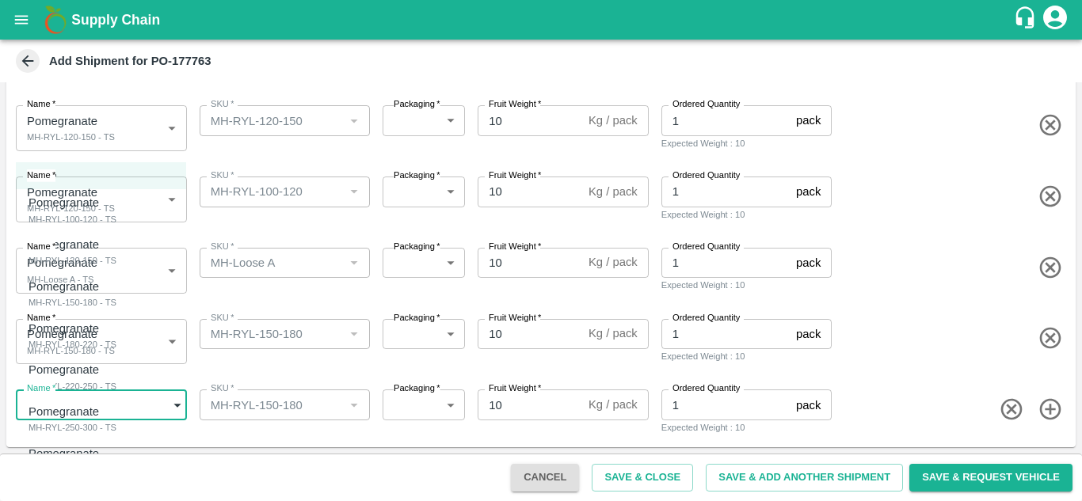
click at [89, 402] on body "Supply Chain Add Shipment for PO-177763 Type DC DC MO's Customer Customer (Mate…" at bounding box center [541, 250] width 1082 height 501
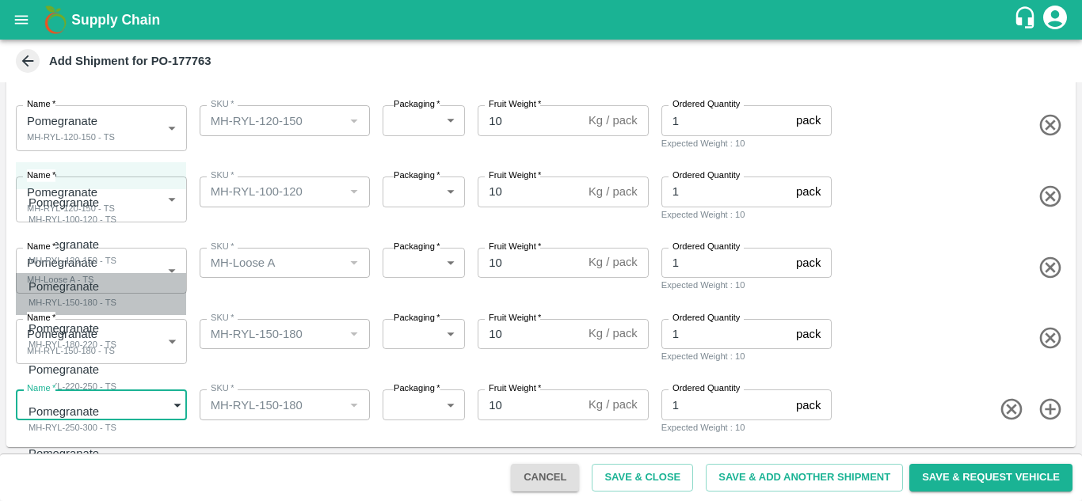
click at [53, 298] on div "MH-RYL-150-180 - TS" at bounding box center [73, 302] width 88 height 14
type input "2067691"
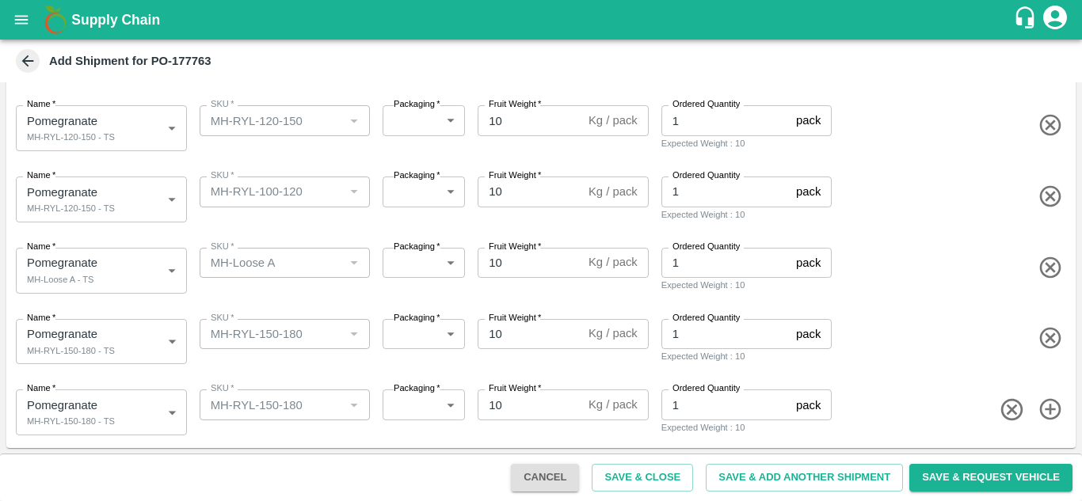
click at [240, 367] on div "Name   * Pomegranate MH-RYL-150-180 - TS 2067691 Name SKU   * SKU   * Packaging…" at bounding box center [537, 339] width 1075 height 78
click at [621, 481] on button "Save & Close" at bounding box center [642, 478] width 101 height 28
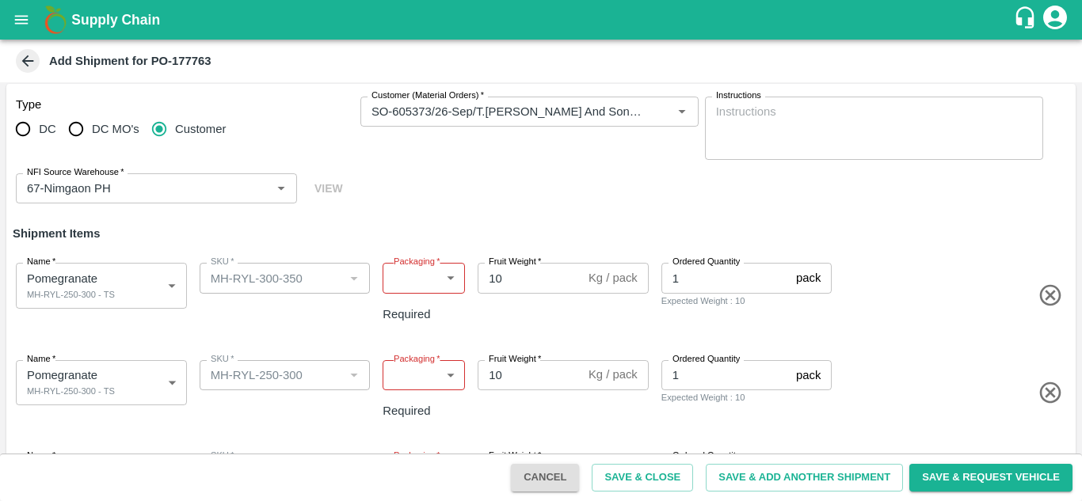
scroll to position [0, 0]
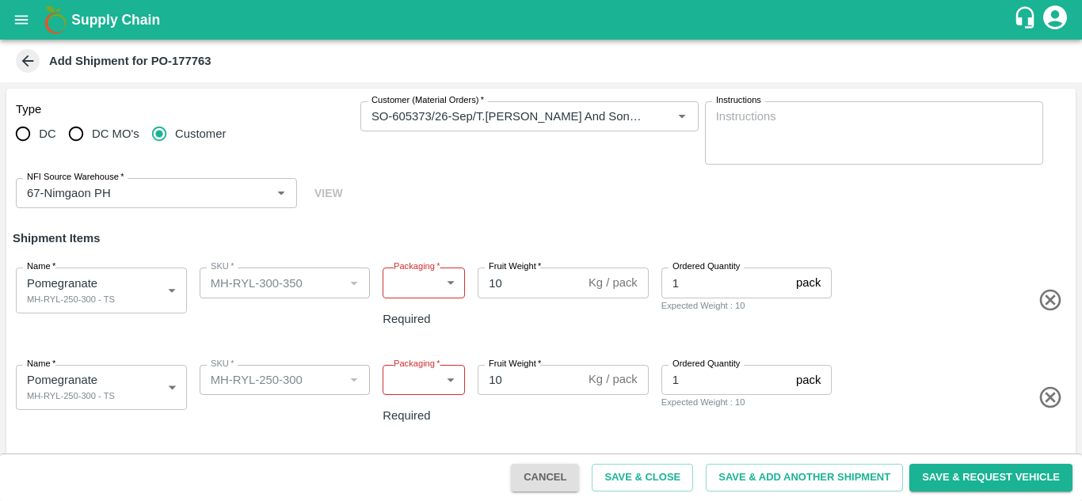
click at [426, 283] on body "Supply Chain Add Shipment for PO-177763 Type DC DC MO's Customer Customer (Mate…" at bounding box center [541, 250] width 1082 height 501
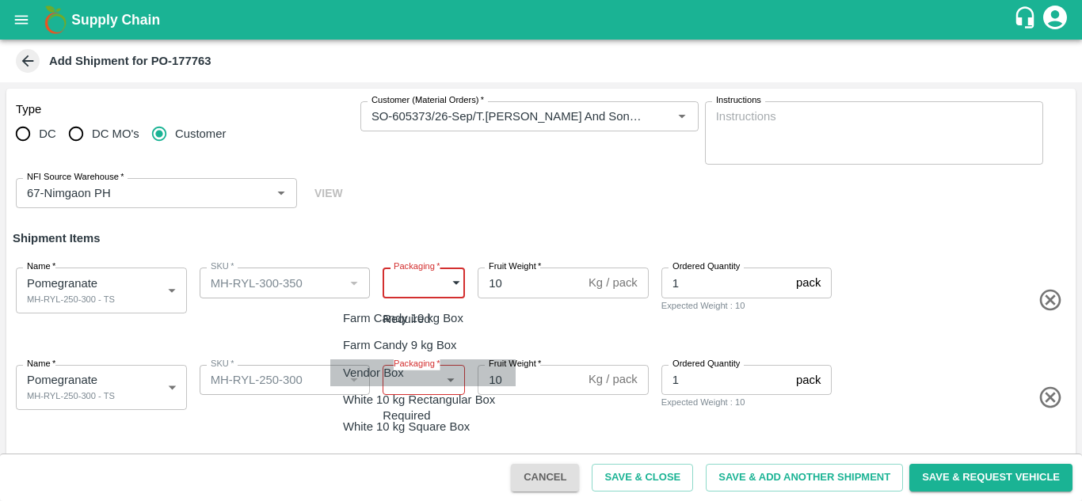
click at [363, 375] on p "Vendor Box" at bounding box center [373, 372] width 61 height 17
type input "276"
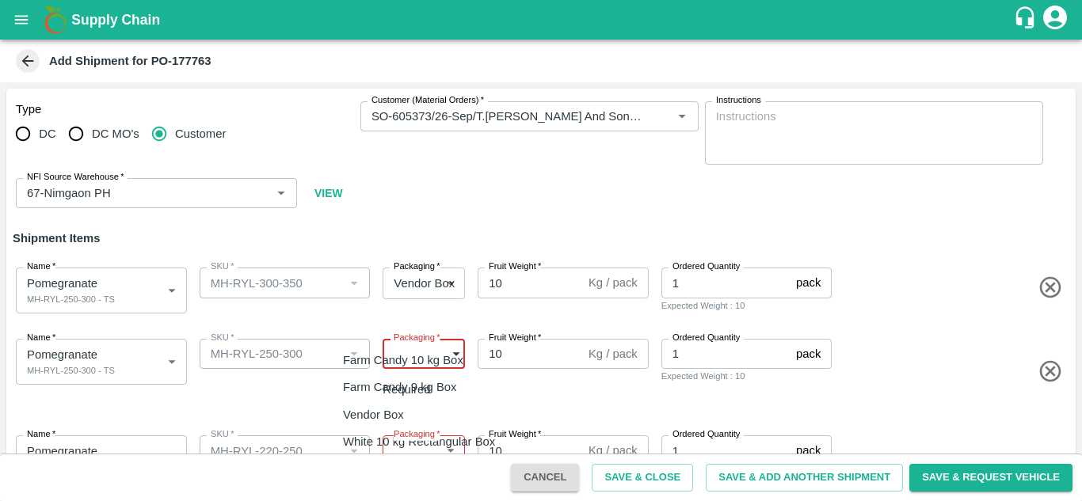
click at [423, 345] on body "Supply Chain Add Shipment for PO-177763 Type DC DC MO's Customer Customer (Mate…" at bounding box center [541, 250] width 1082 height 501
click at [376, 407] on p "Vendor Box" at bounding box center [373, 414] width 61 height 17
type input "276"
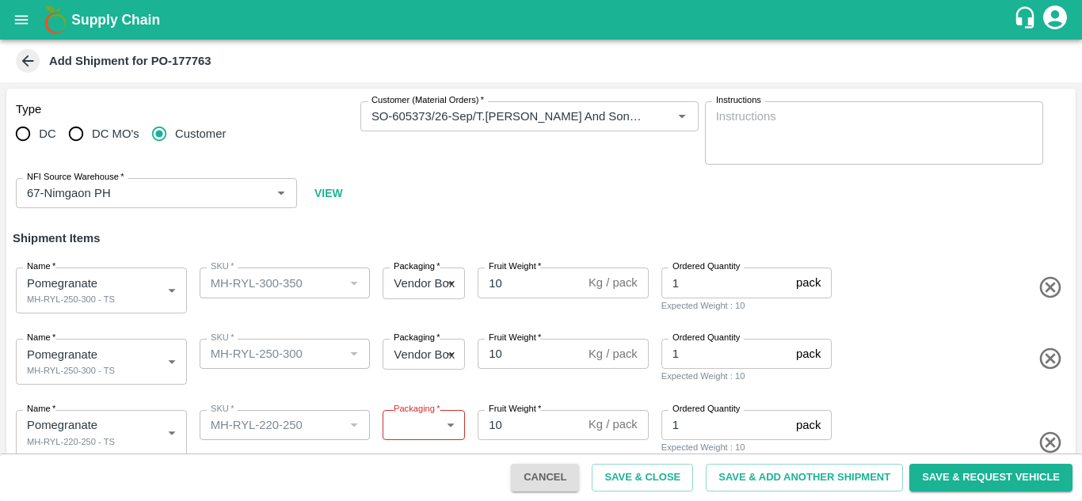
click at [491, 218] on div "Type DC DC MO's Customer Customer (Material Orders)   * Customer (Material Orde…" at bounding box center [540, 155] width 1069 height 133
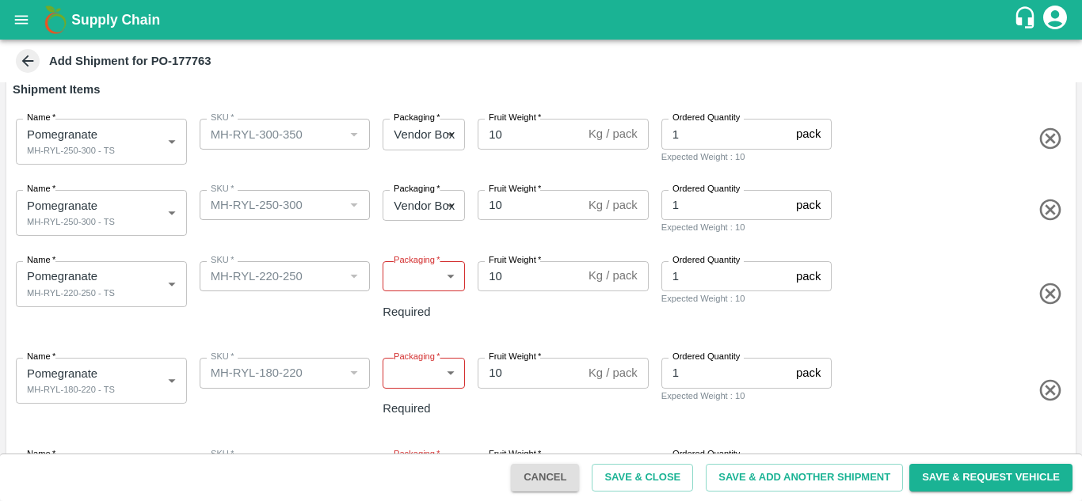
scroll to position [150, 0]
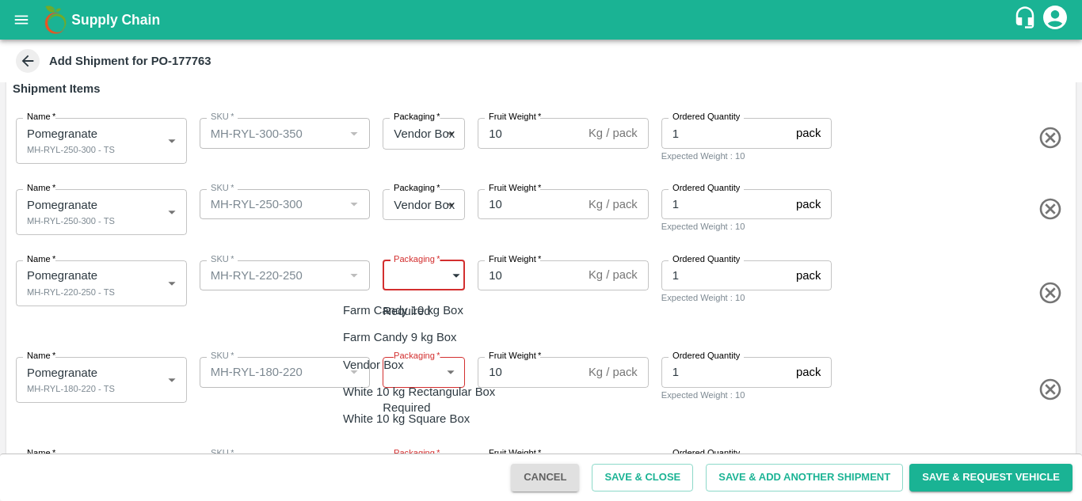
click at [413, 271] on body "Supply Chain Add Shipment for PO-177763 Type DC DC MO's Customer Customer (Mate…" at bounding box center [541, 250] width 1082 height 501
click at [391, 368] on p "Vendor Box" at bounding box center [373, 364] width 61 height 17
type input "276"
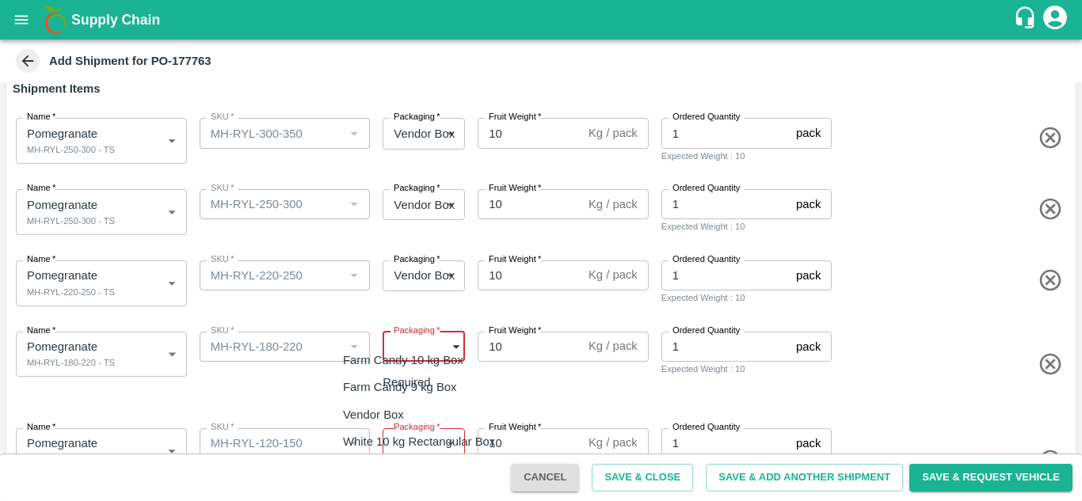
click at [440, 352] on body "Supply Chain Add Shipment for PO-177763 Type DC DC MO's Customer Customer (Mate…" at bounding box center [541, 250] width 1082 height 501
click at [397, 411] on p "Vendor Box" at bounding box center [373, 414] width 61 height 17
type input "276"
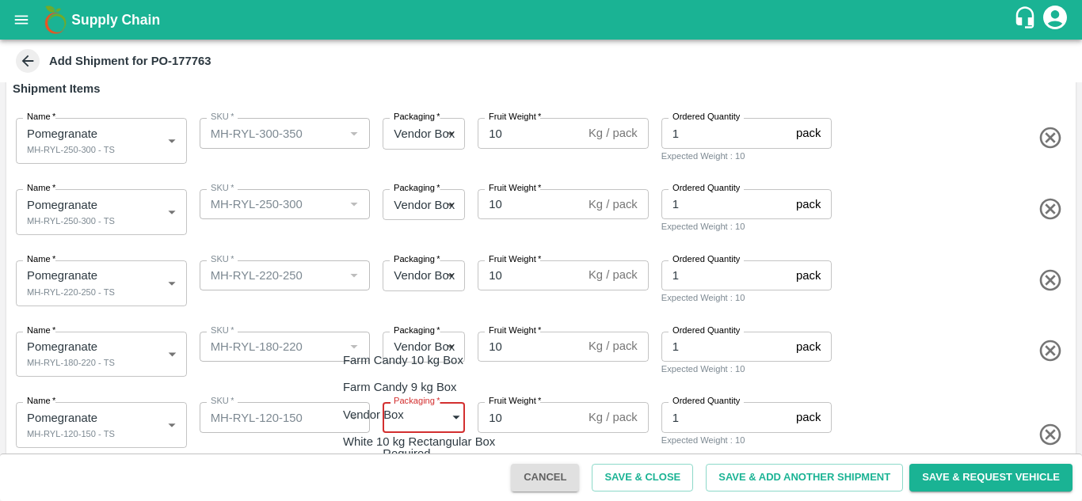
click at [407, 414] on body "Supply Chain Add Shipment for PO-177763 Type DC DC MO's Customer Customer (Mate…" at bounding box center [541, 250] width 1082 height 501
click at [368, 413] on p "Vendor Box" at bounding box center [373, 414] width 61 height 17
type input "276"
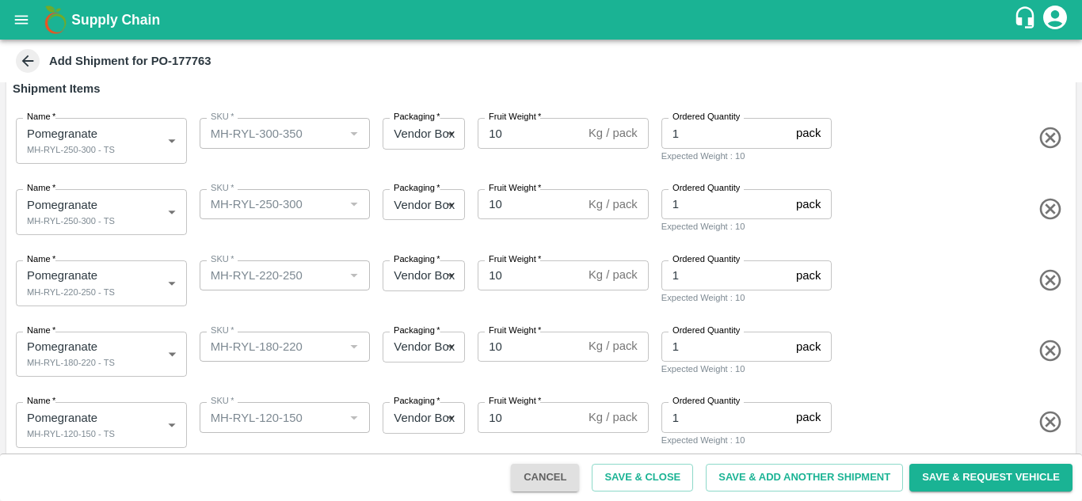
click at [412, 378] on div "Name   * Pomegranate MH-RYL-180-220 - TS 2067692 Name SKU   * SKU   * Packaging…" at bounding box center [537, 352] width 1075 height 78
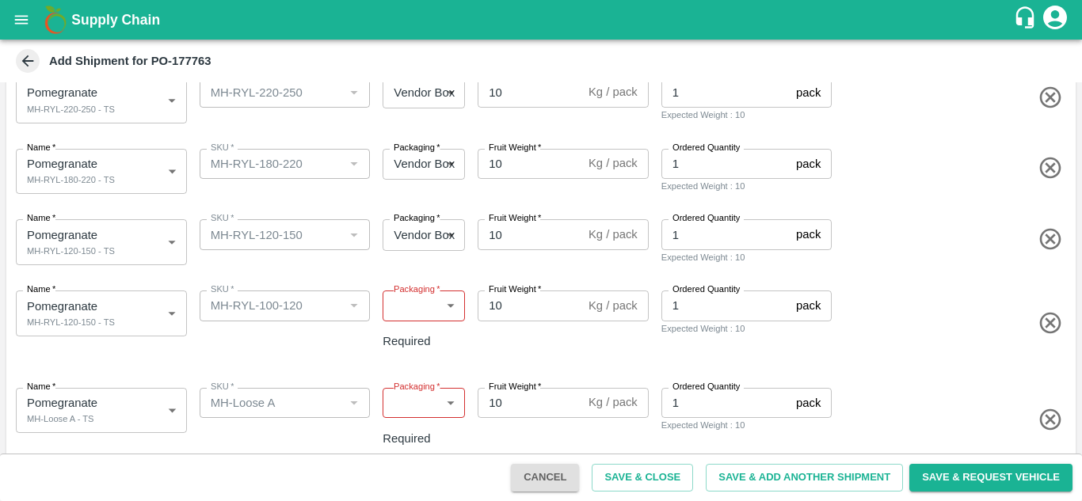
scroll to position [334, 0]
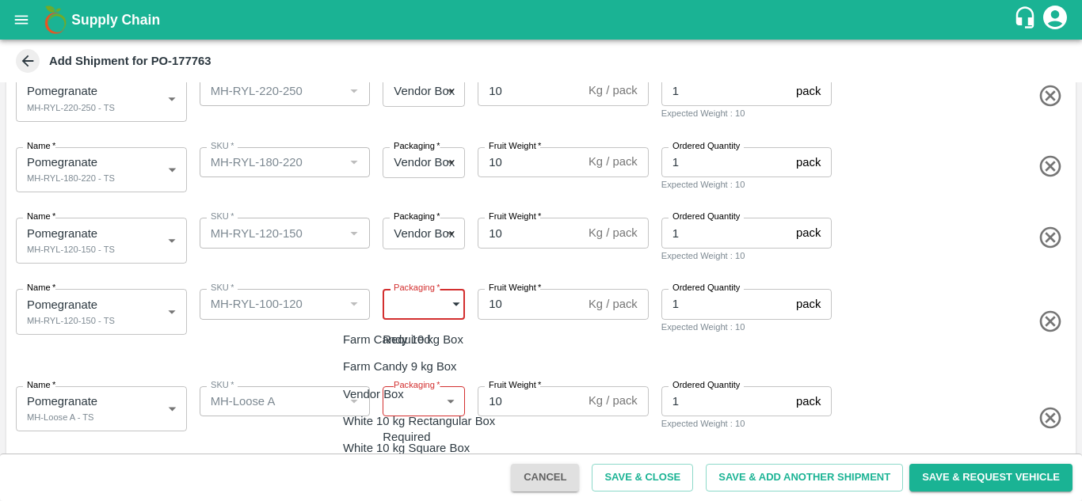
click at [414, 297] on body "Supply Chain Add Shipment for PO-177763 Type DC DC MO's Customer Customer (Mate…" at bounding box center [541, 250] width 1082 height 501
click at [376, 386] on p "Vendor Box" at bounding box center [373, 394] width 61 height 17
type input "276"
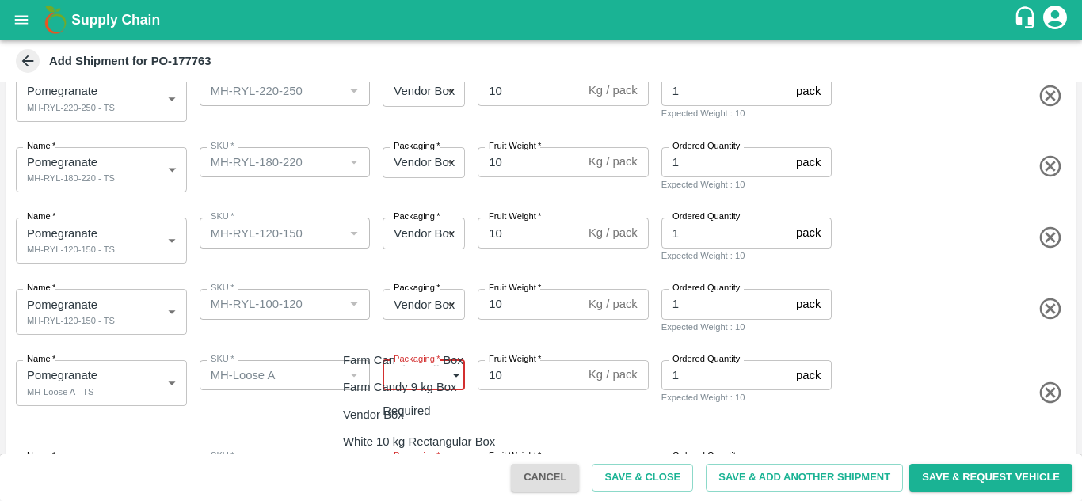
click at [405, 379] on body "Supply Chain Add Shipment for PO-177763 Type DC DC MO's Customer Customer (Mate…" at bounding box center [541, 250] width 1082 height 501
click at [399, 411] on p "Vendor Box" at bounding box center [373, 414] width 61 height 17
type input "276"
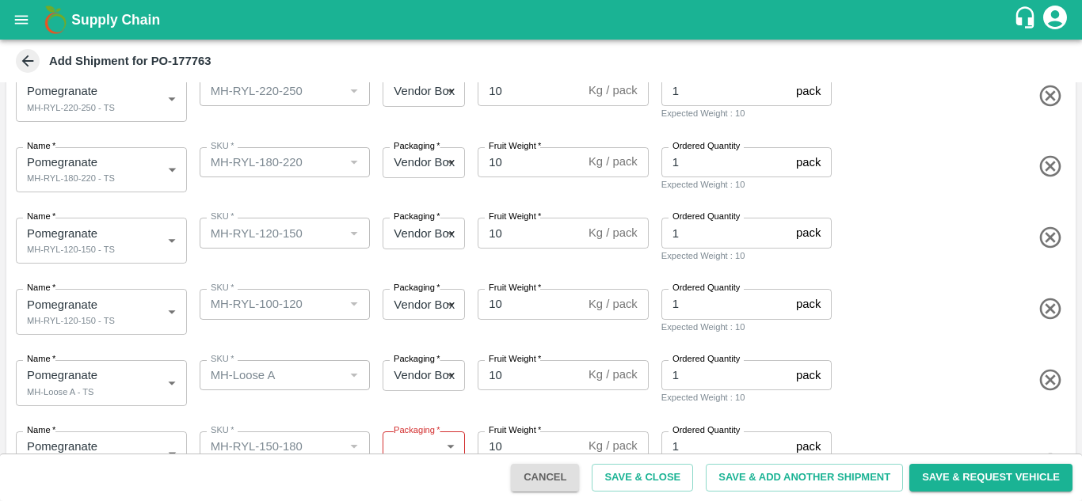
click at [397, 330] on div "Packaging   * Vendor Box 276 Packaging" at bounding box center [420, 309] width 89 height 52
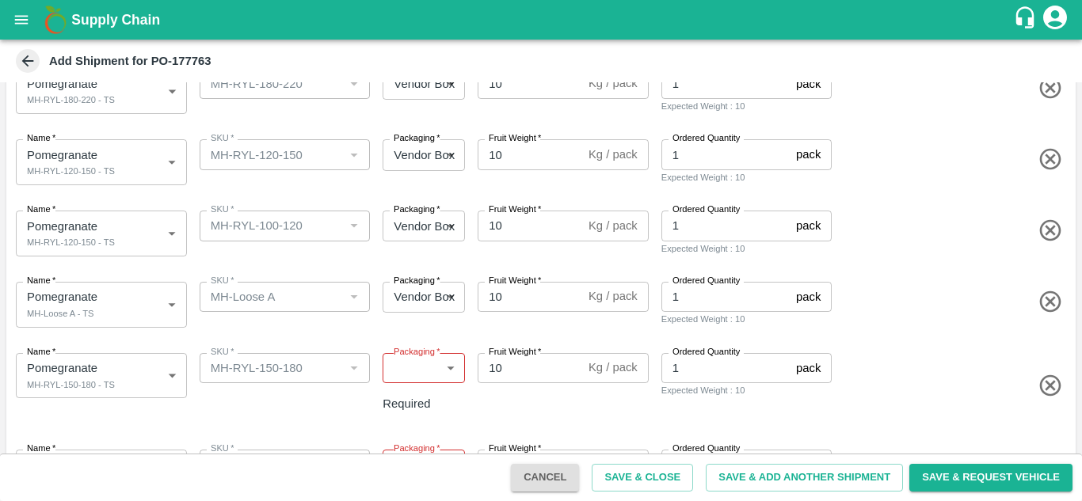
scroll to position [452, 0]
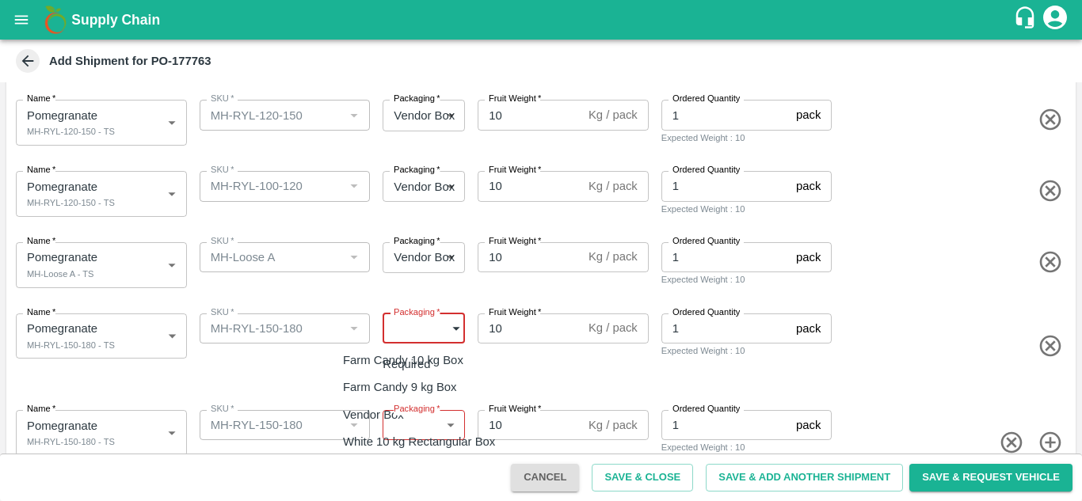
click at [397, 330] on body "Supply Chain Add Shipment for PO-177763 Type DC DC MO's Customer Customer (Mate…" at bounding box center [541, 250] width 1082 height 501
click at [371, 420] on p "Vendor Box" at bounding box center [373, 414] width 61 height 17
type input "276"
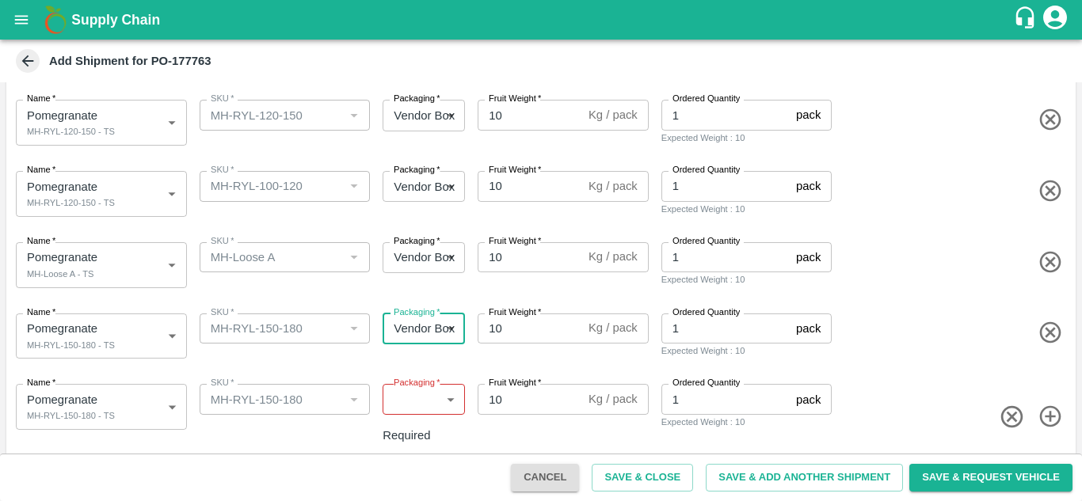
scroll to position [450, 0]
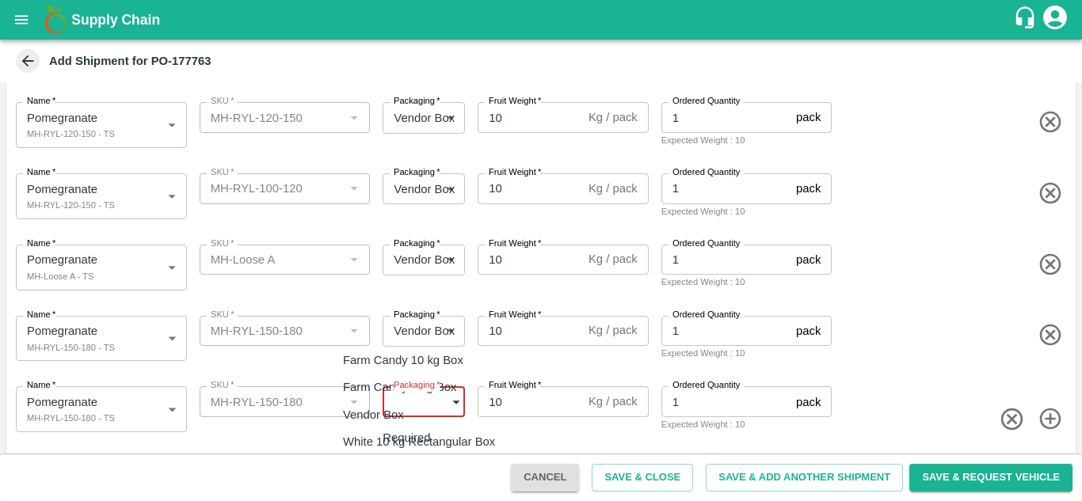
click at [405, 394] on body "Supply Chain Add Shipment for PO-177763 Type DC DC MO's Customer Customer (Mate…" at bounding box center [541, 250] width 1082 height 501
click at [369, 414] on p "Vendor Box" at bounding box center [373, 414] width 61 height 17
type input "276"
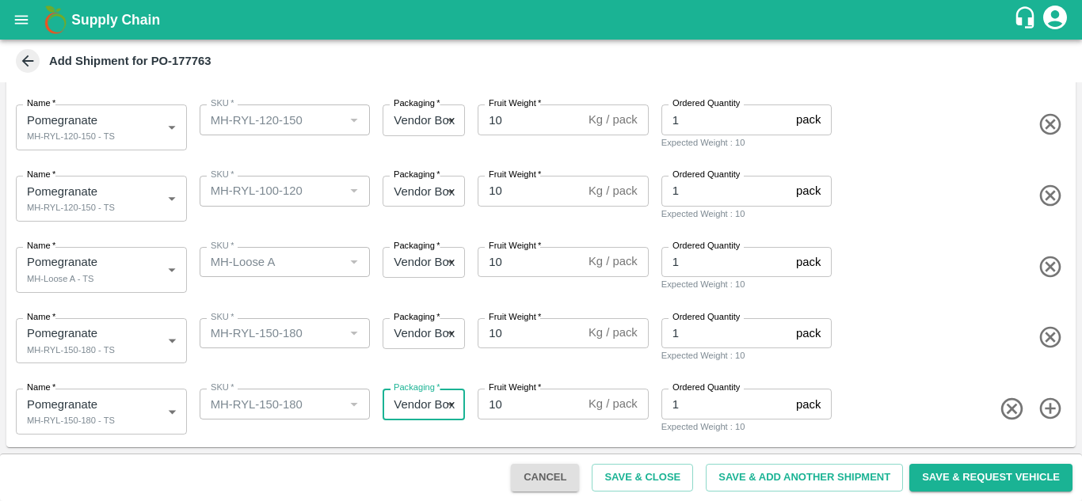
scroll to position [447, 0]
click at [348, 370] on div "Name   * Pomegranate MH-RYL-150-180 - TS 2067691 Name SKU   * SKU   * Packaging…" at bounding box center [537, 409] width 1075 height 78
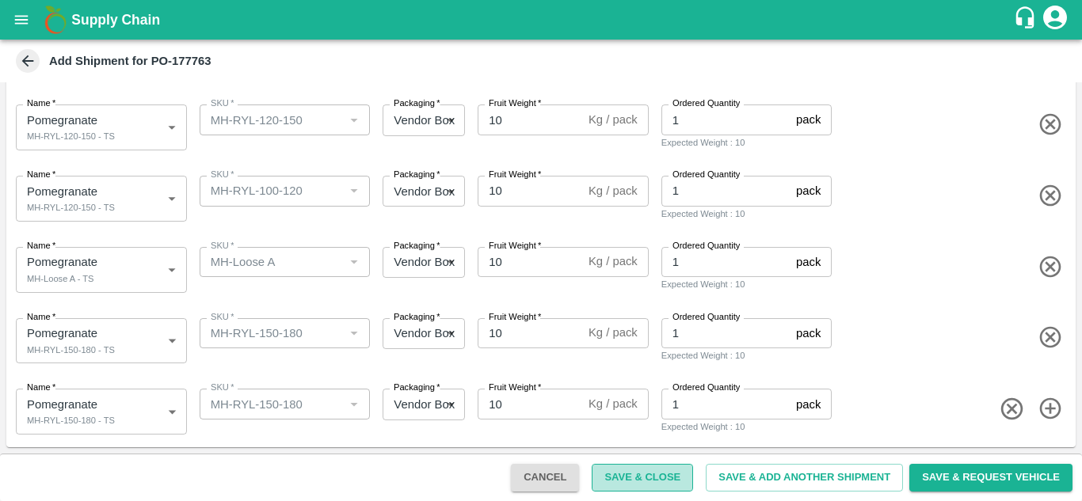
click at [645, 475] on button "Save & Close" at bounding box center [642, 478] width 101 height 28
click at [1000, 407] on icon "button" at bounding box center [1012, 409] width 26 height 26
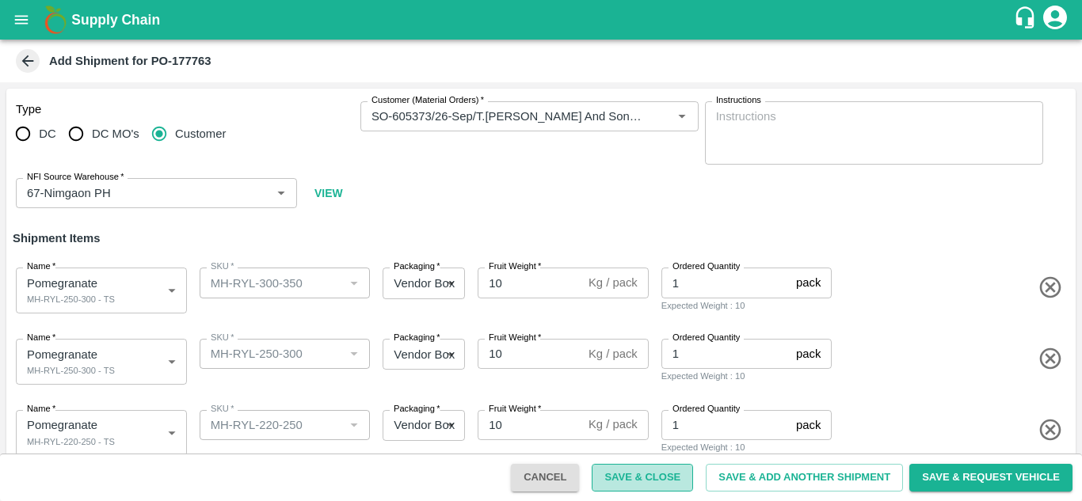
click at [635, 478] on button "Save & Close" at bounding box center [642, 478] width 101 height 28
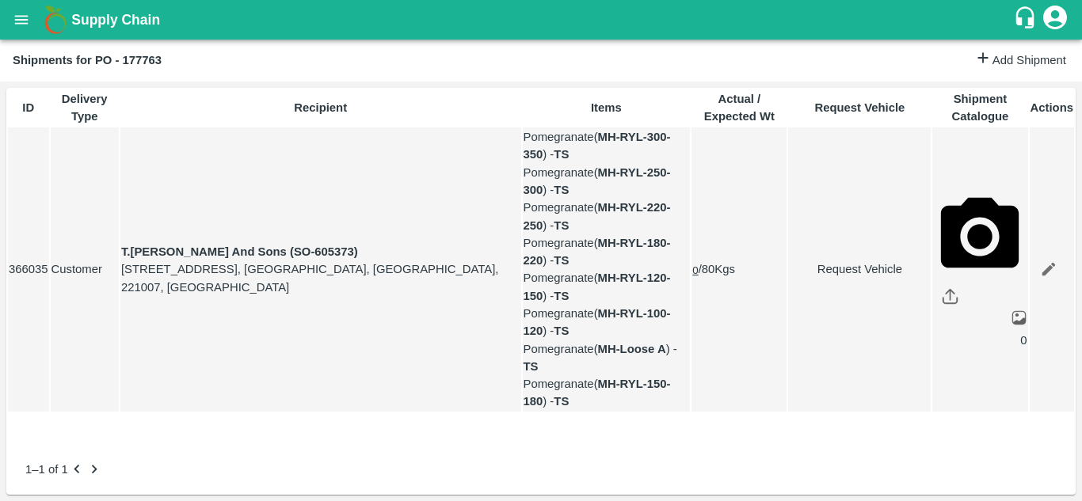
click at [843, 278] on link "Request Vehicle" at bounding box center [859, 269] width 141 height 17
type input "DD/MM/YYYY hh:mm aa"
type input "[DATE] 05:14 AM"
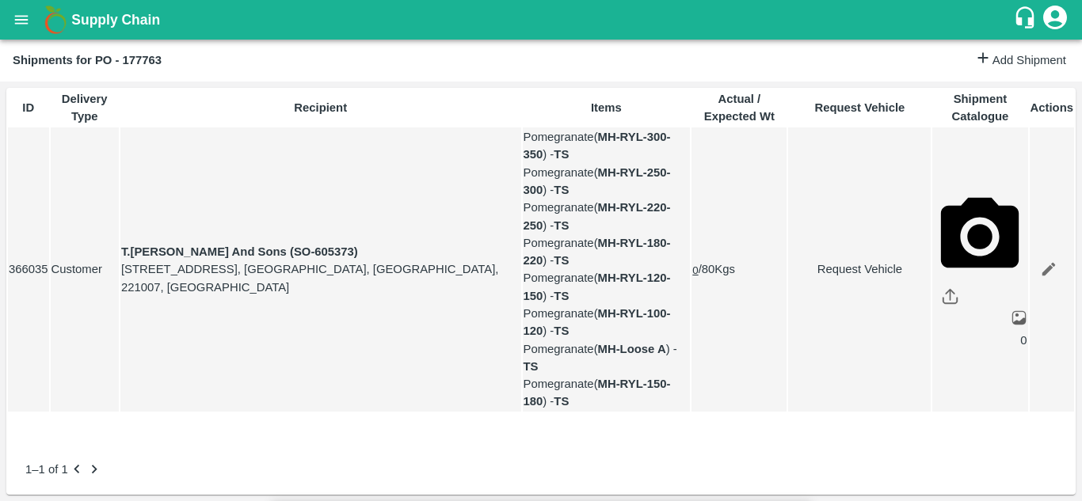
type input "[DATE] 12:00 AM"
click at [684, 103] on body "Supply Chain Shipments for PO - 177763 Add Shipment ID Delivery Type Recipient …" at bounding box center [541, 250] width 1082 height 501
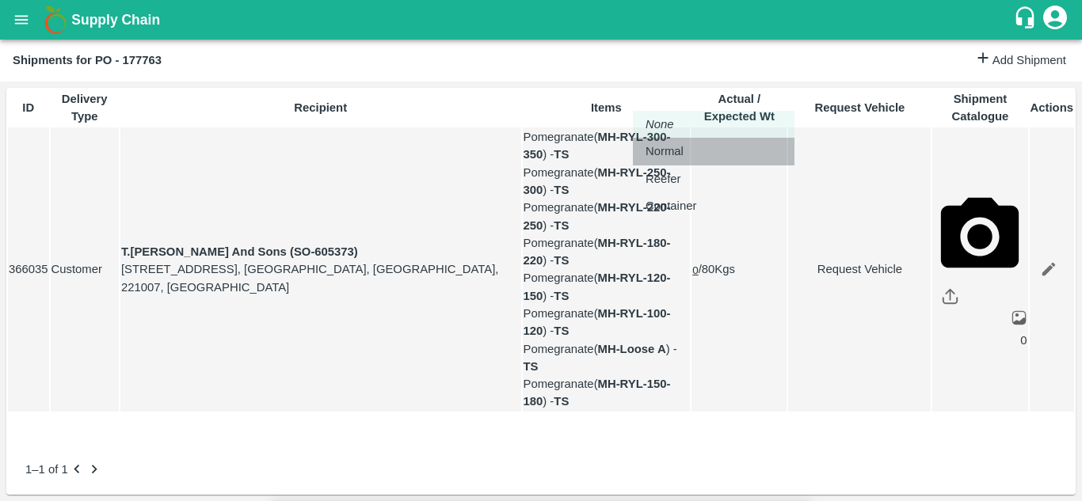
click at [665, 162] on li "Normal" at bounding box center [714, 151] width 162 height 27
type input "1"
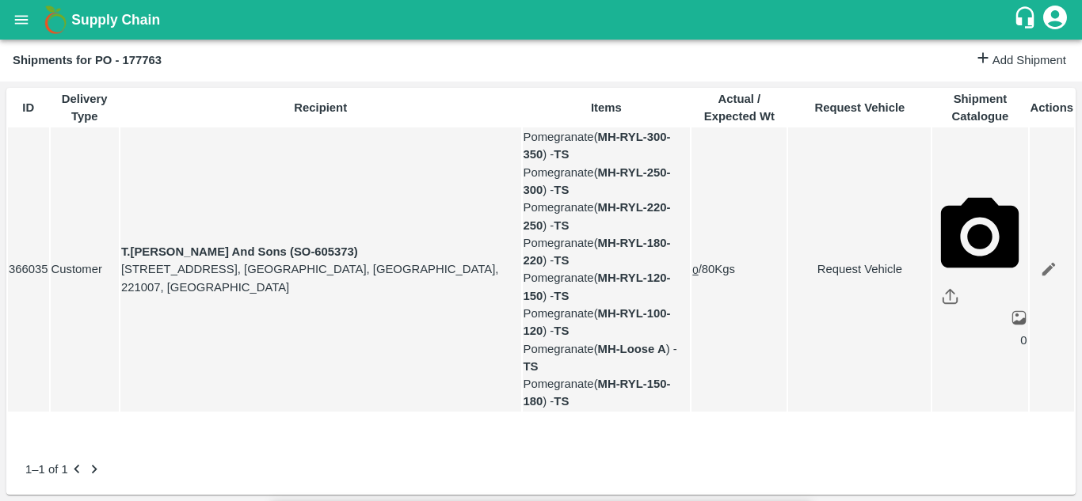
click at [831, 278] on link "Request Vehicle" at bounding box center [859, 269] width 141 height 17
type input "DD/MM/YYYY hh:mm aa"
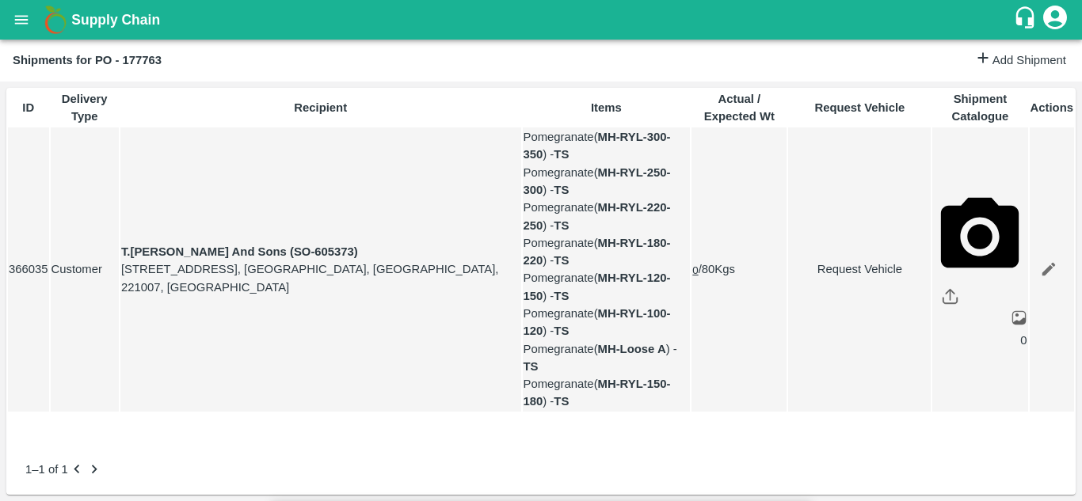
type input "[DATE] 12:00 AM"
type input "1"
type input "[DATE] 05:14 AM"
